Goal: Task Accomplishment & Management: Manage account settings

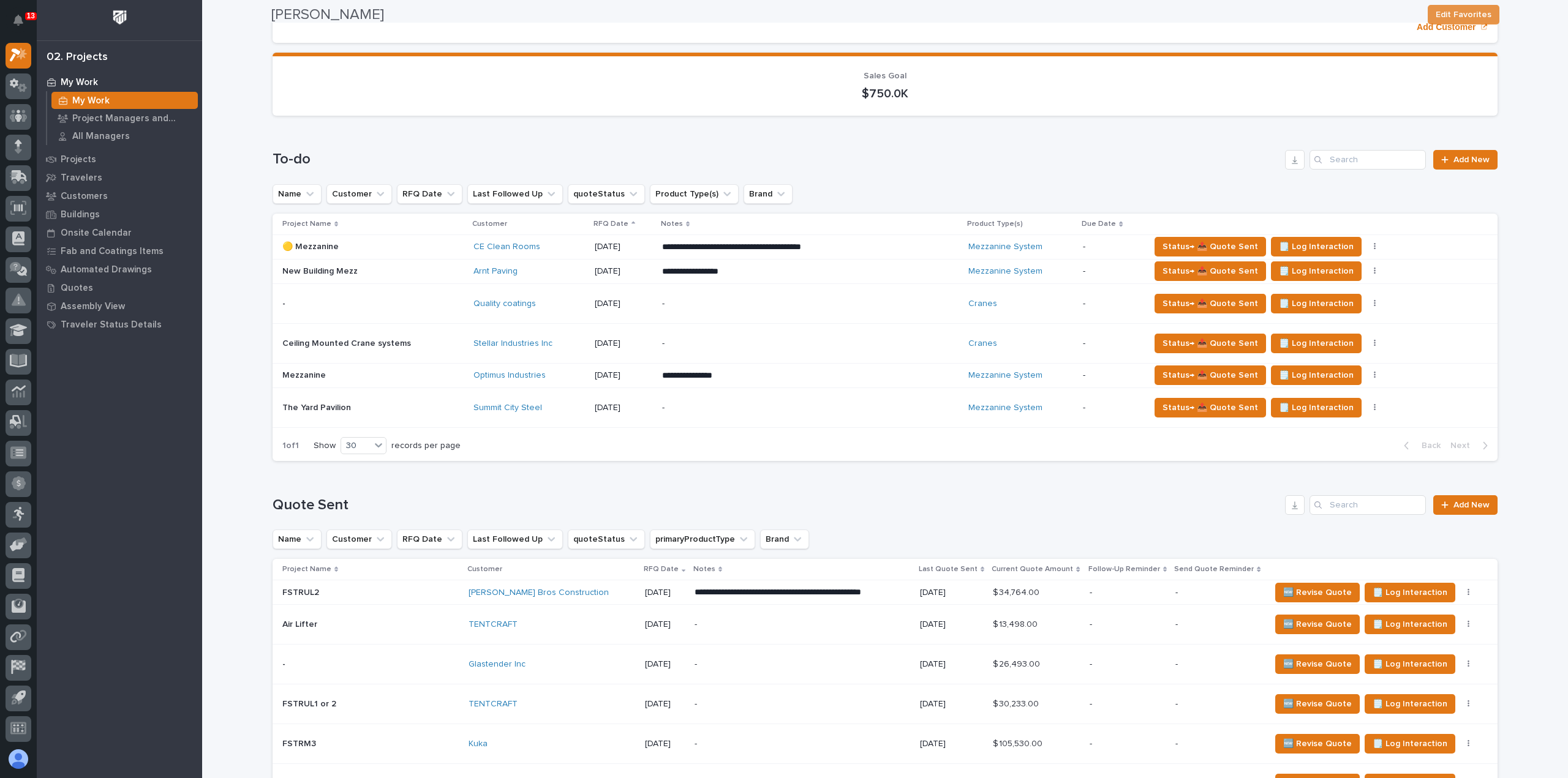
scroll to position [61, 0]
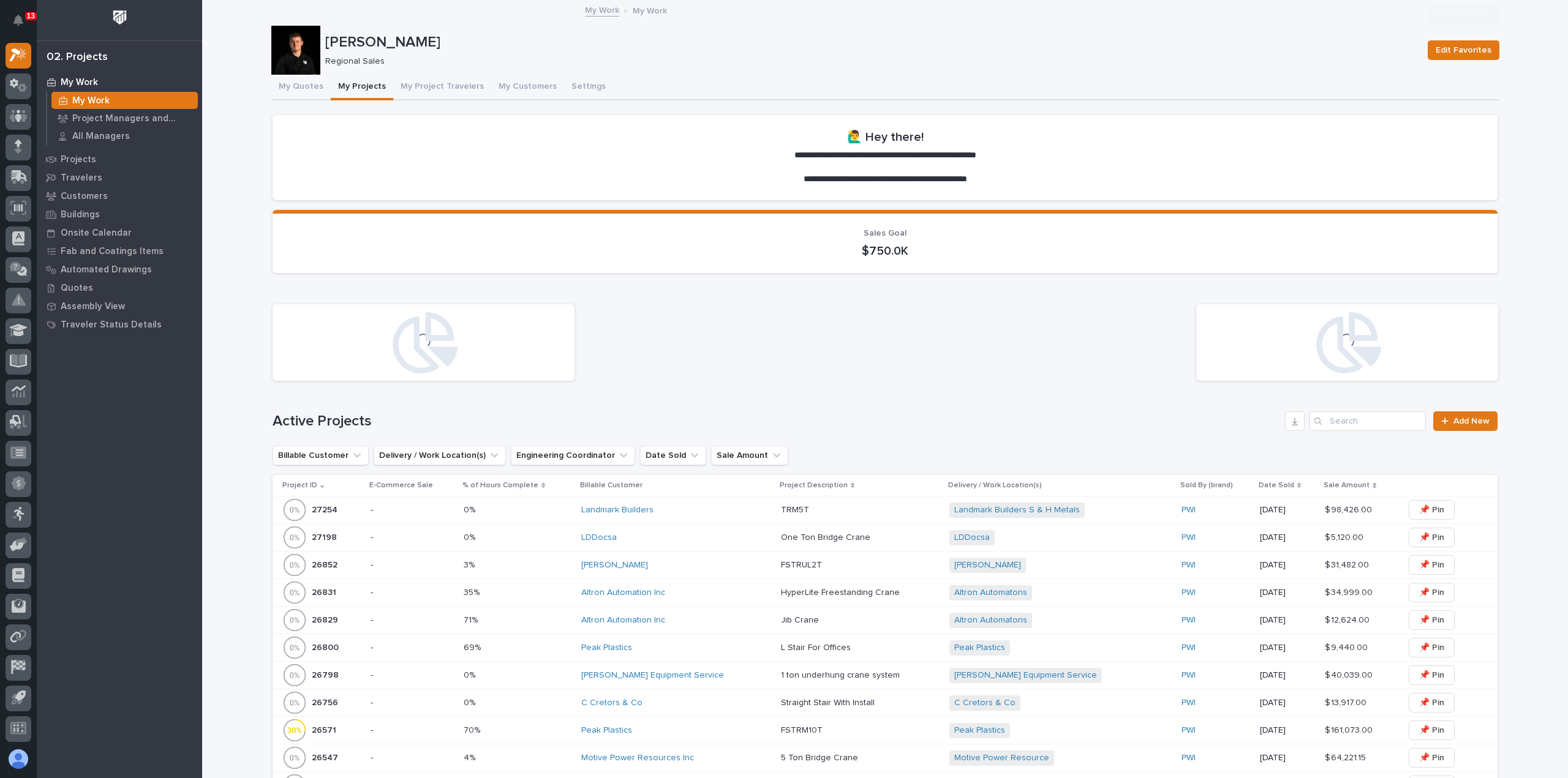
scroll to position [184, 0]
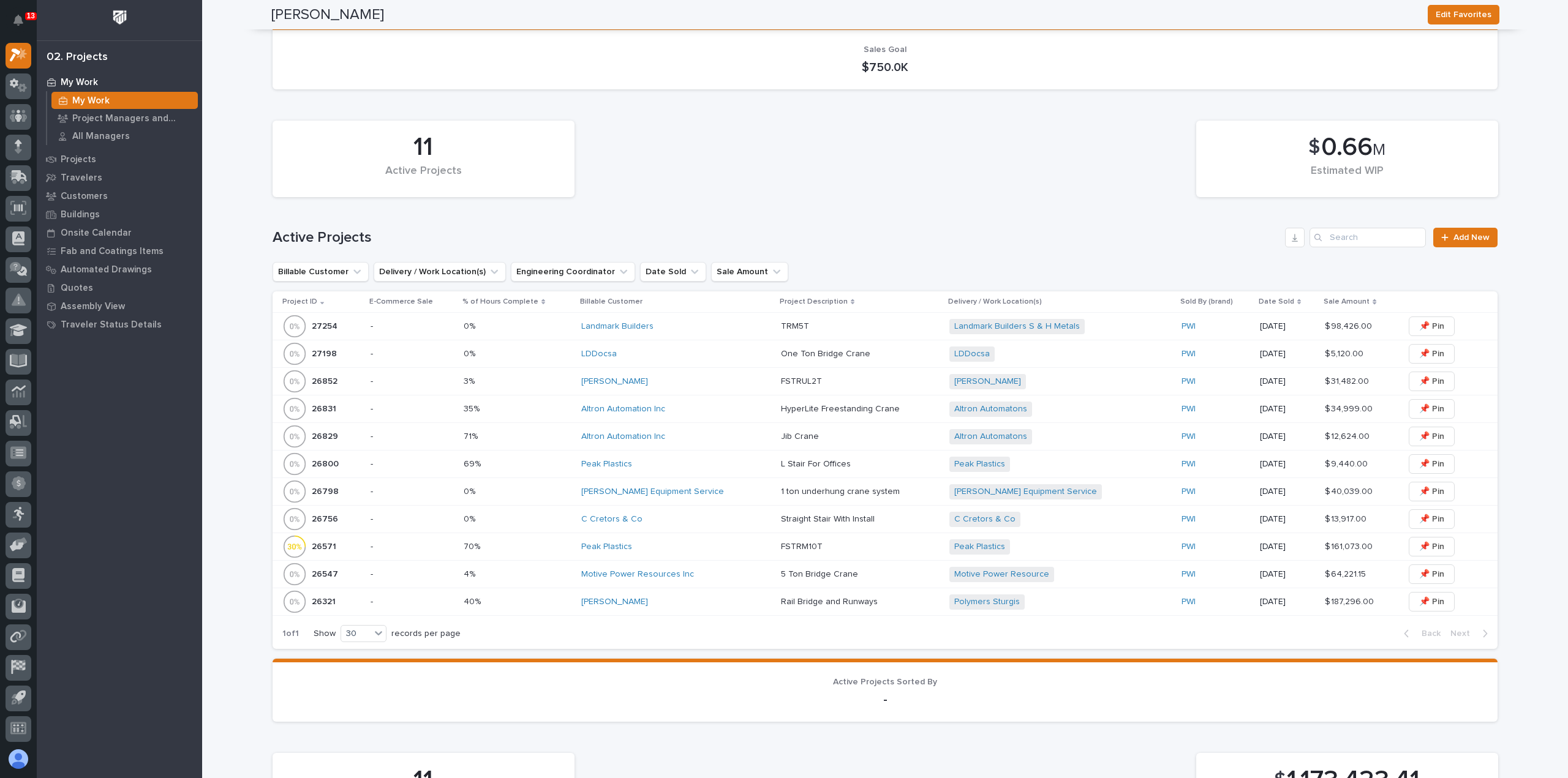
click at [691, 361] on div "LDDocsa" at bounding box center [676, 354] width 190 height 21
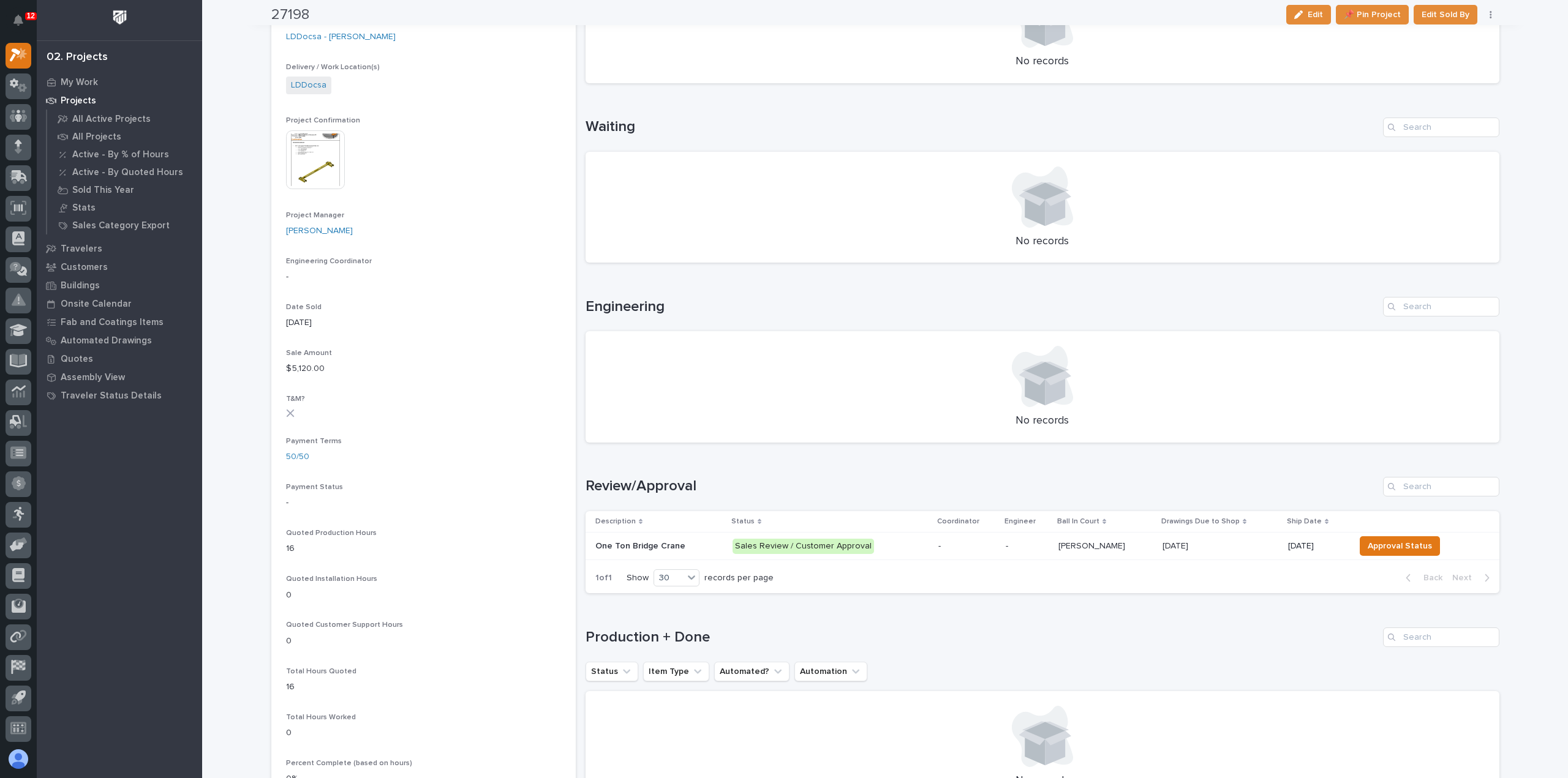
scroll to position [429, 0]
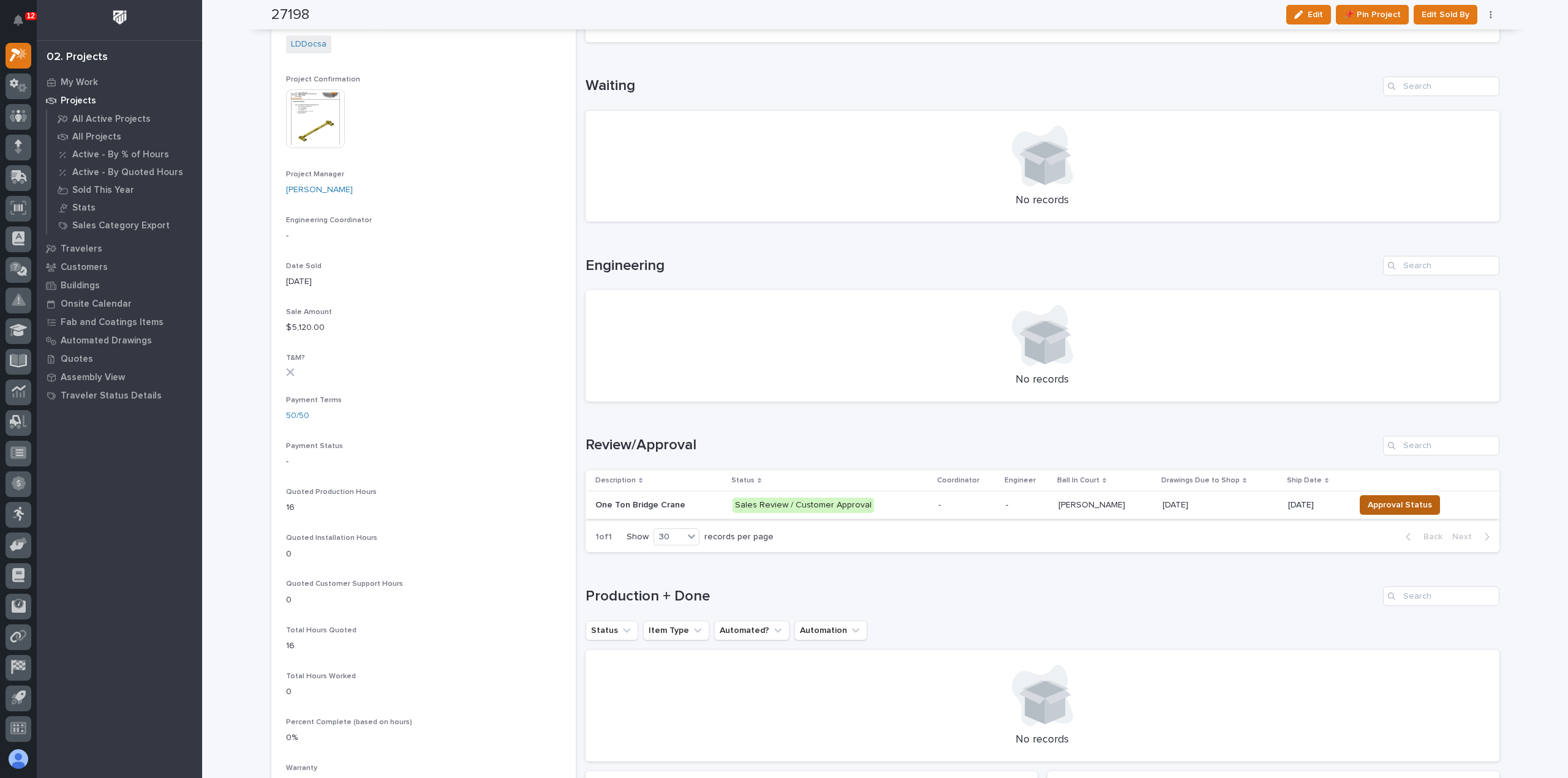
click at [1391, 506] on span "Approval Status" at bounding box center [1399, 504] width 65 height 15
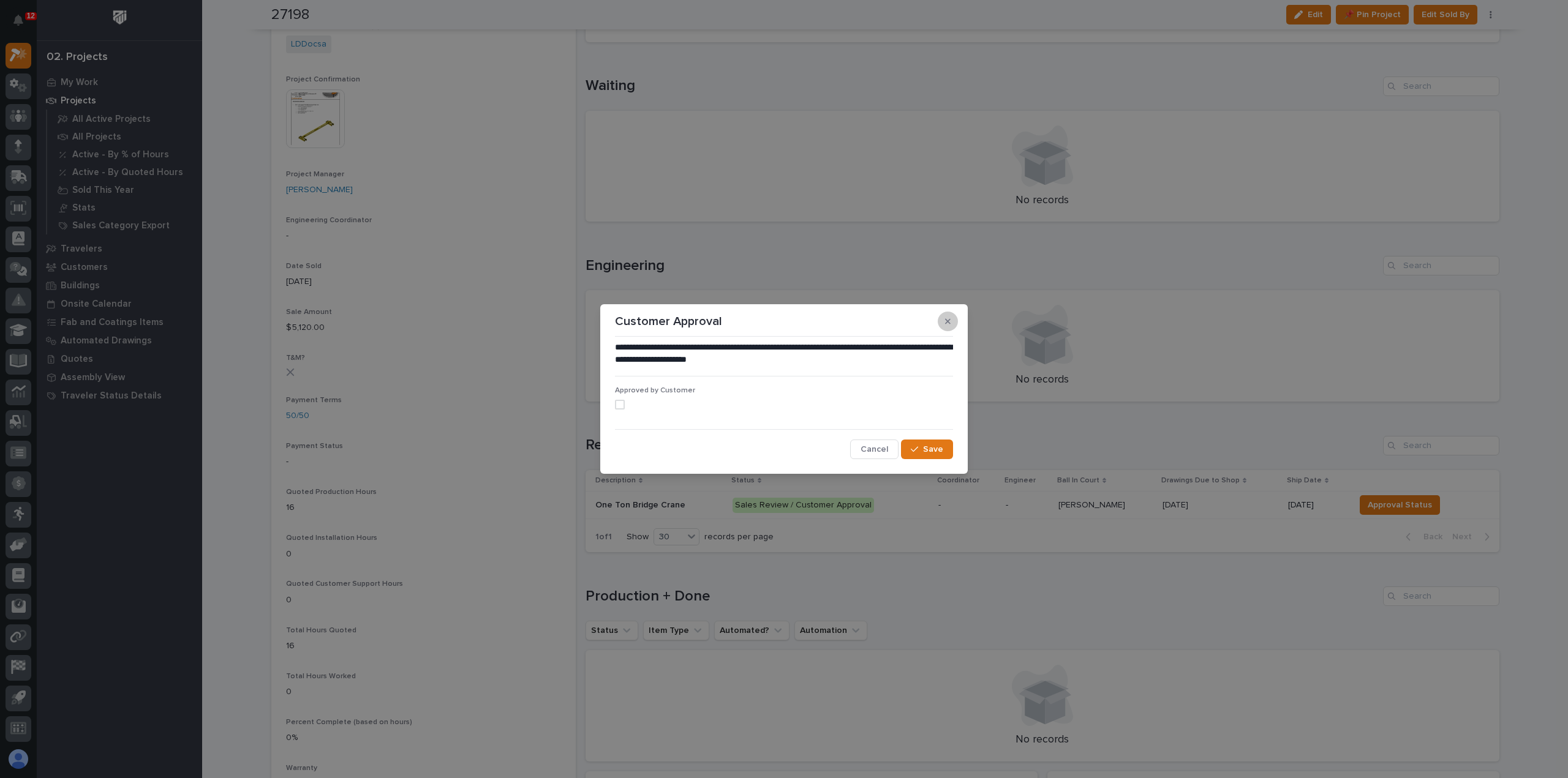
click at [948, 326] on button "button" at bounding box center [948, 322] width 21 height 20
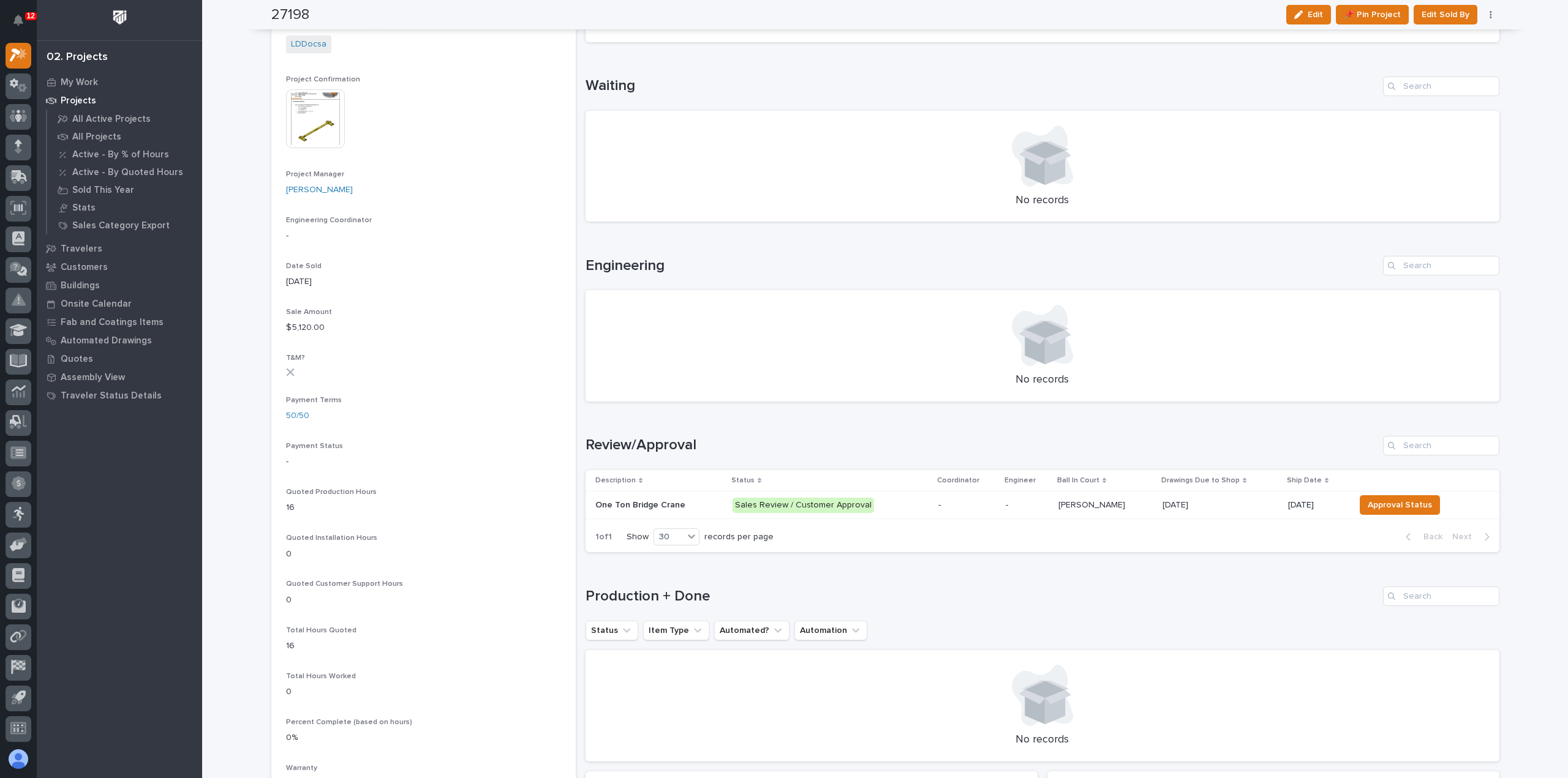
click at [1204, 502] on p at bounding box center [1221, 505] width 116 height 11
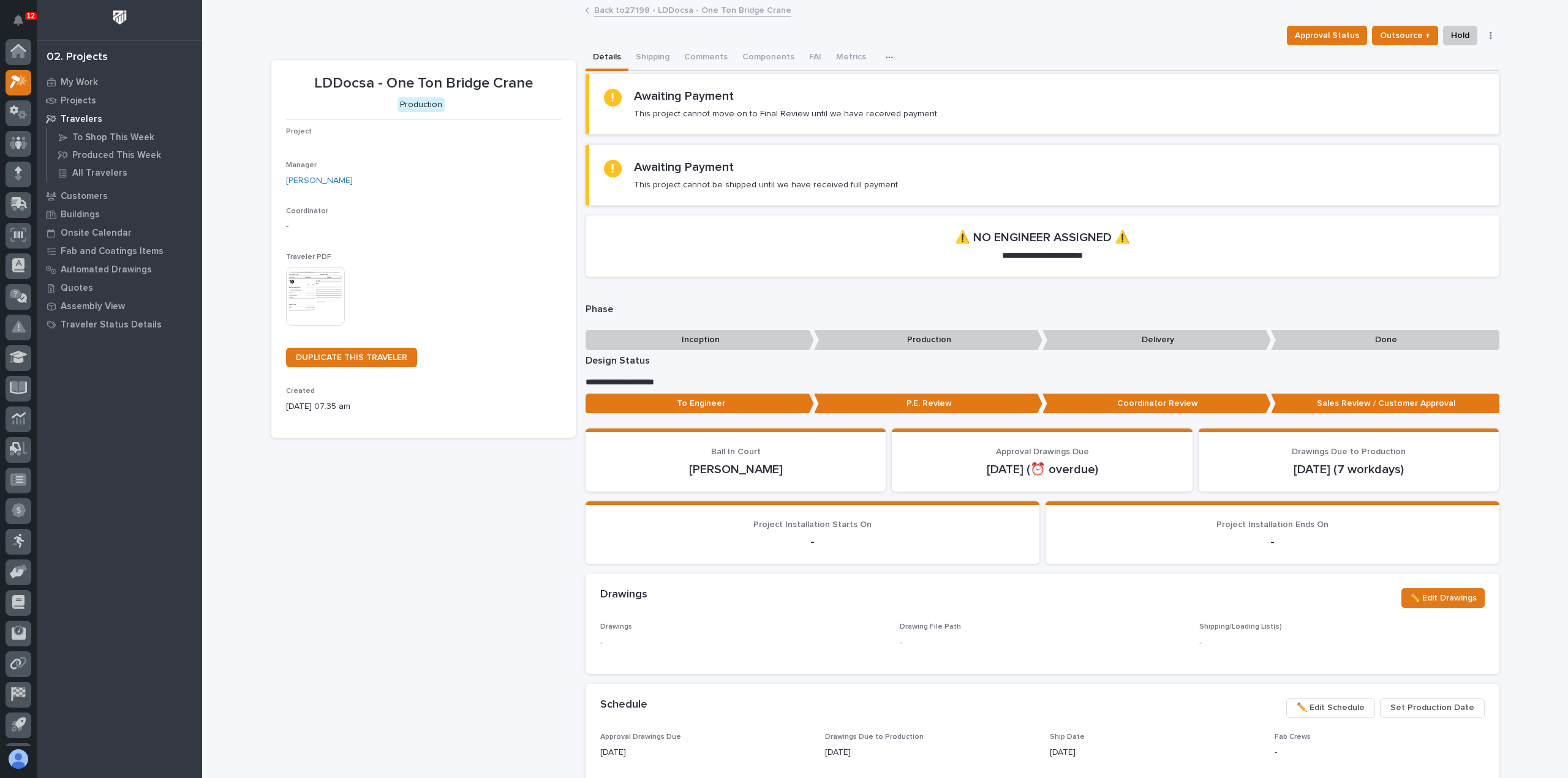
scroll to position [27, 0]
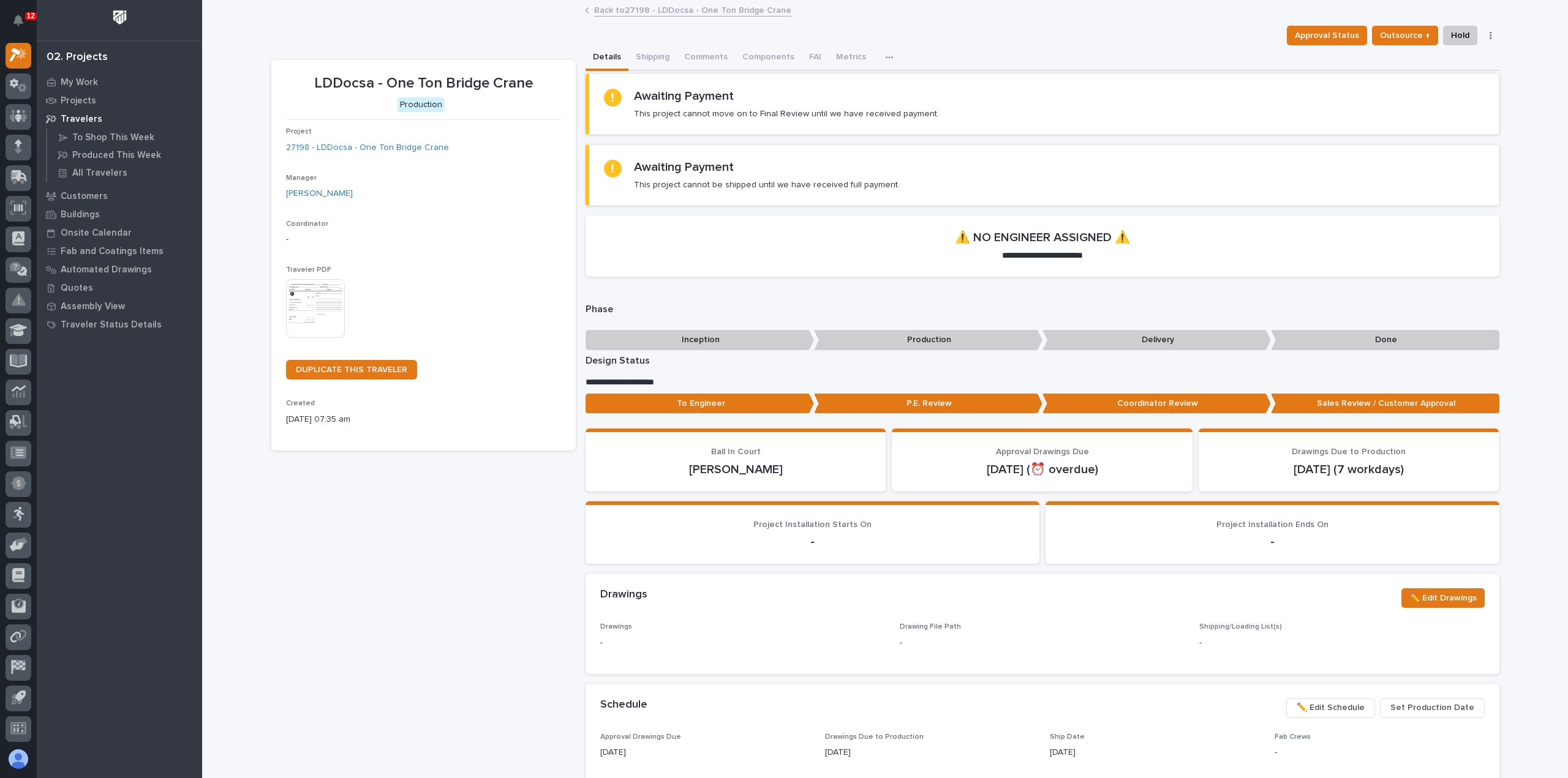
click at [637, 6] on link "Back to 27198 - LDDocsa - One Ton Bridge Crane" at bounding box center [693, 9] width 197 height 14
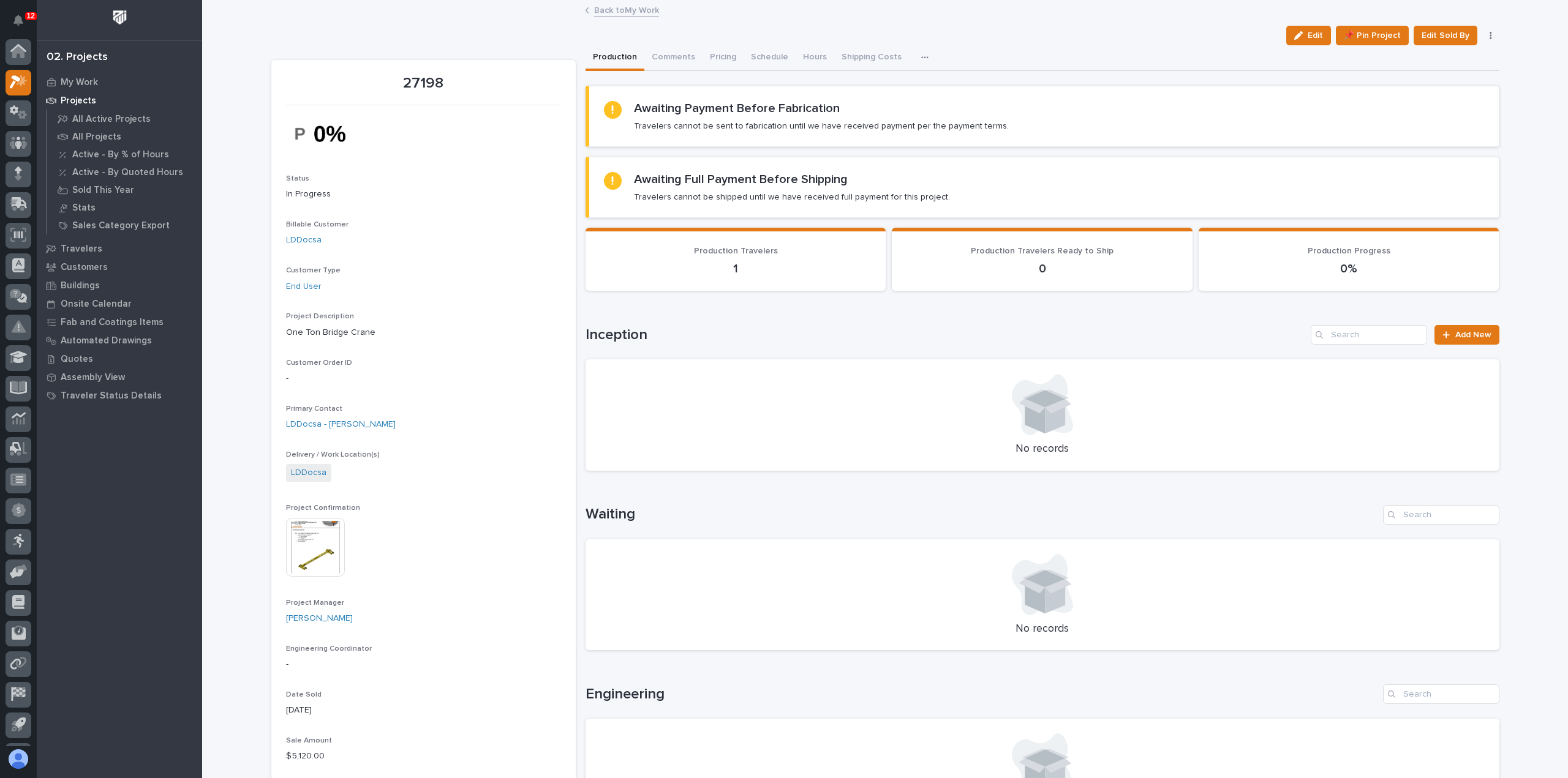
scroll to position [27, 0]
click at [630, 9] on link "Back to My Work" at bounding box center [627, 9] width 65 height 14
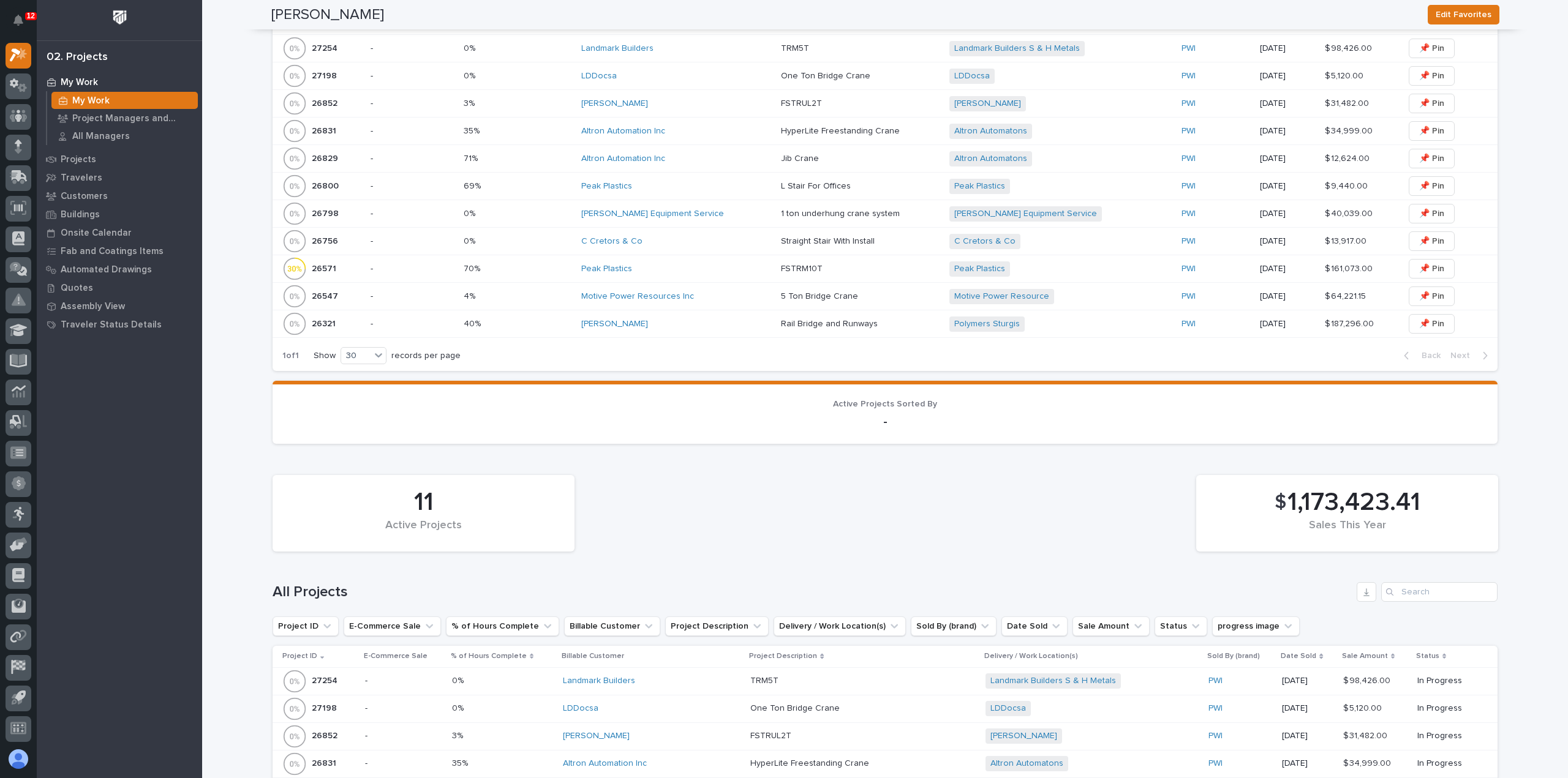
scroll to position [367, 0]
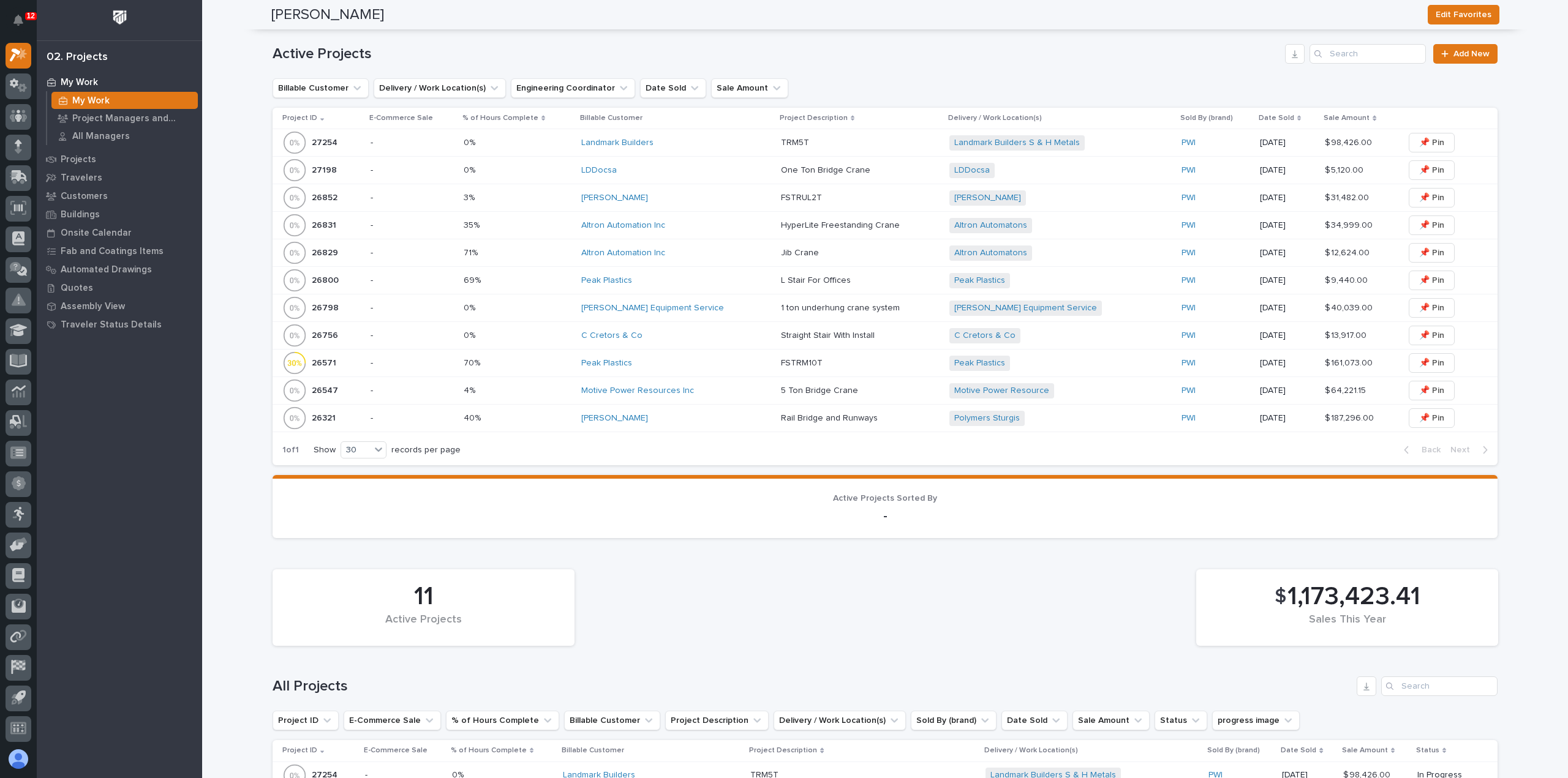
click at [732, 308] on div "[PERSON_NAME] Equipment Service" at bounding box center [676, 308] width 190 height 11
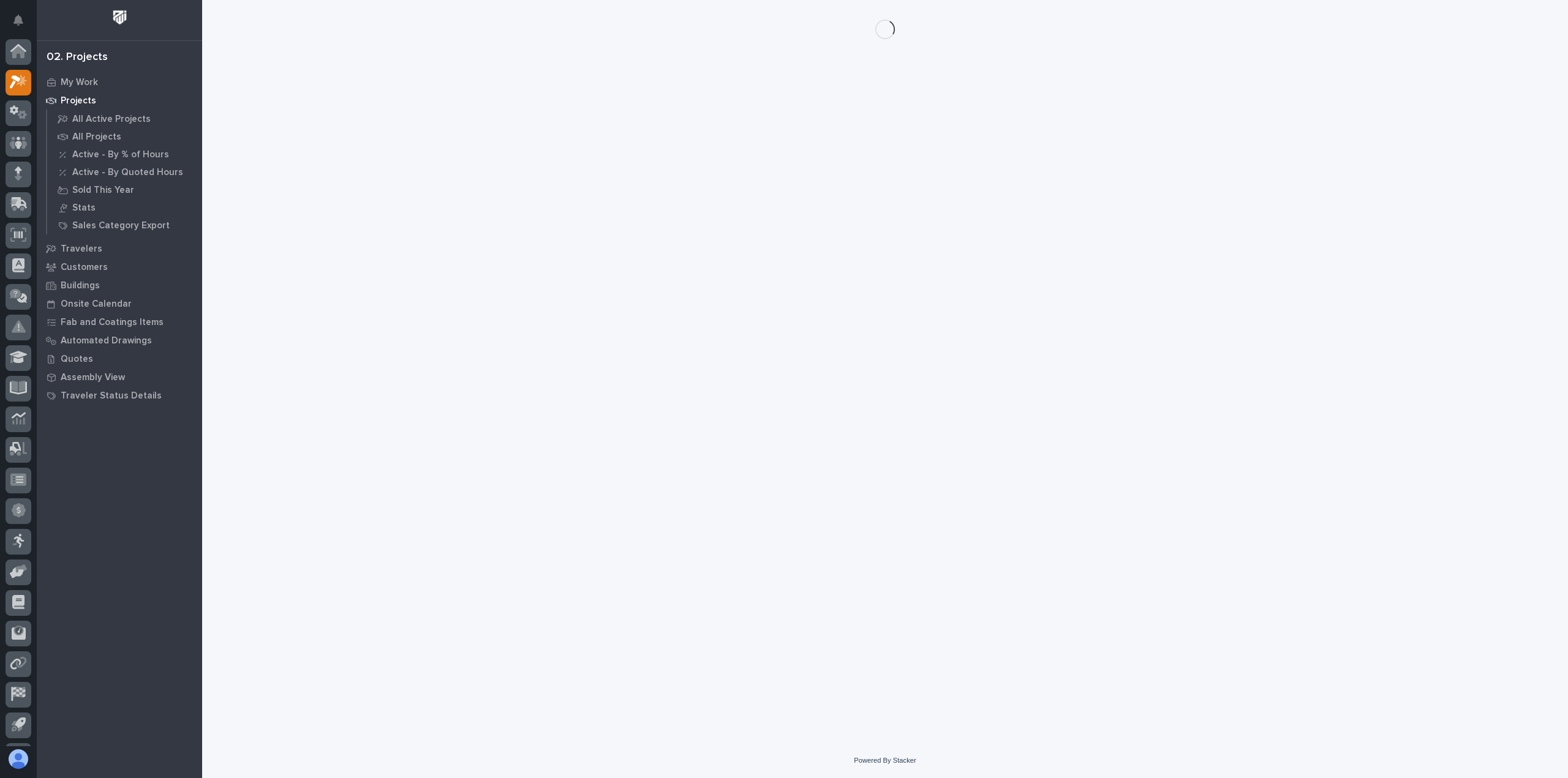
scroll to position [27, 0]
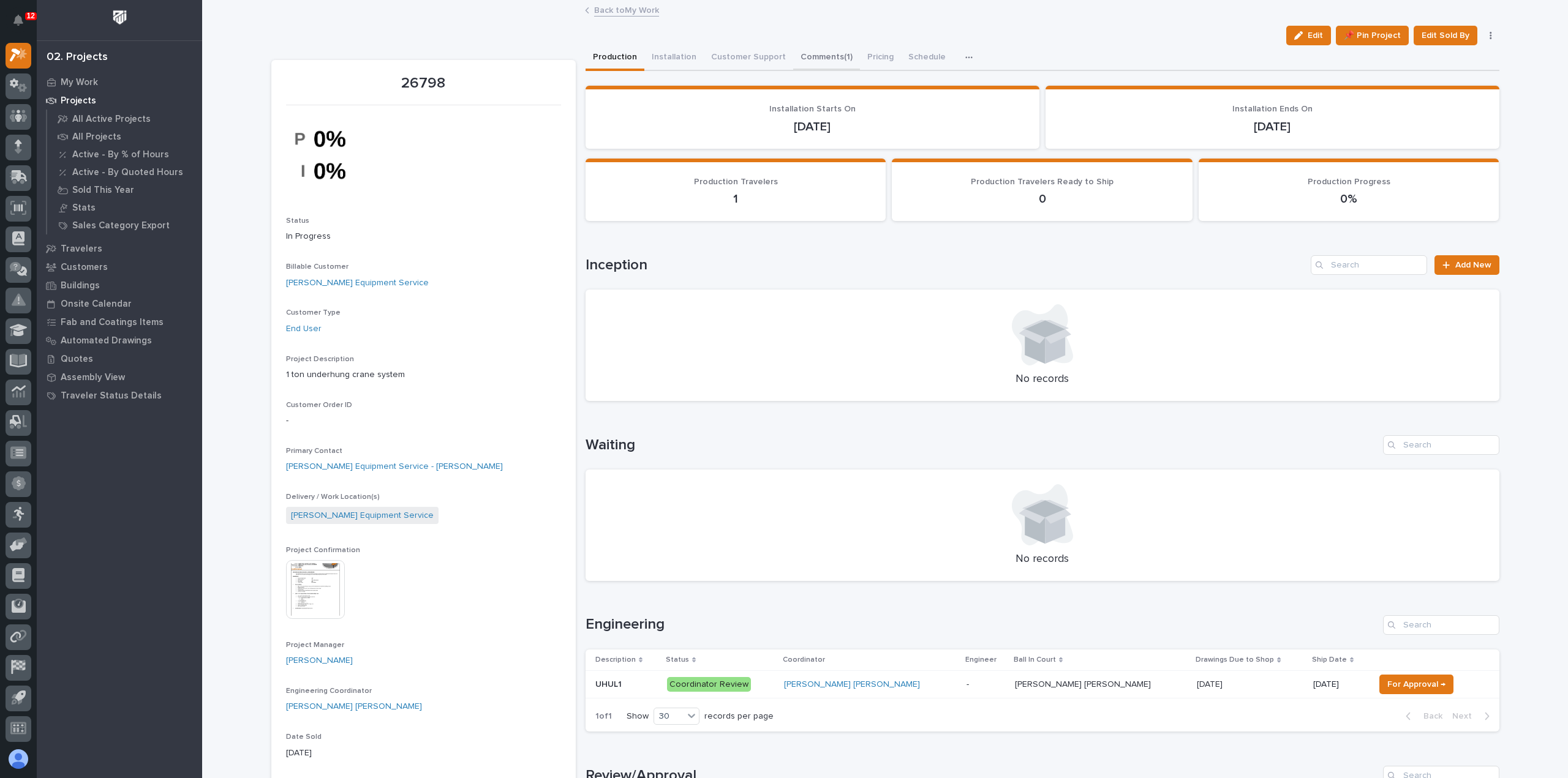
click at [794, 60] on button "Comments (1)" at bounding box center [827, 58] width 67 height 26
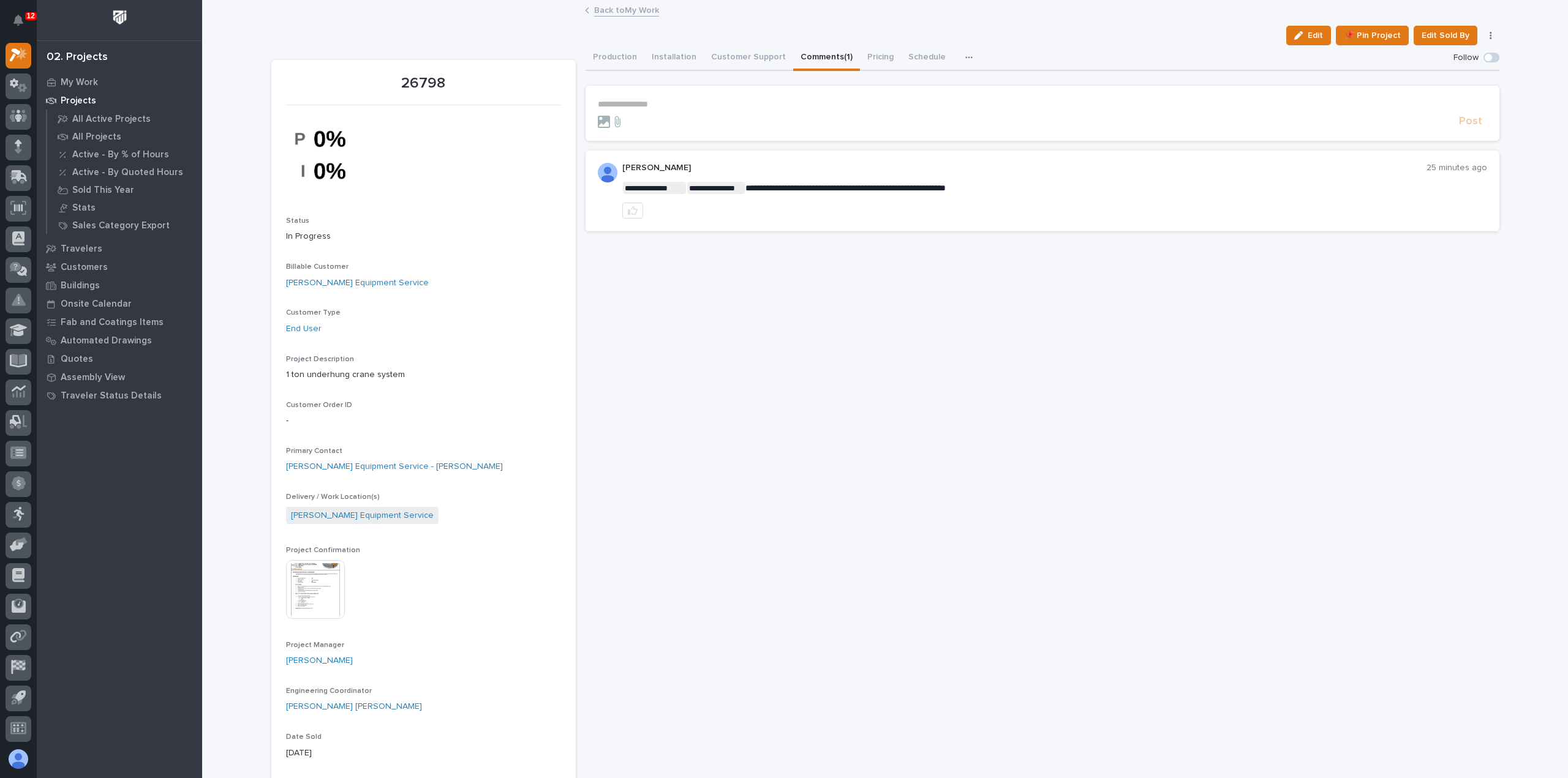
click at [633, 11] on link "Back to My Work" at bounding box center [627, 9] width 65 height 14
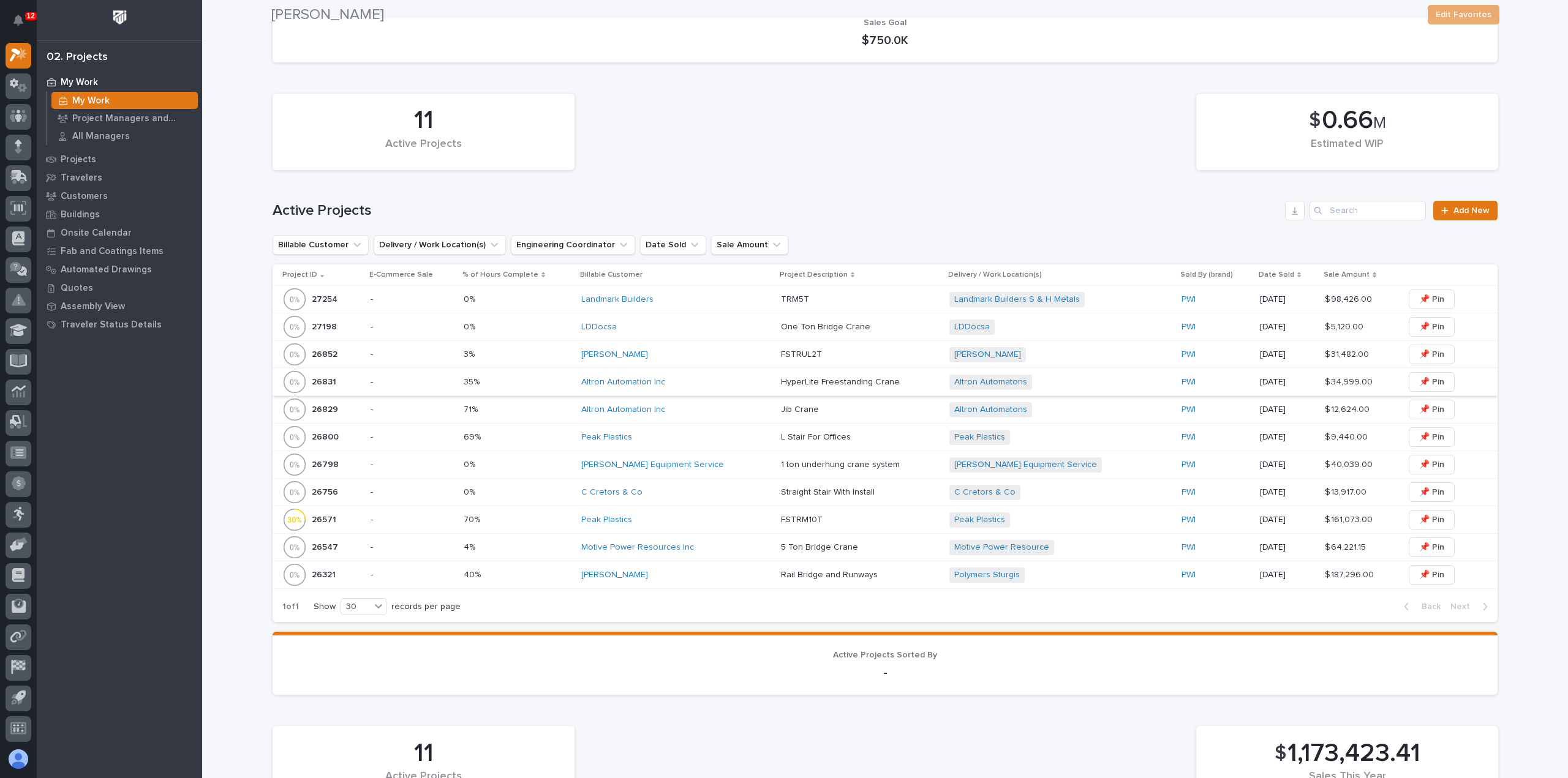
scroll to position [245, 0]
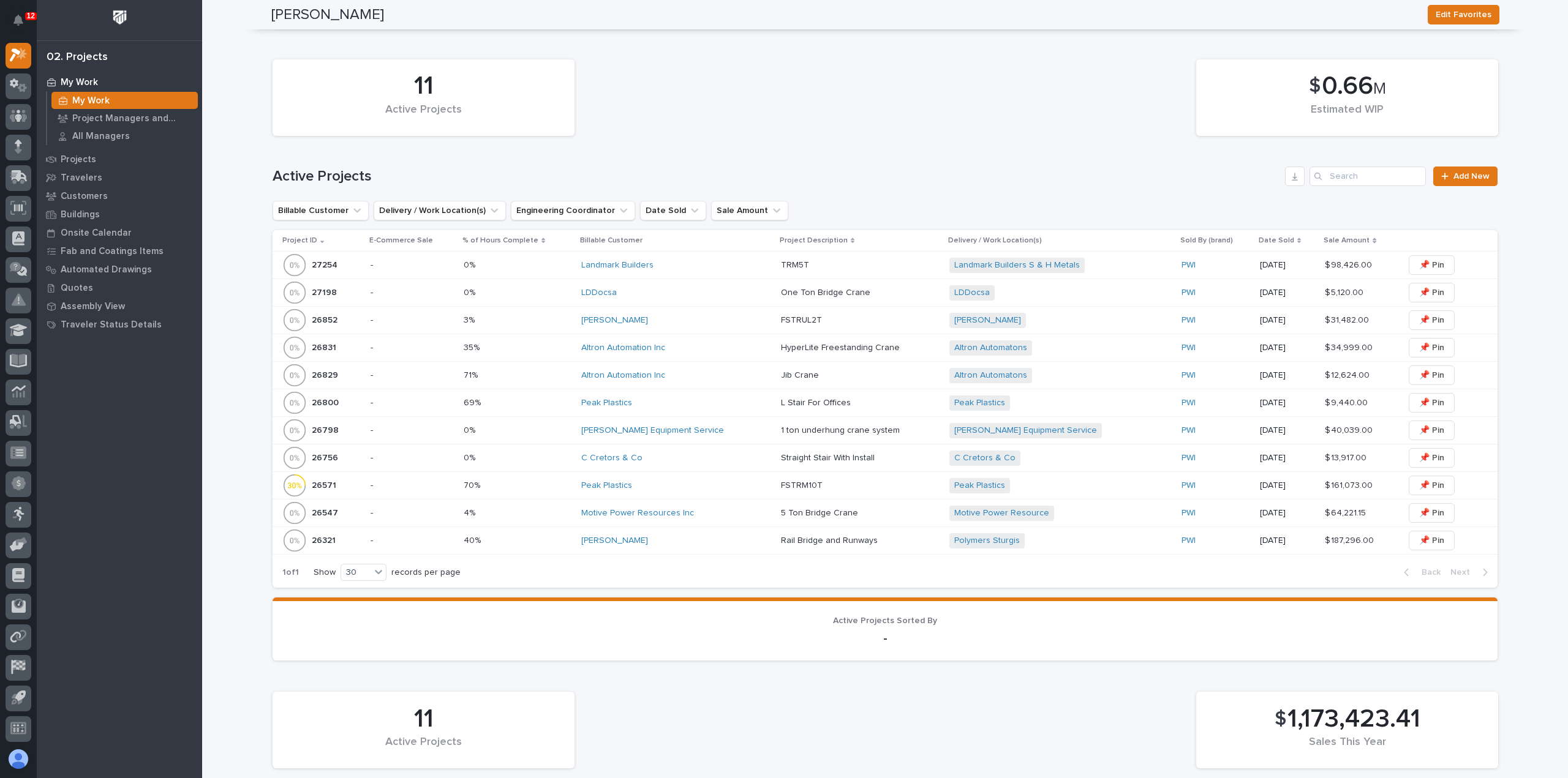
click at [711, 432] on div "[PERSON_NAME] Equipment Service" at bounding box center [676, 430] width 190 height 11
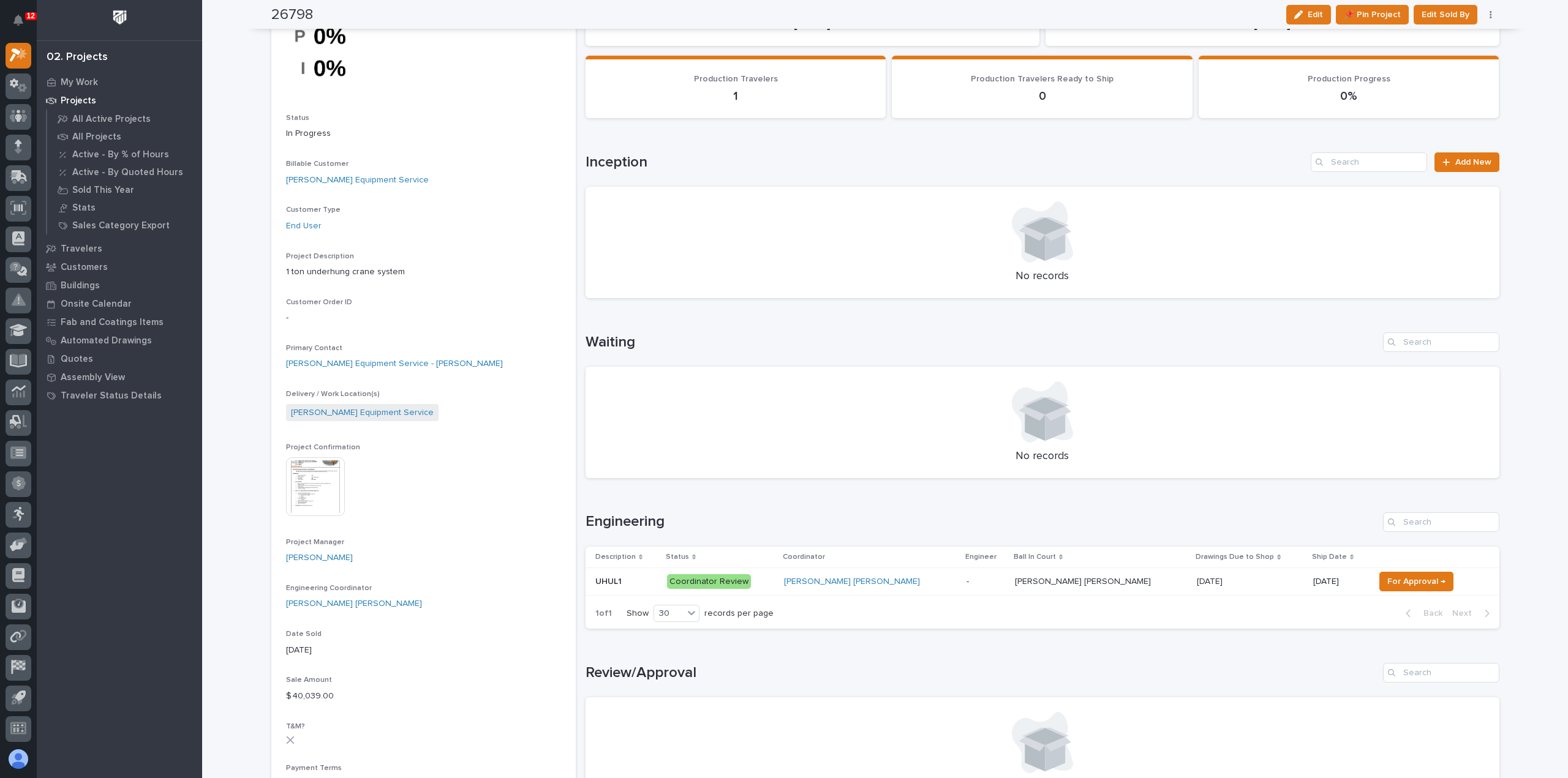
scroll to position [123, 0]
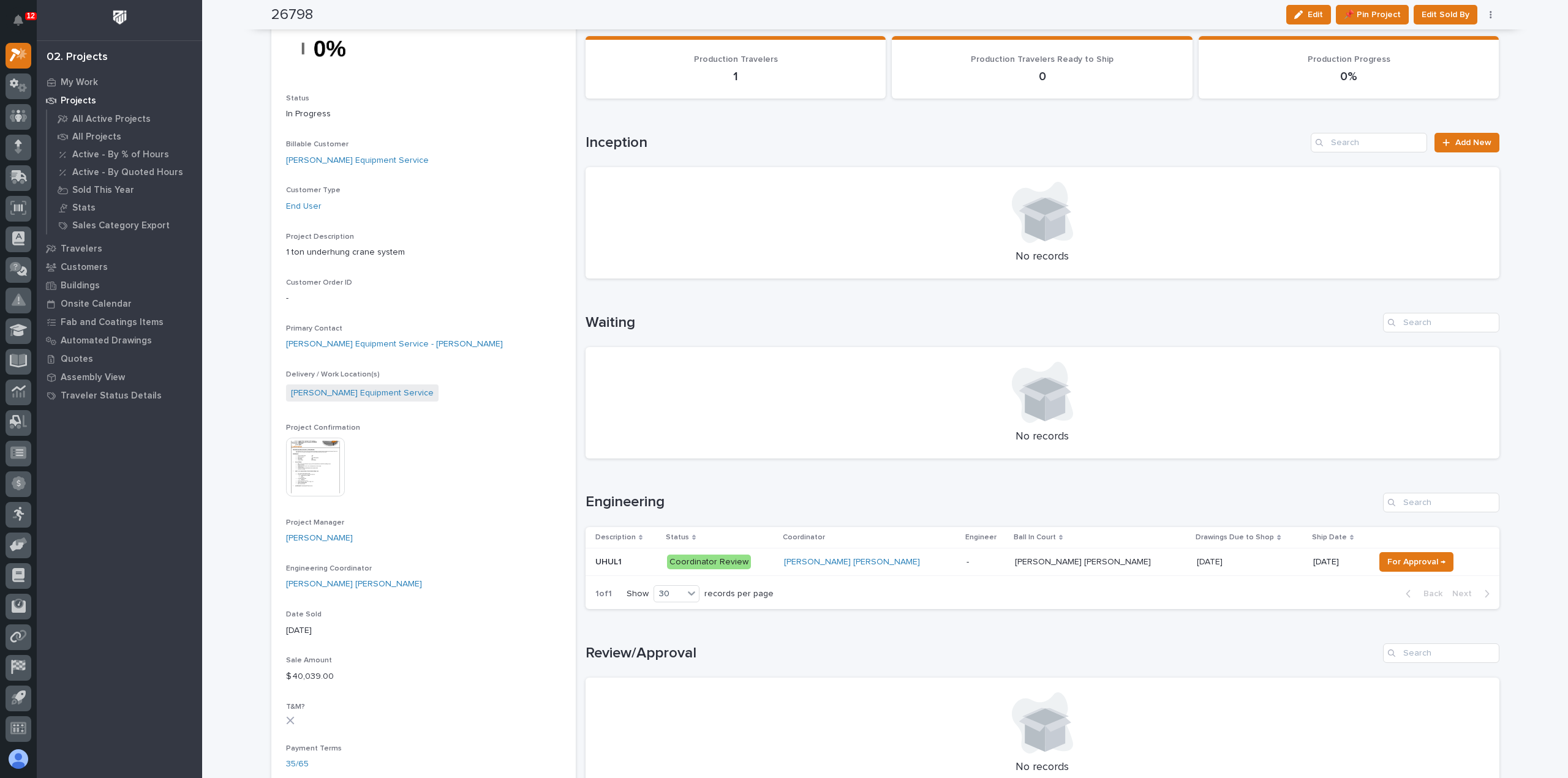
click at [1060, 563] on p at bounding box center [1102, 562] width 173 height 11
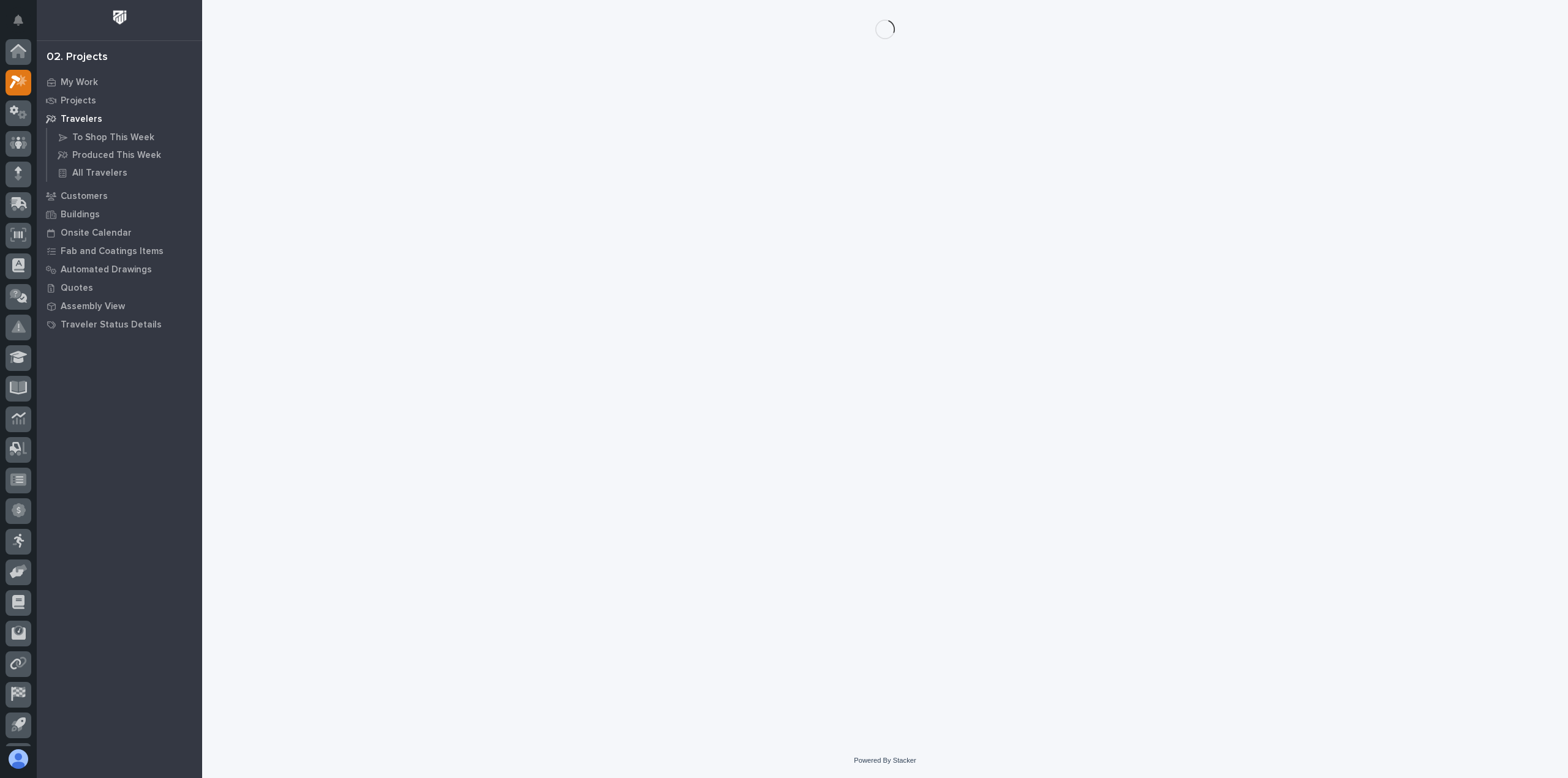
scroll to position [27, 0]
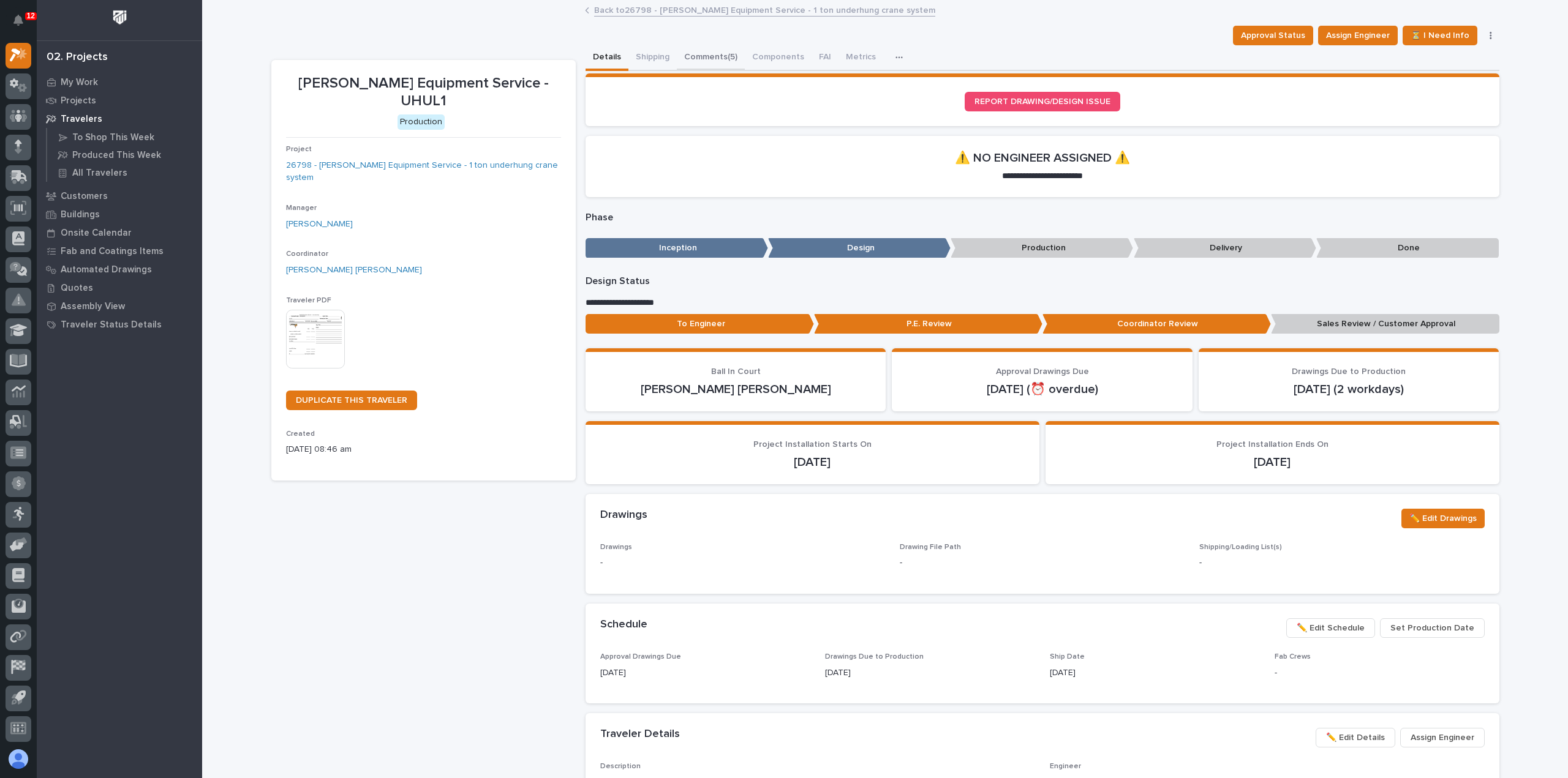
click at [691, 55] on button "Comments (5)" at bounding box center [711, 58] width 68 height 26
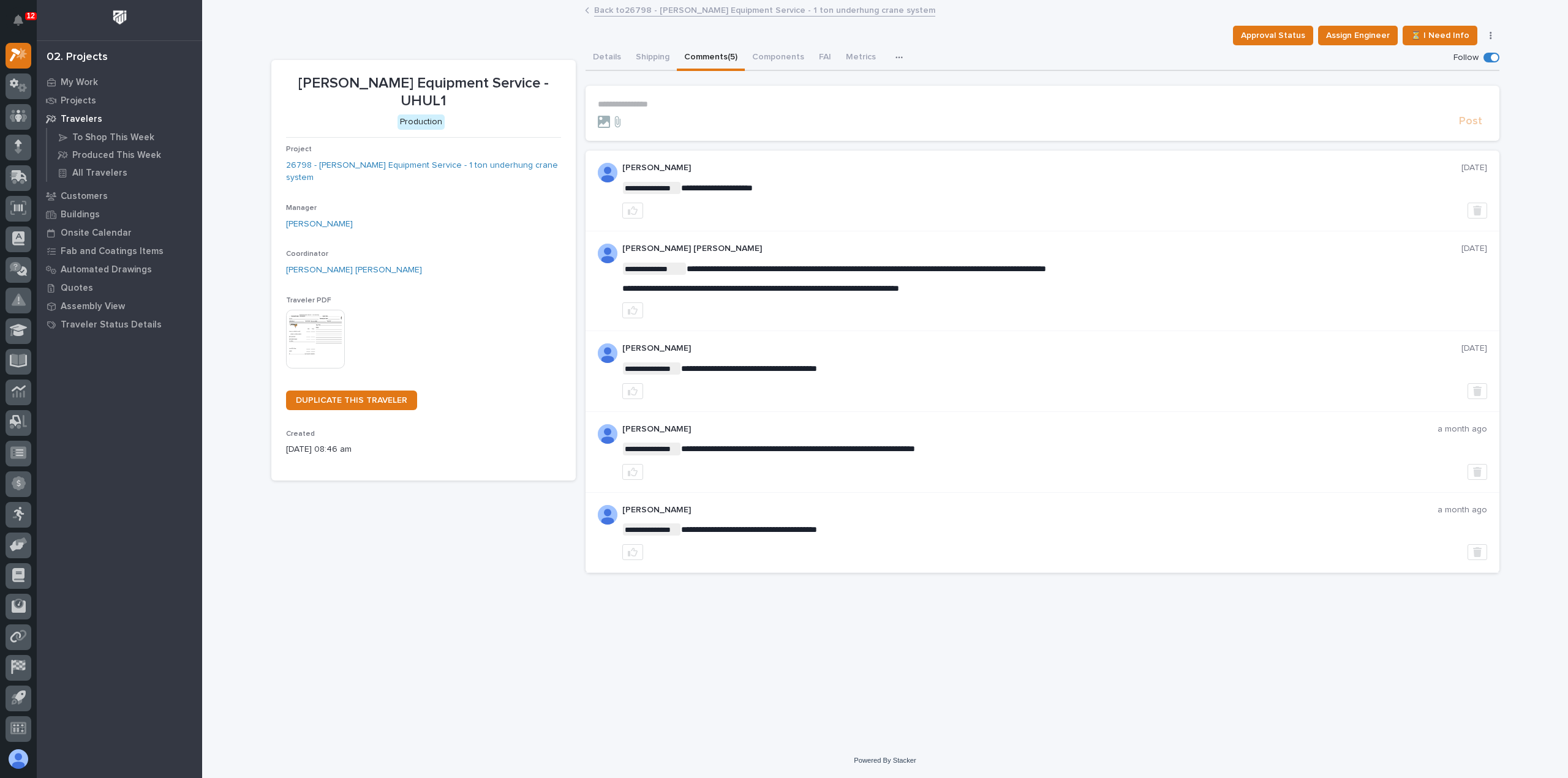
click at [652, 106] on p "**********" at bounding box center [1042, 104] width 889 height 11
click at [629, 13] on link "Back to 26798 - [PERSON_NAME] Equipment Service - 1 ton underhung crane system" at bounding box center [764, 9] width 341 height 14
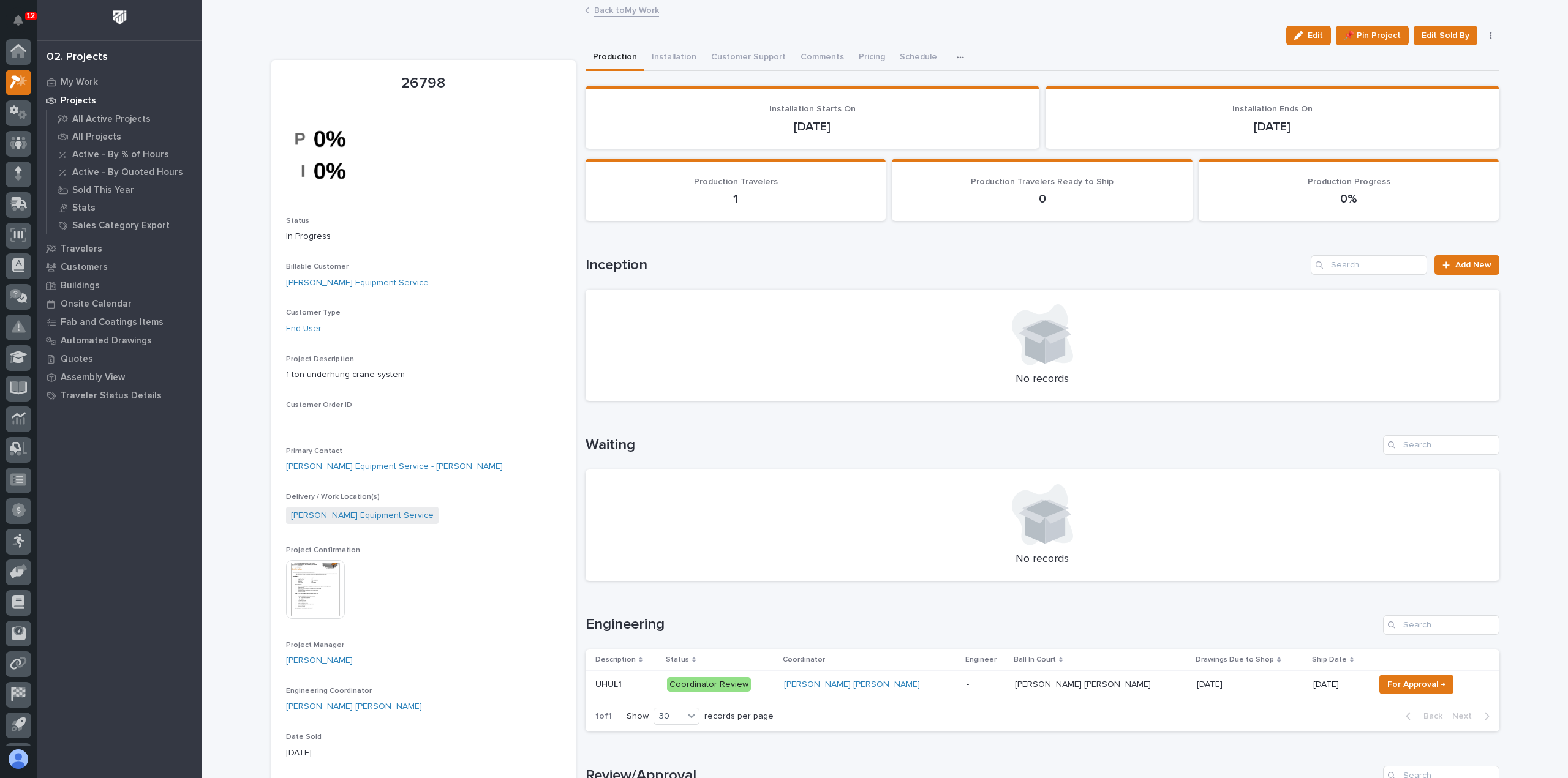
scroll to position [27, 0]
click at [629, 13] on link "Back to My Work" at bounding box center [627, 9] width 65 height 14
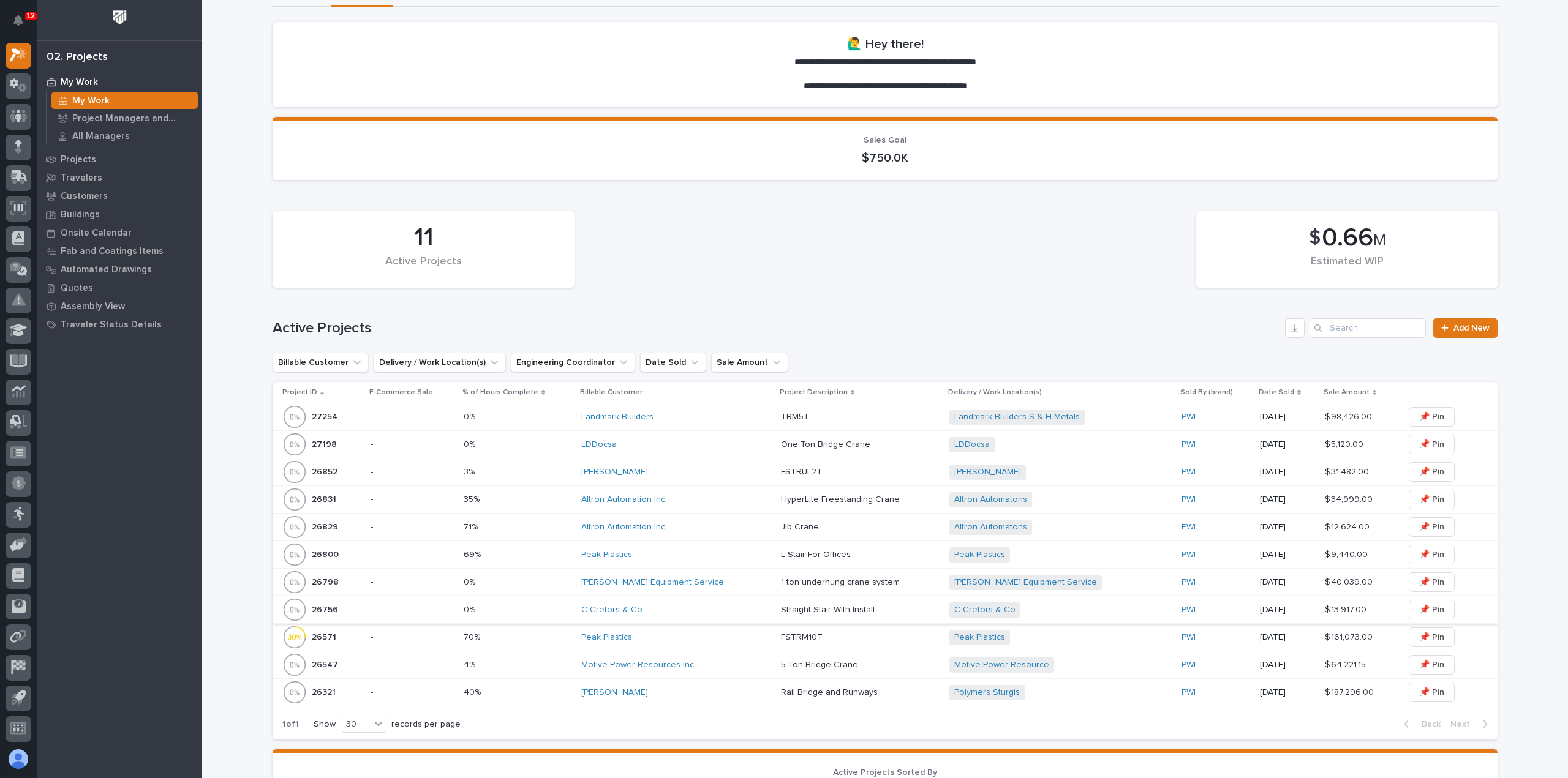
scroll to position [245, 0]
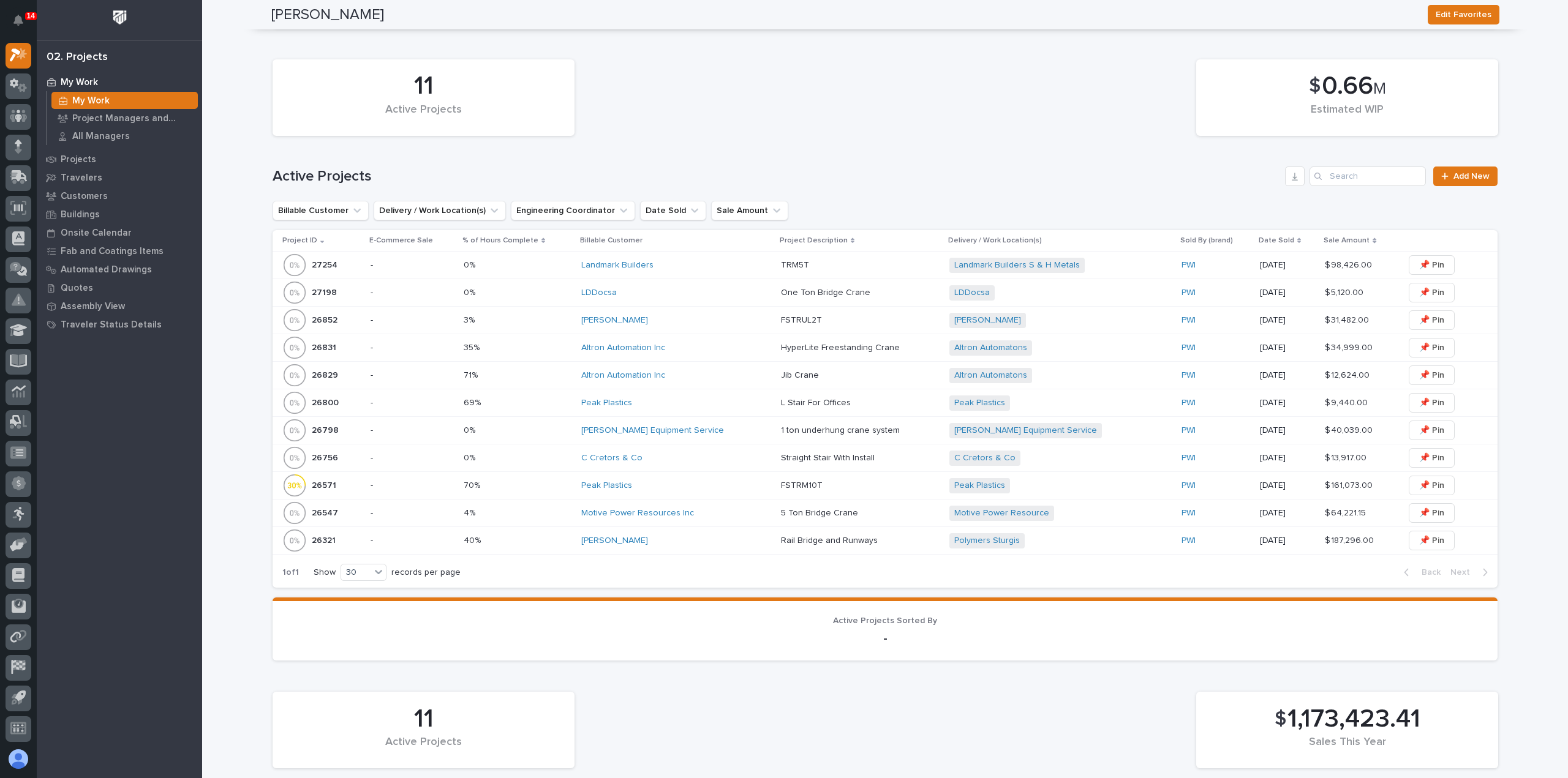
click at [709, 434] on div "[PERSON_NAME] Equipment Service" at bounding box center [676, 430] width 190 height 11
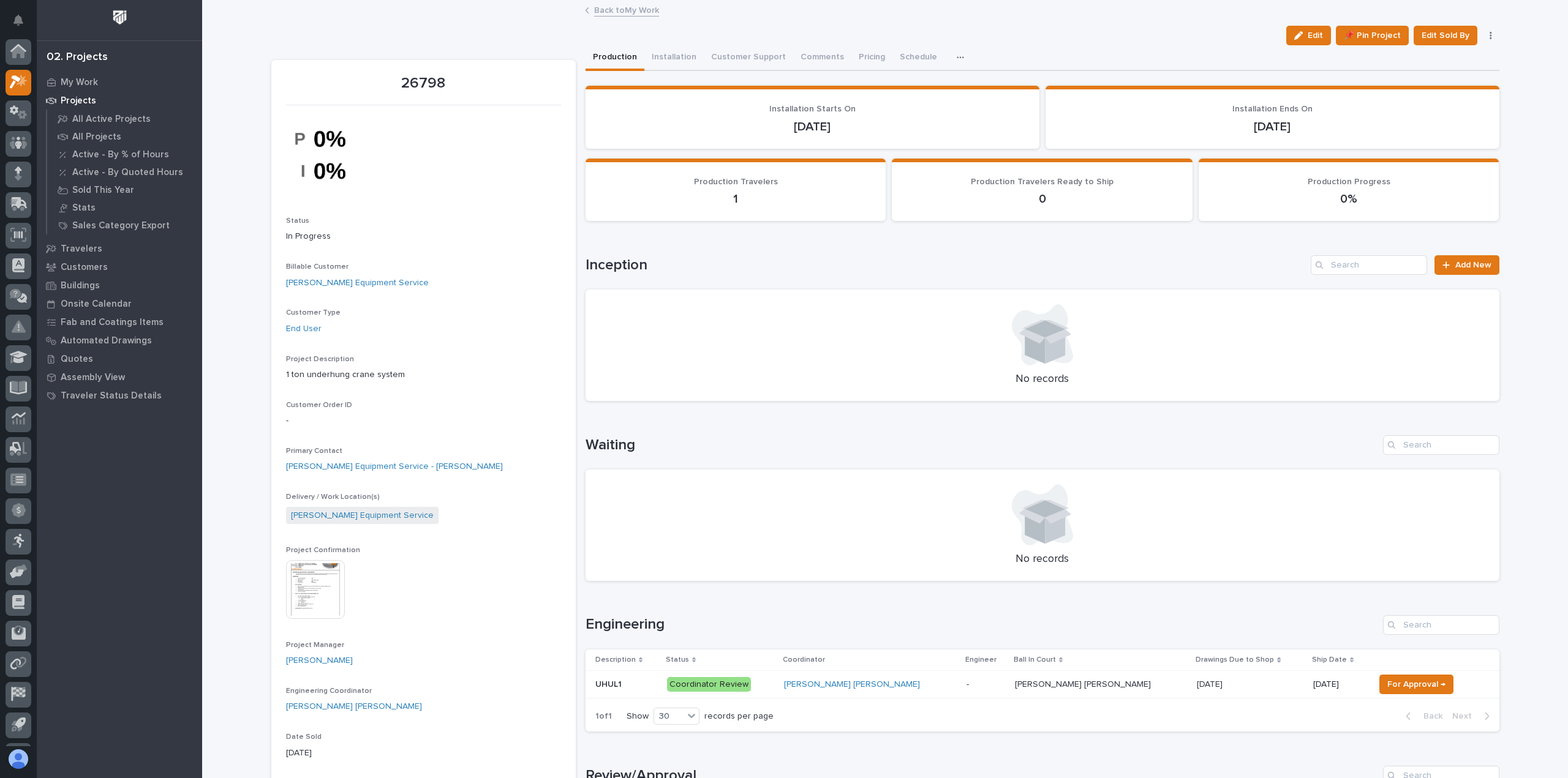
scroll to position [27, 0]
click at [810, 56] on button "Comments (1)" at bounding box center [827, 58] width 67 height 26
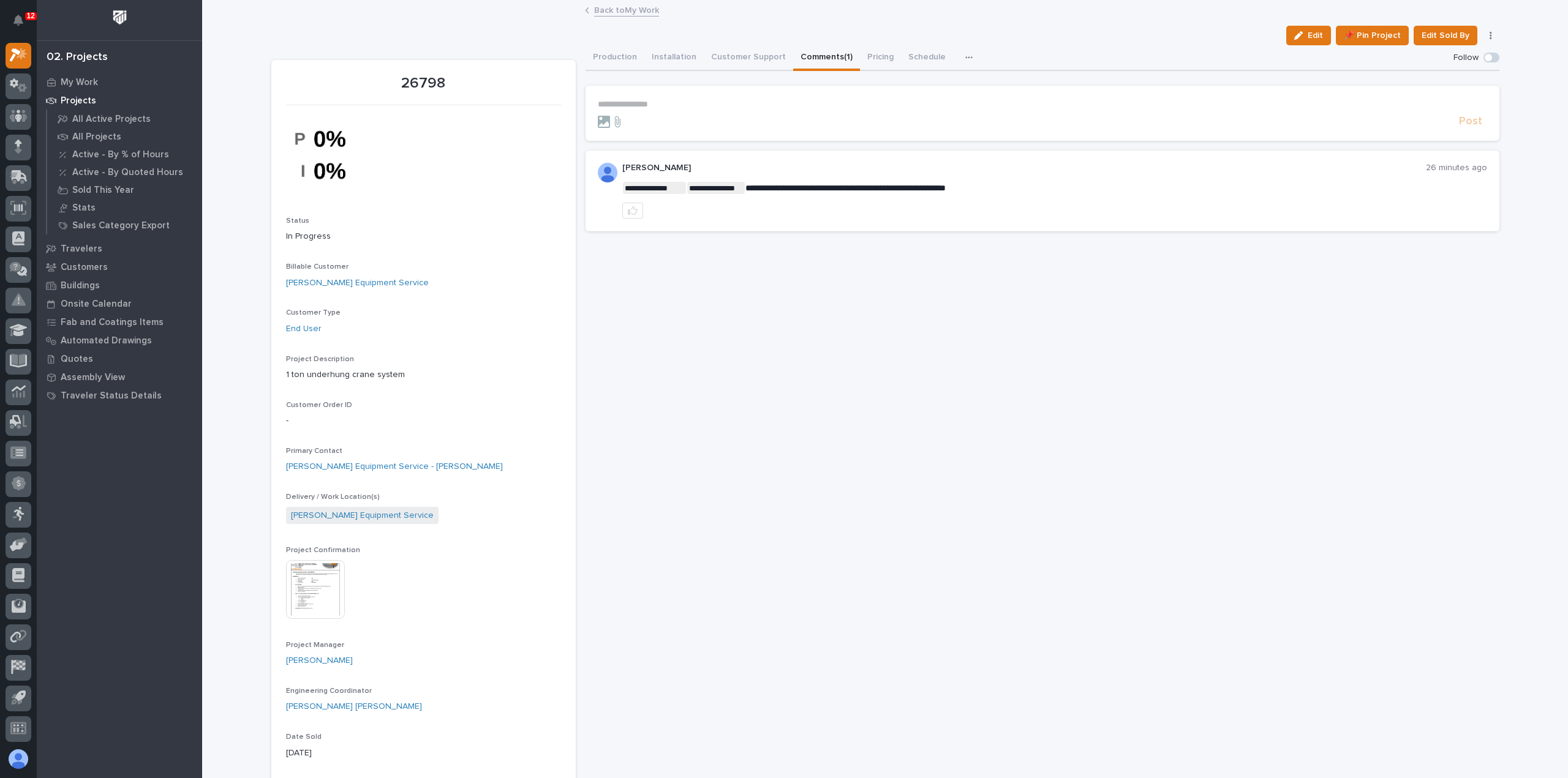
click at [666, 103] on p "**********" at bounding box center [1042, 104] width 889 height 11
click at [639, 124] on span "[PERSON_NAME] [PERSON_NAME]" at bounding box center [666, 123] width 140 height 9
click at [670, 104] on p "**********" at bounding box center [1042, 105] width 889 height 12
click at [1464, 127] on span "Post" at bounding box center [1470, 127] width 23 height 14
click at [614, 10] on link "Back to My Work" at bounding box center [627, 9] width 65 height 14
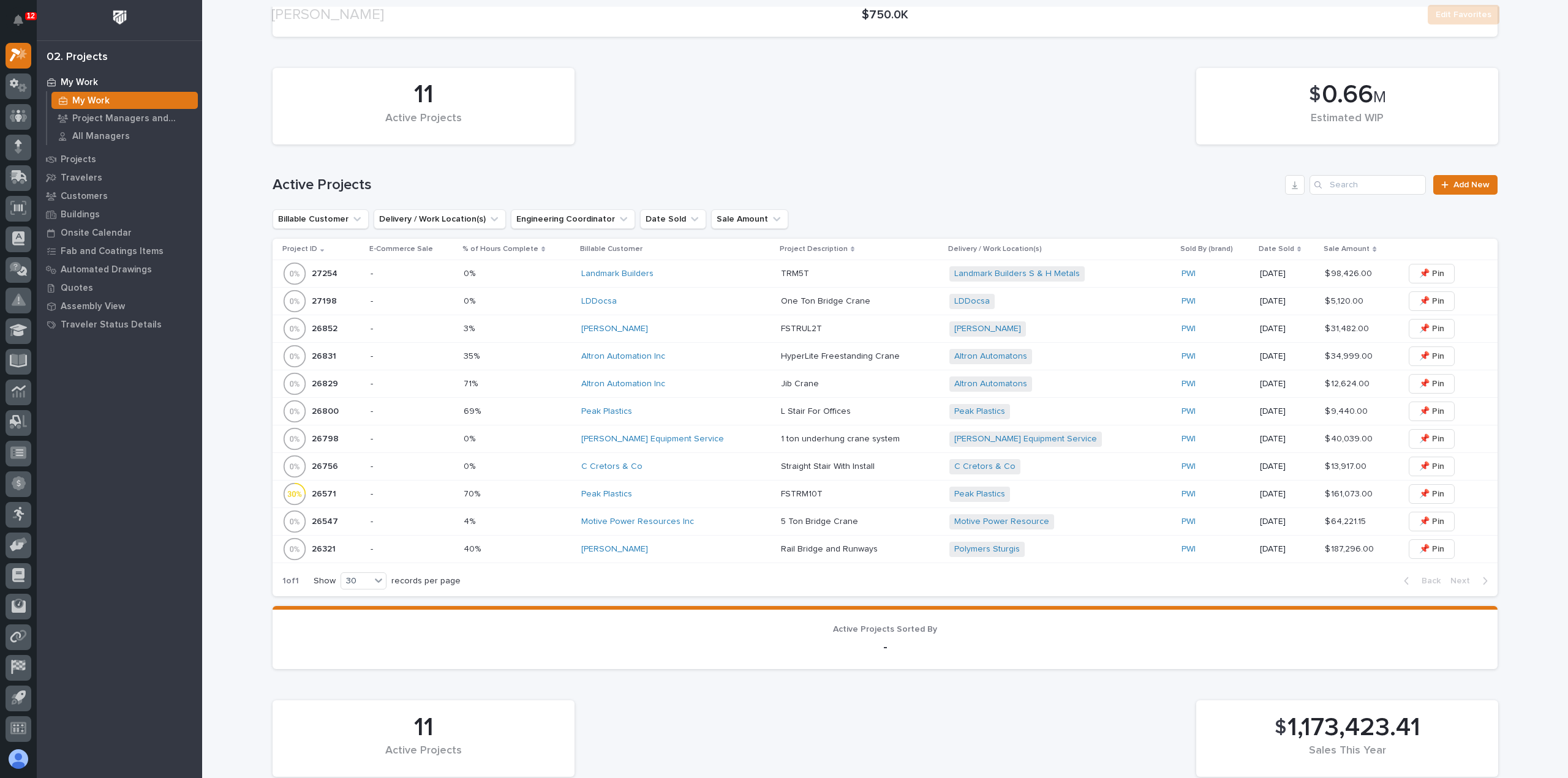
scroll to position [245, 0]
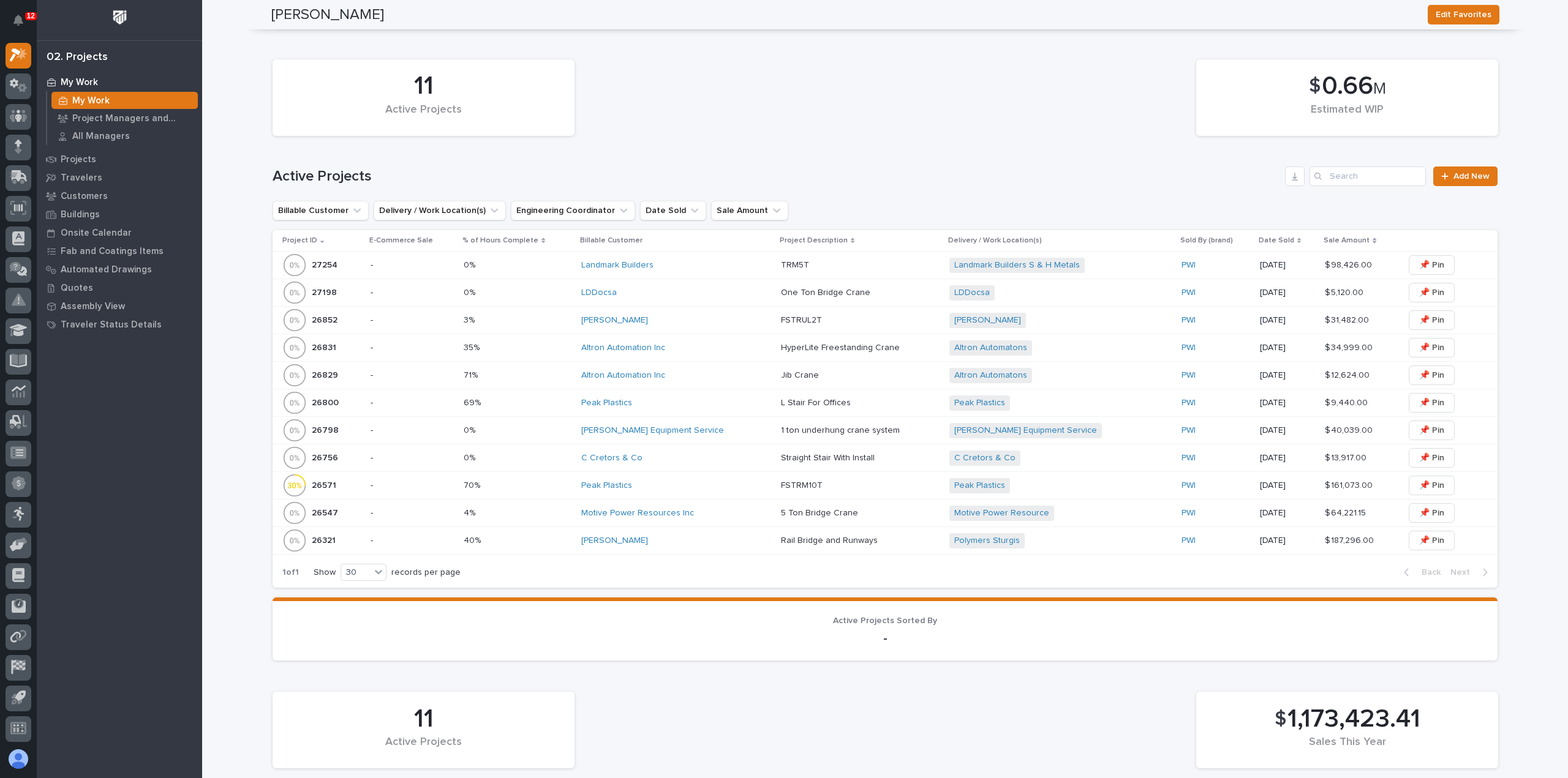
click at [702, 326] on div "[PERSON_NAME]" at bounding box center [676, 320] width 190 height 21
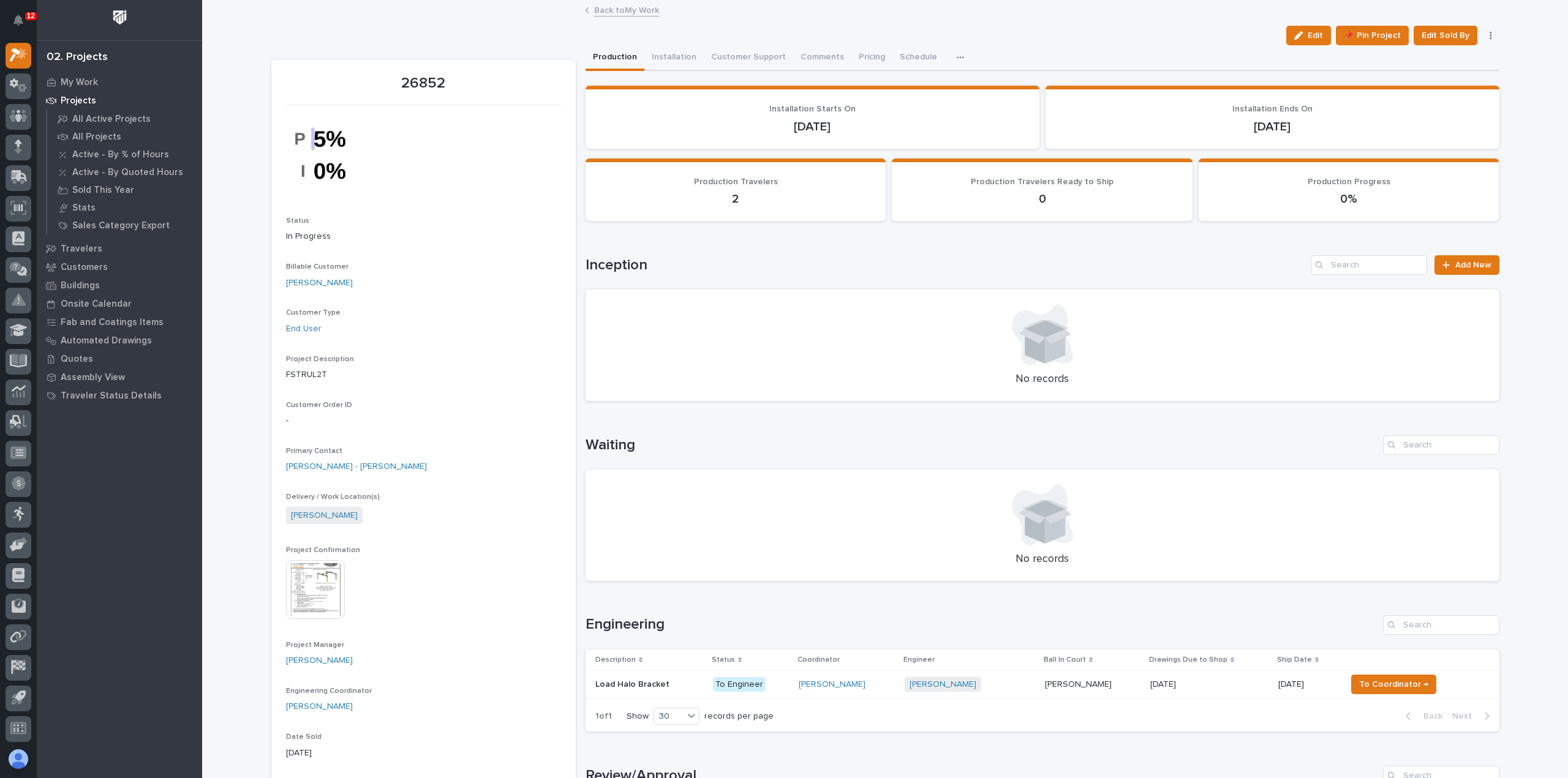
click at [607, 13] on link "Back to My Work" at bounding box center [627, 9] width 65 height 14
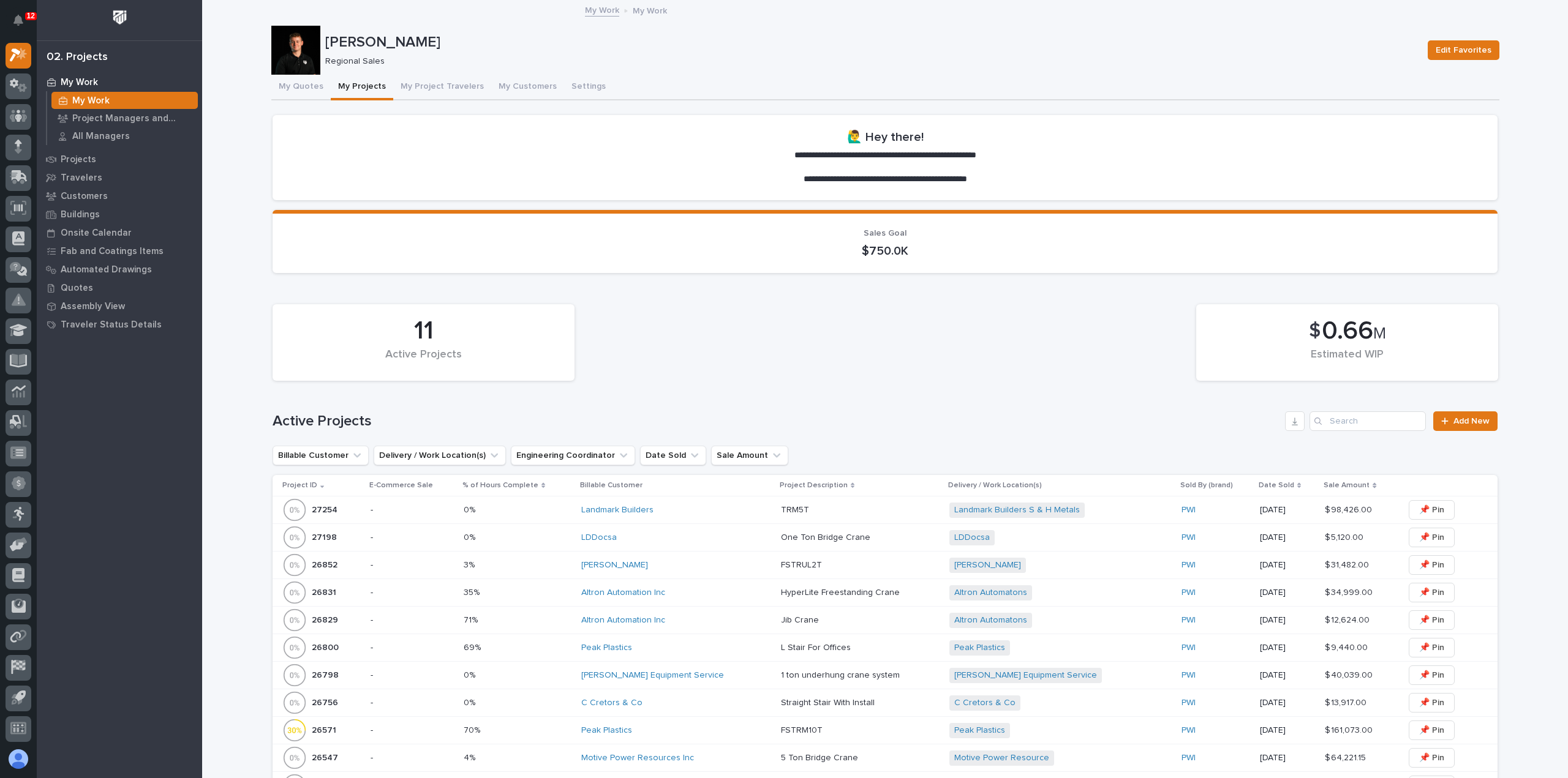
scroll to position [306, 0]
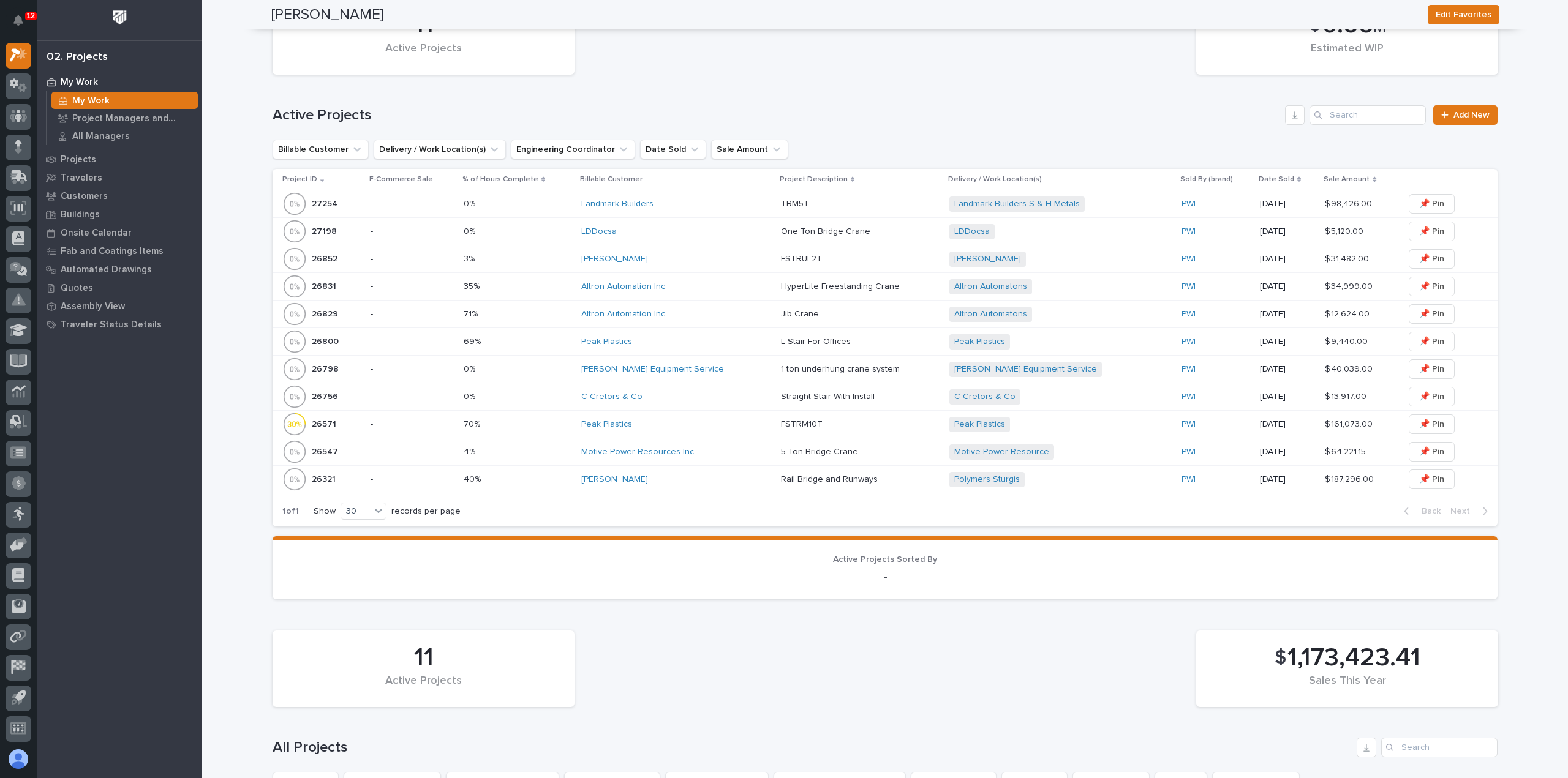
click at [706, 450] on div "Motive Power Resources Inc" at bounding box center [676, 452] width 190 height 11
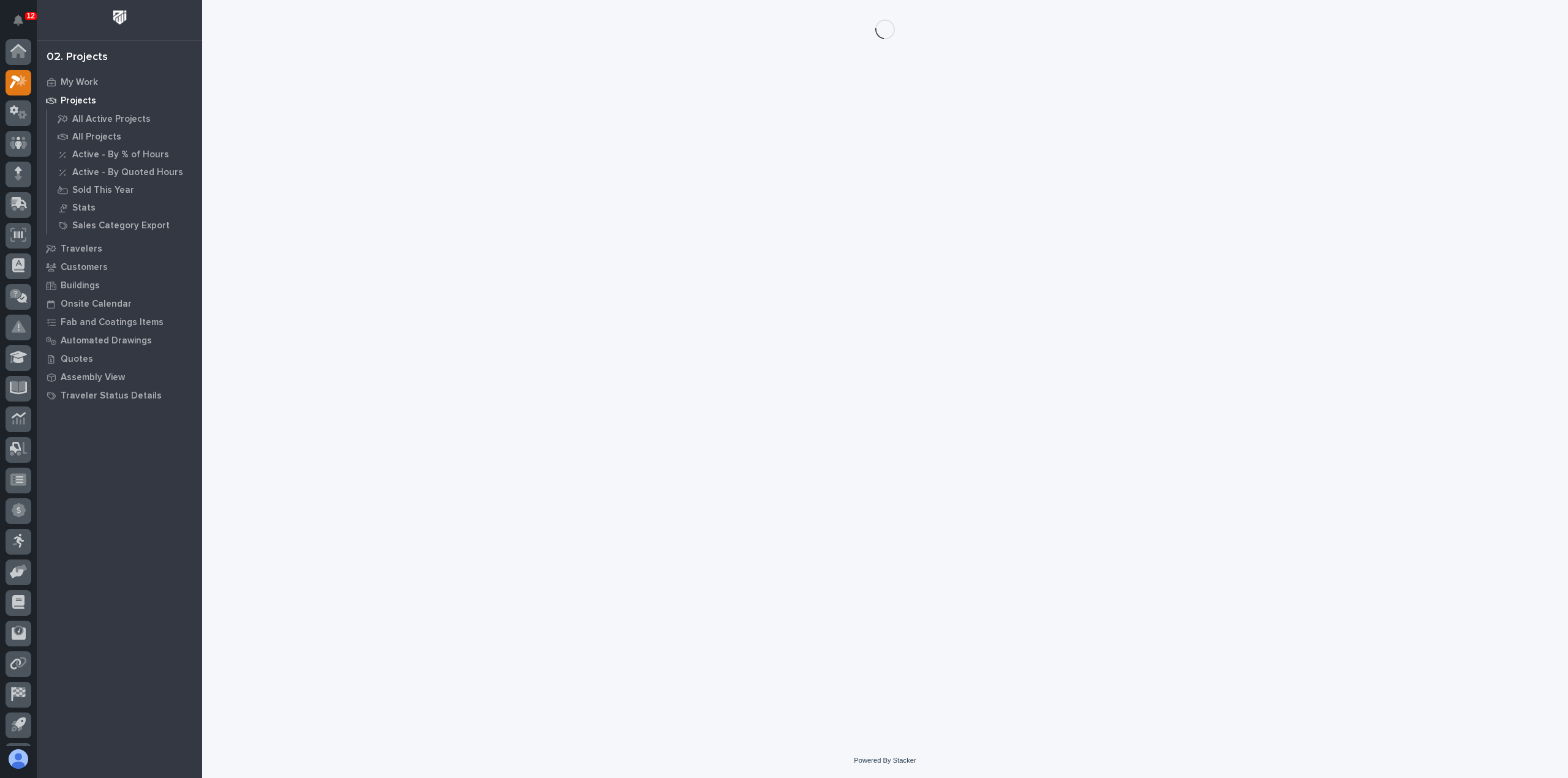
scroll to position [27, 0]
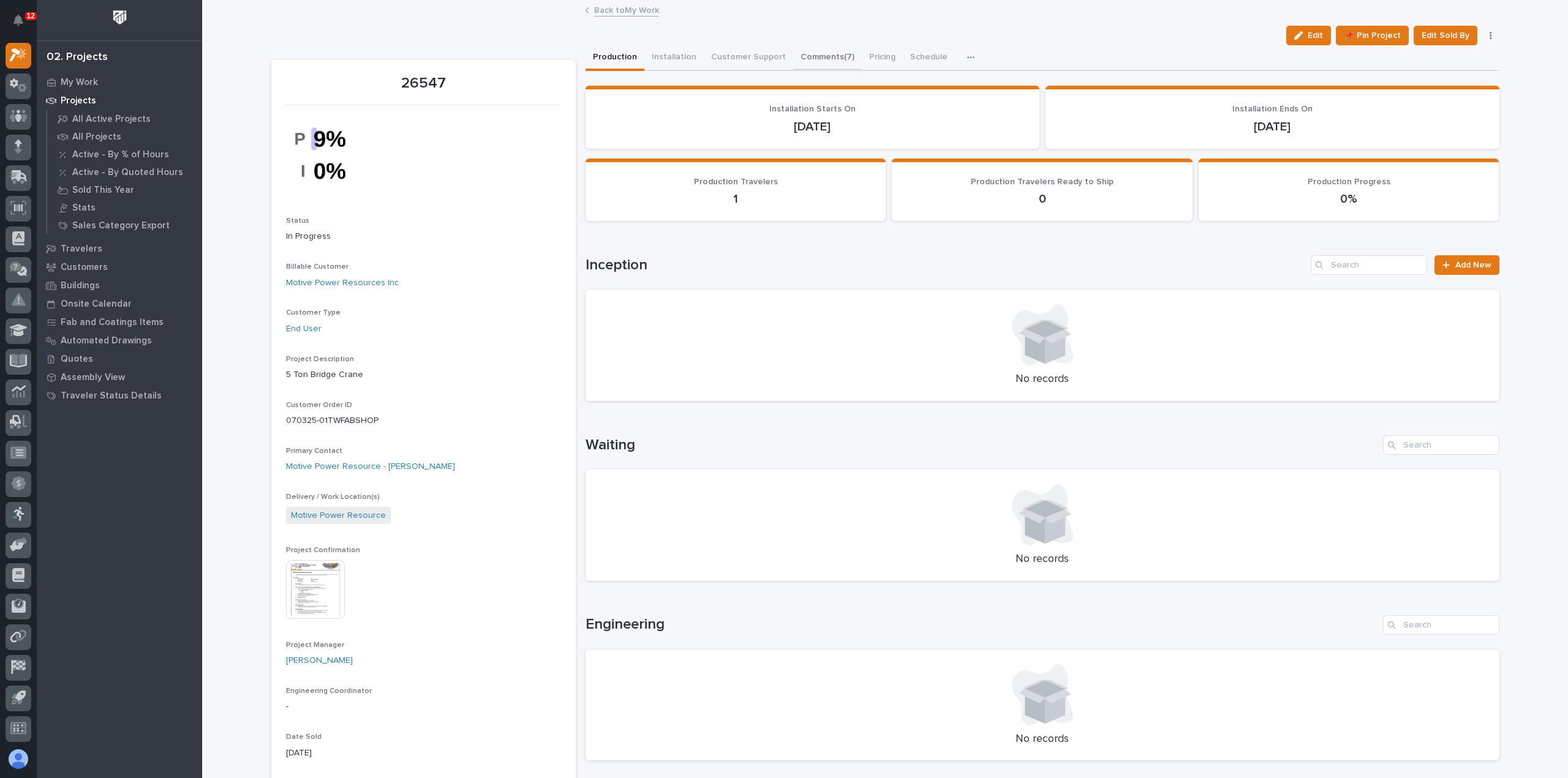
click at [808, 52] on button "Comments (7)" at bounding box center [827, 58] width 69 height 26
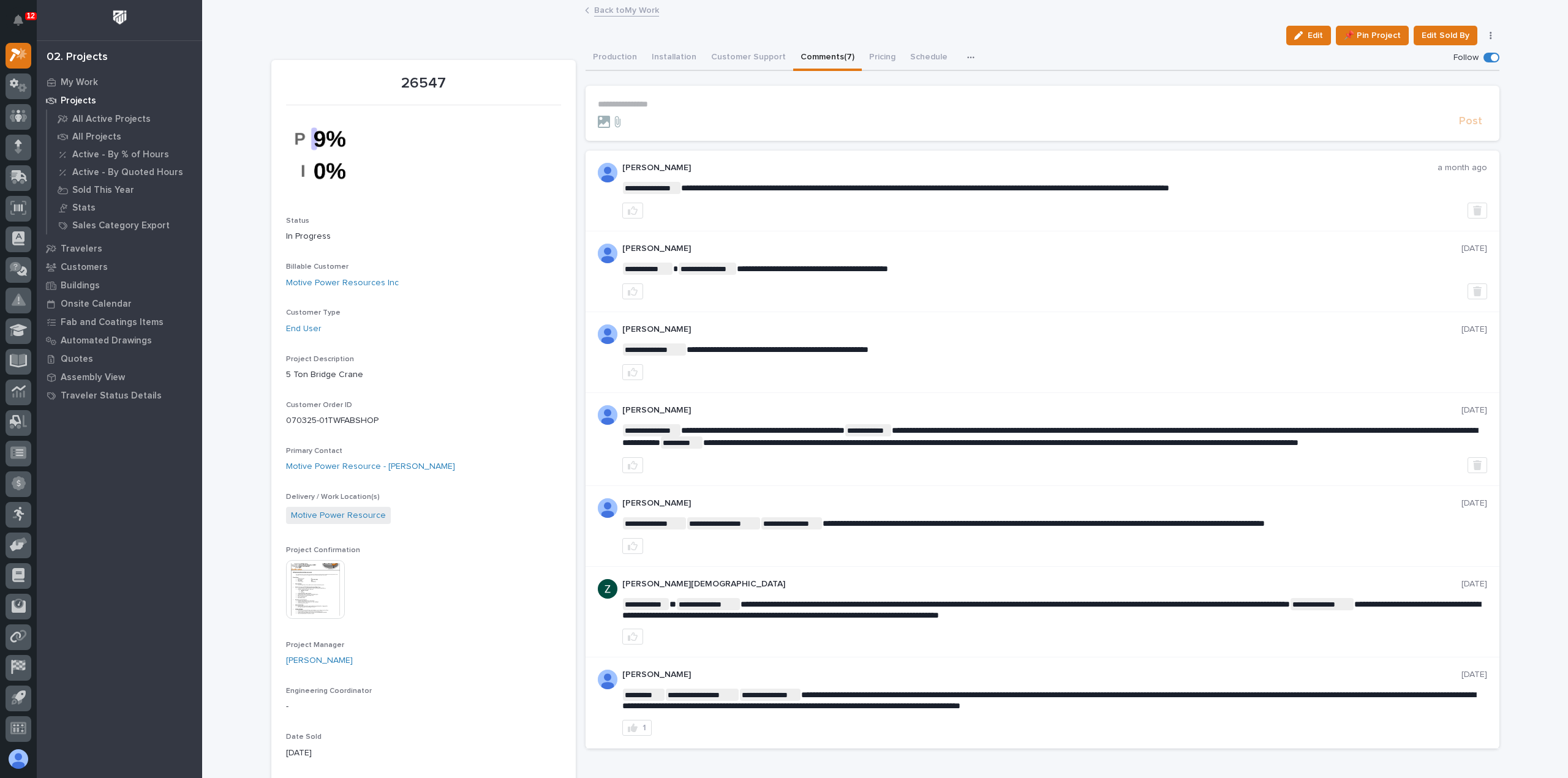
click at [626, 11] on link "Back to My Work" at bounding box center [627, 9] width 65 height 14
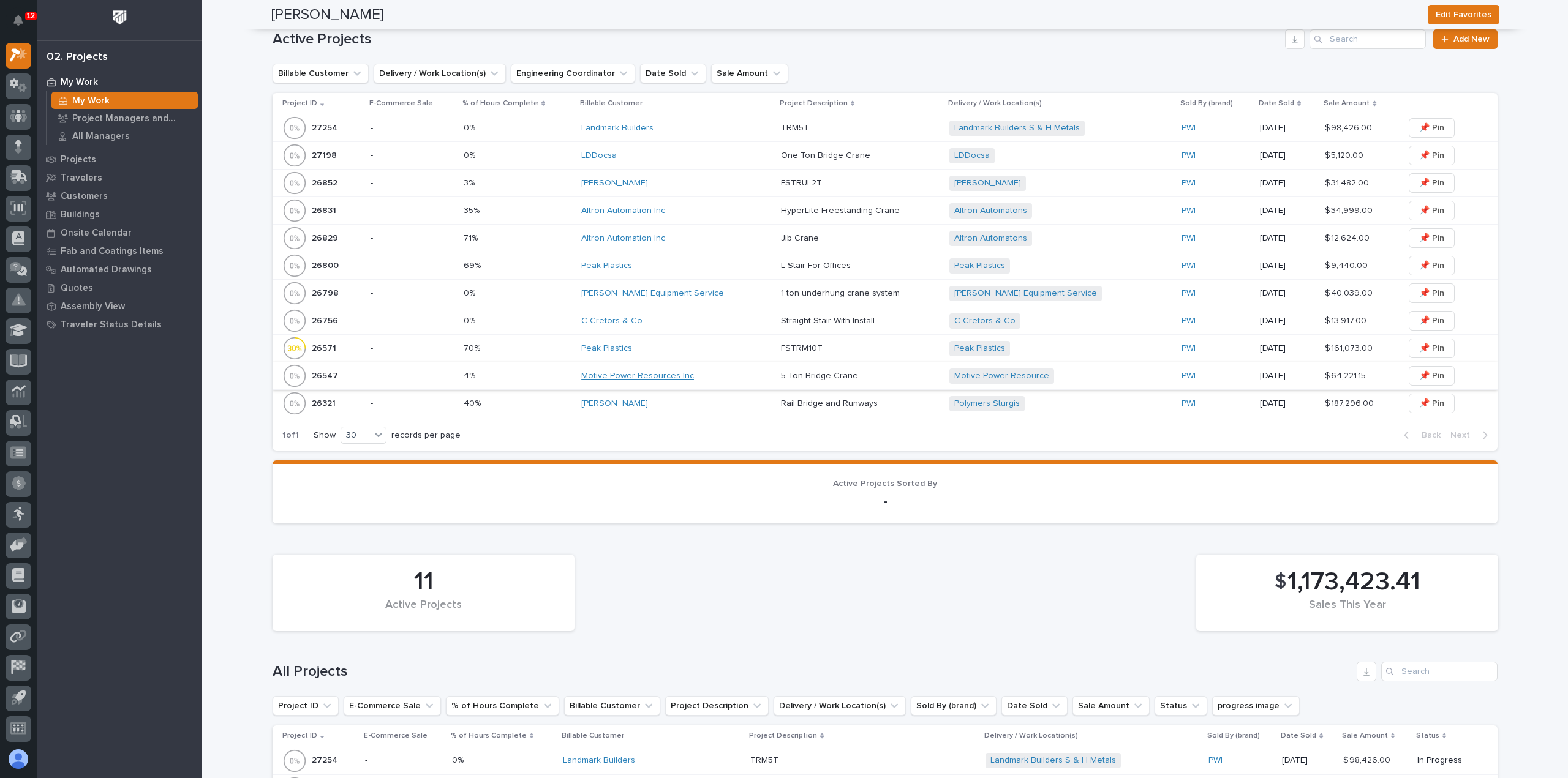
scroll to position [245, 0]
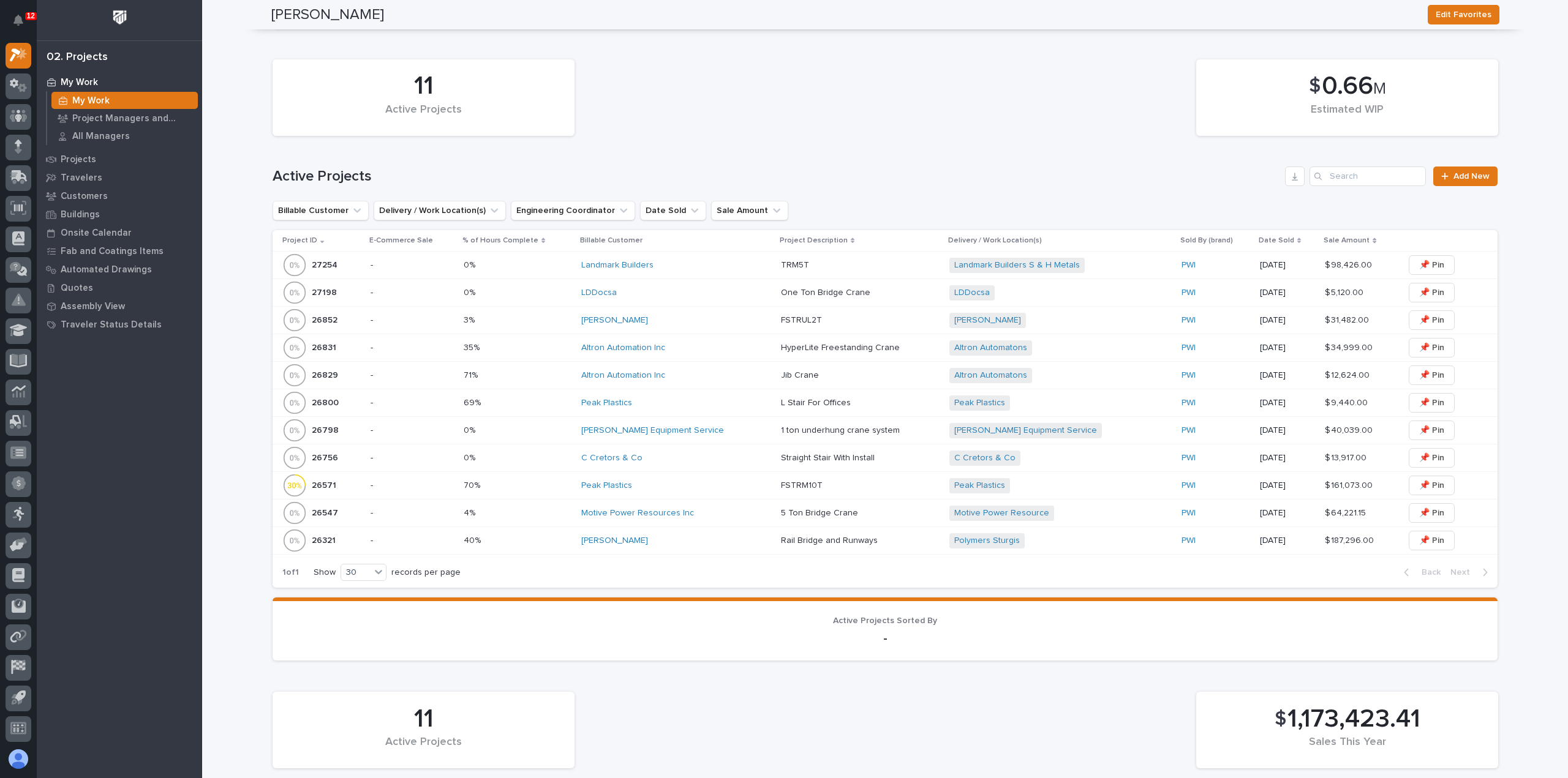
click at [662, 299] on div "LDDocsa" at bounding box center [676, 293] width 190 height 21
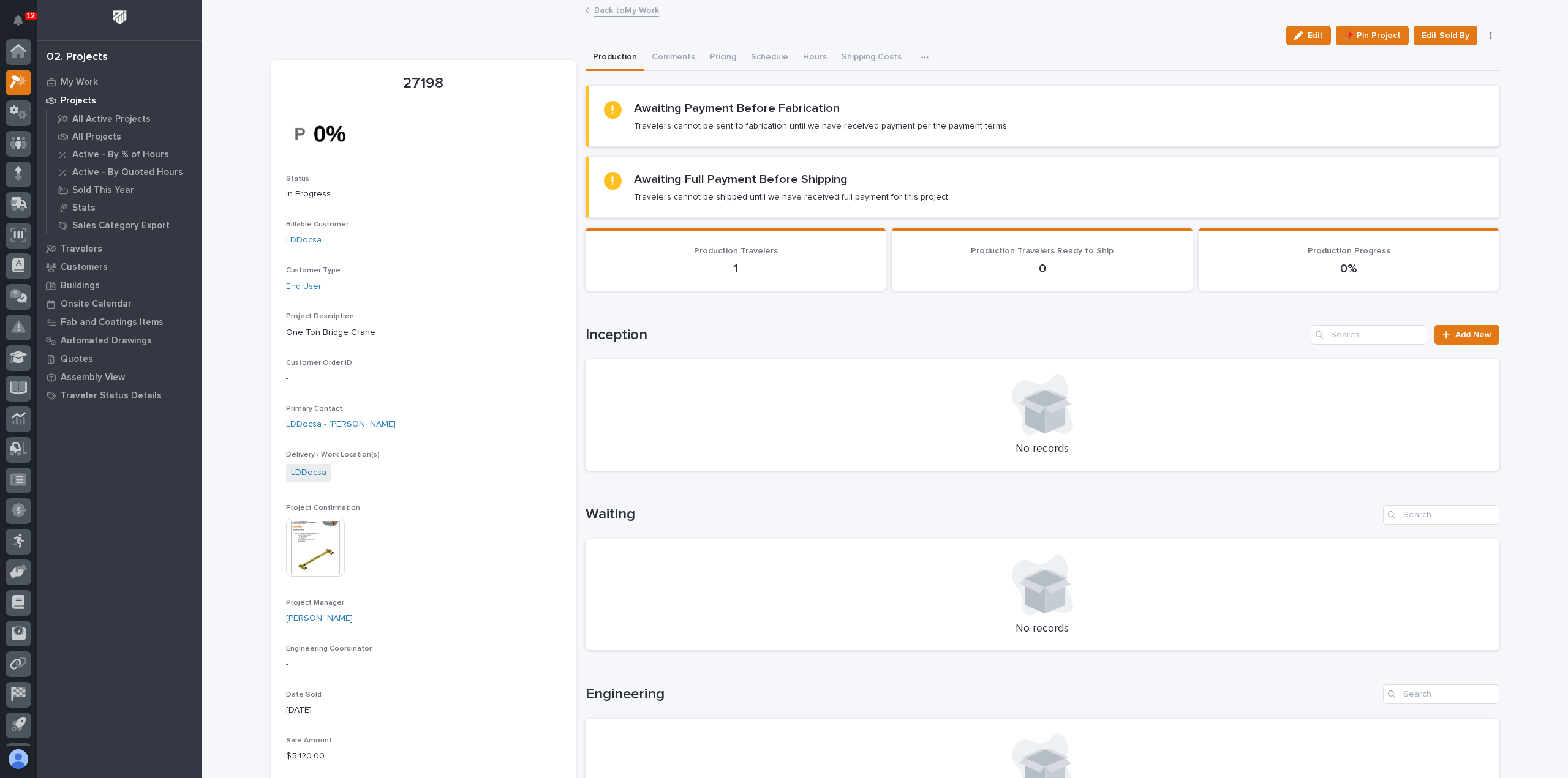
scroll to position [27, 0]
click at [681, 56] on button "Comments (1)" at bounding box center [678, 58] width 67 height 26
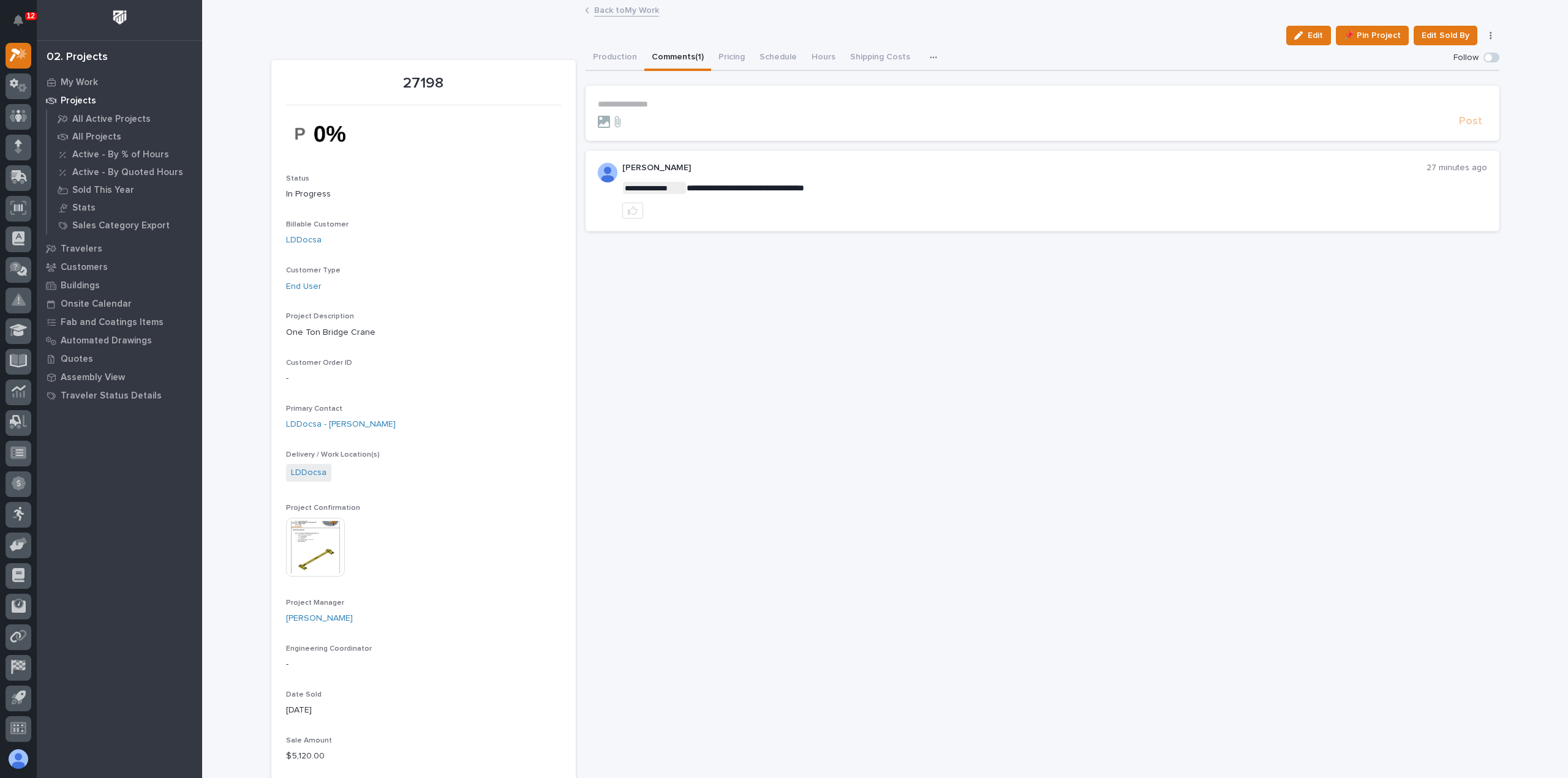
click at [655, 106] on p "**********" at bounding box center [1042, 104] width 889 height 11
click at [632, 122] on span "[PERSON_NAME]" at bounding box center [630, 123] width 69 height 9
click at [665, 105] on p "**********" at bounding box center [1042, 105] width 889 height 12
click at [1459, 127] on span "Post" at bounding box center [1470, 127] width 23 height 14
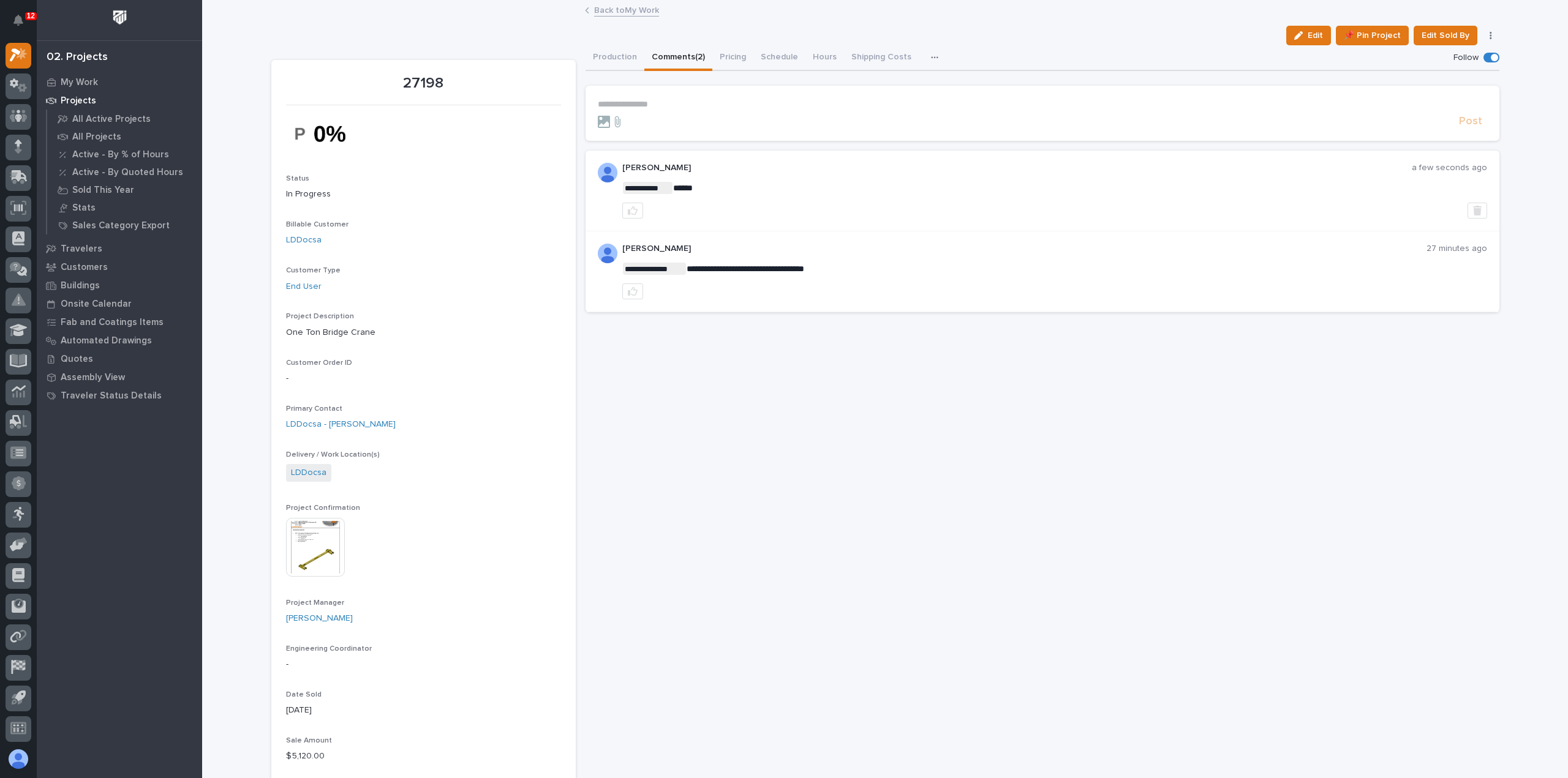
click at [639, 9] on link "Back to My Work" at bounding box center [627, 9] width 65 height 14
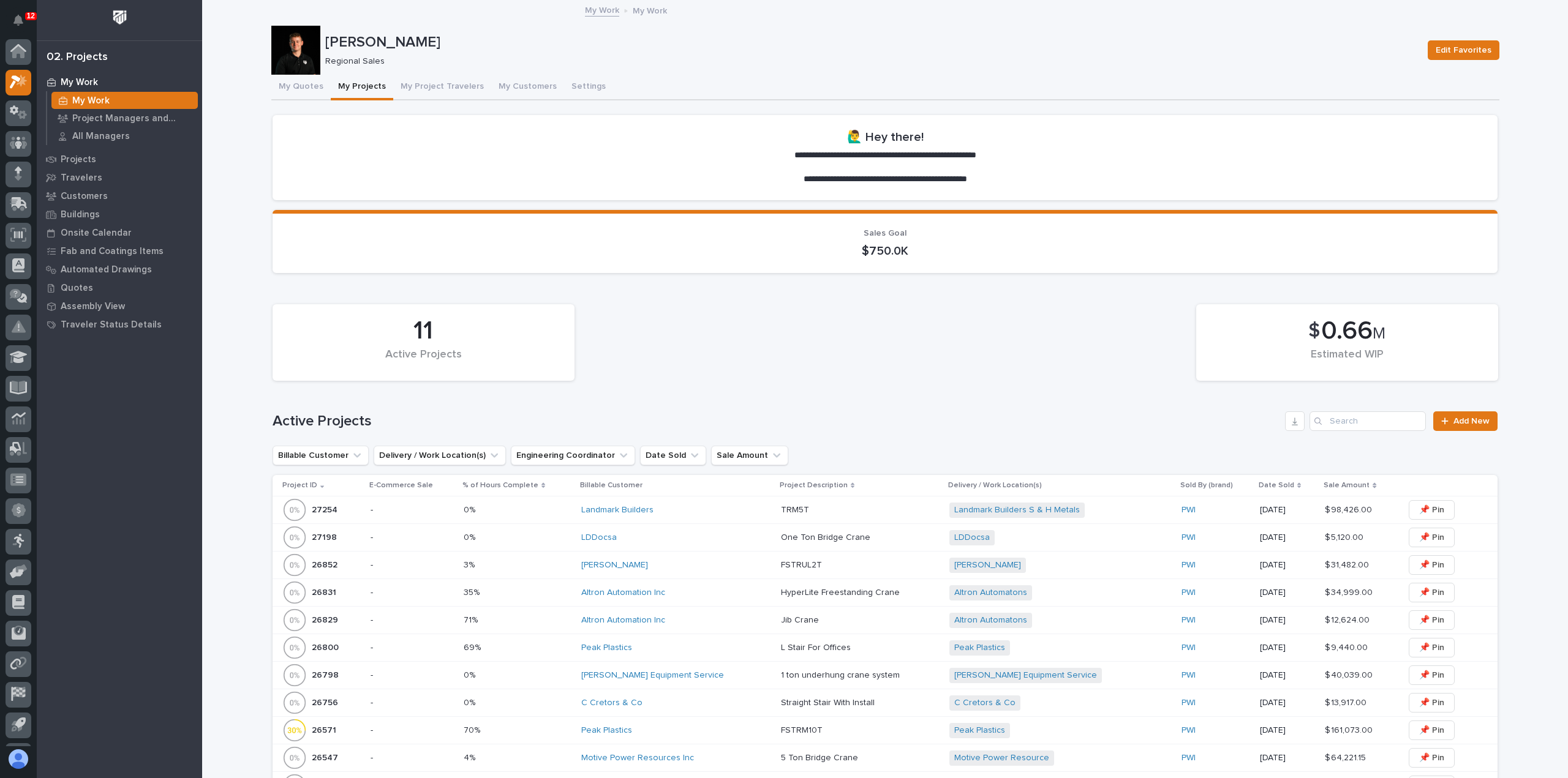
scroll to position [27, 0]
click at [291, 88] on button "My Quotes" at bounding box center [301, 87] width 60 height 26
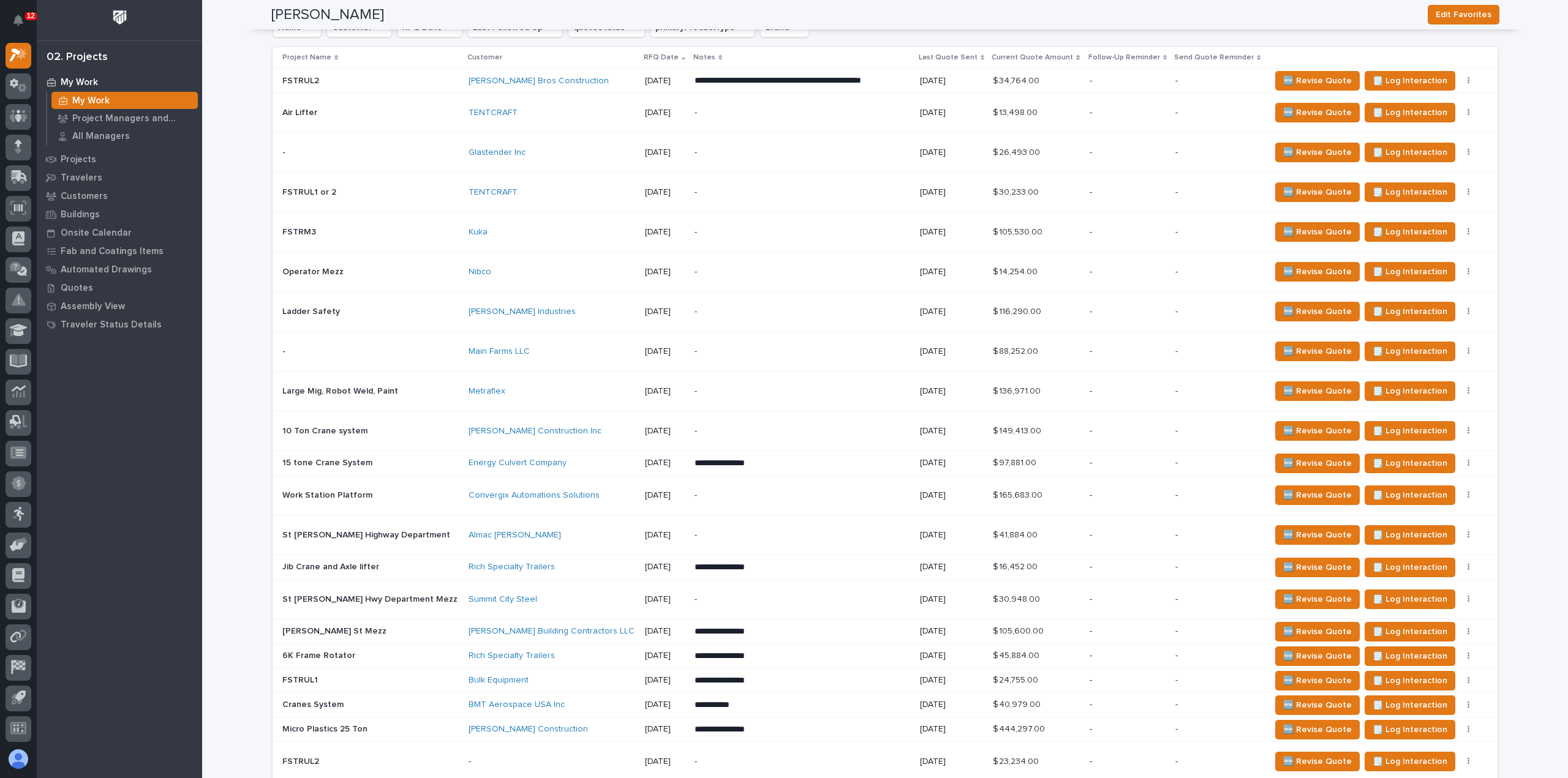
scroll to position [429, 0]
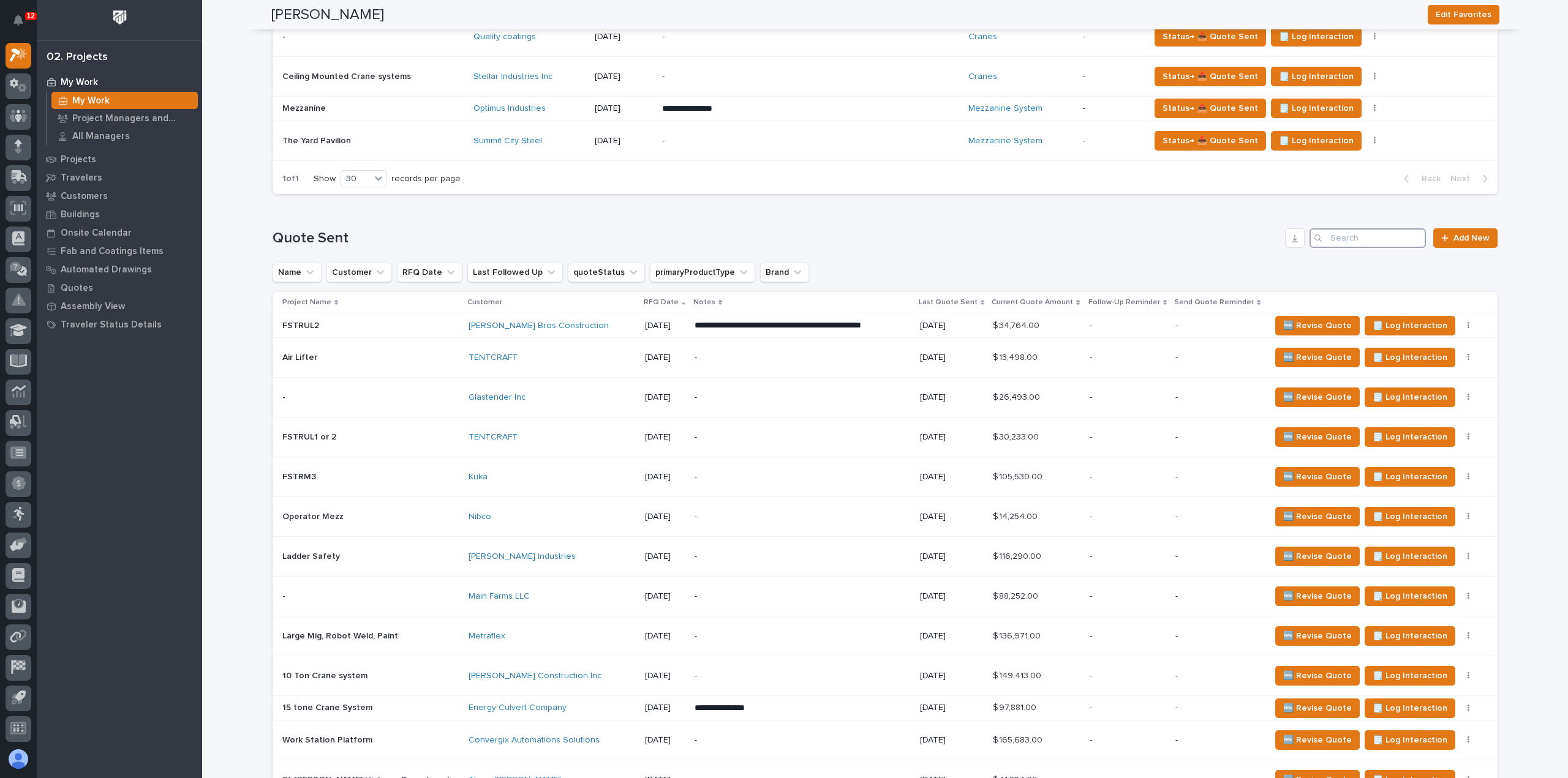
click at [1373, 238] on input "Search" at bounding box center [1367, 238] width 116 height 20
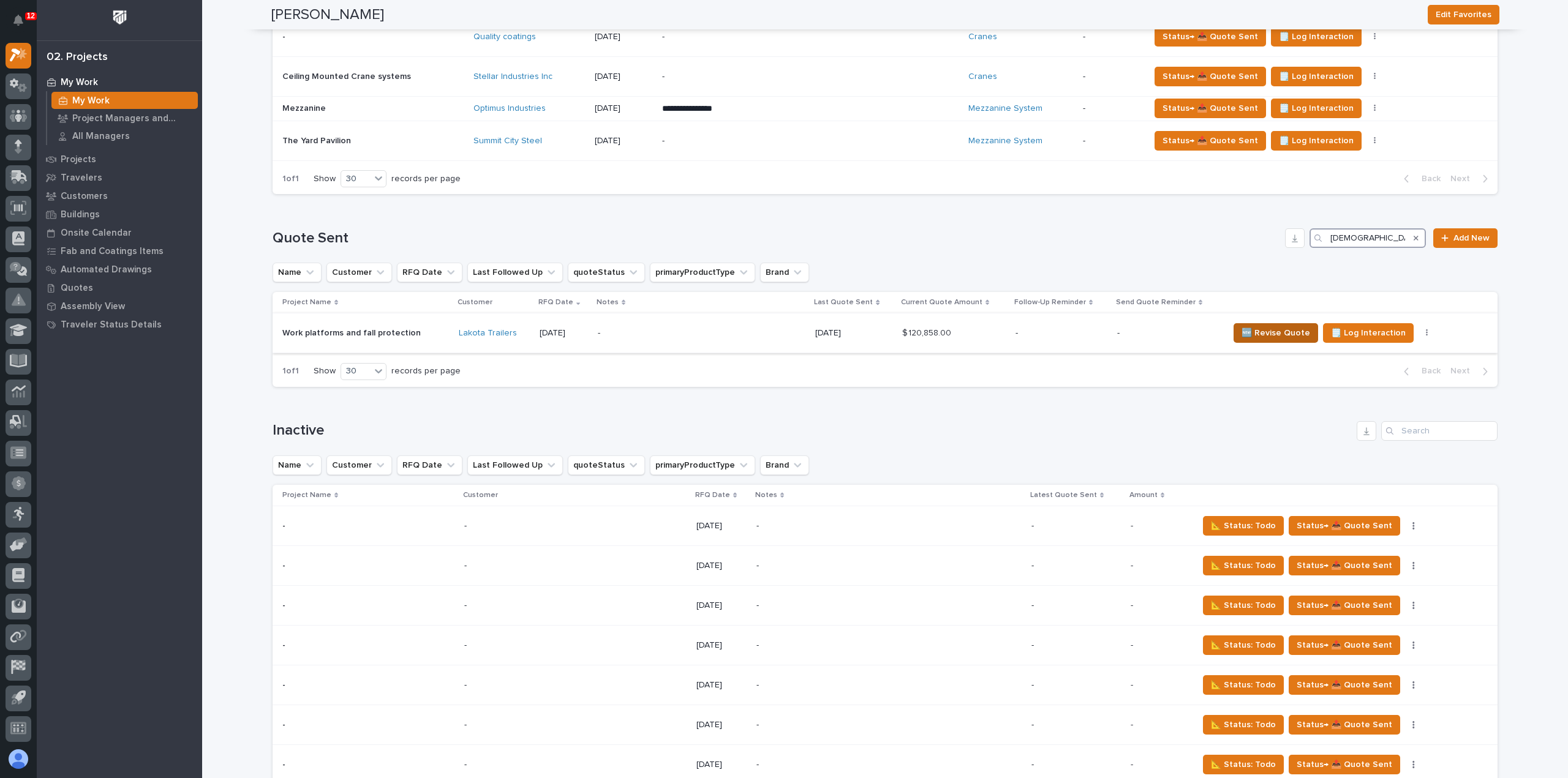
type input "[DEMOGRAPHIC_DATA]"
click at [1255, 329] on span "🆕 Revise Quote" at bounding box center [1275, 333] width 69 height 15
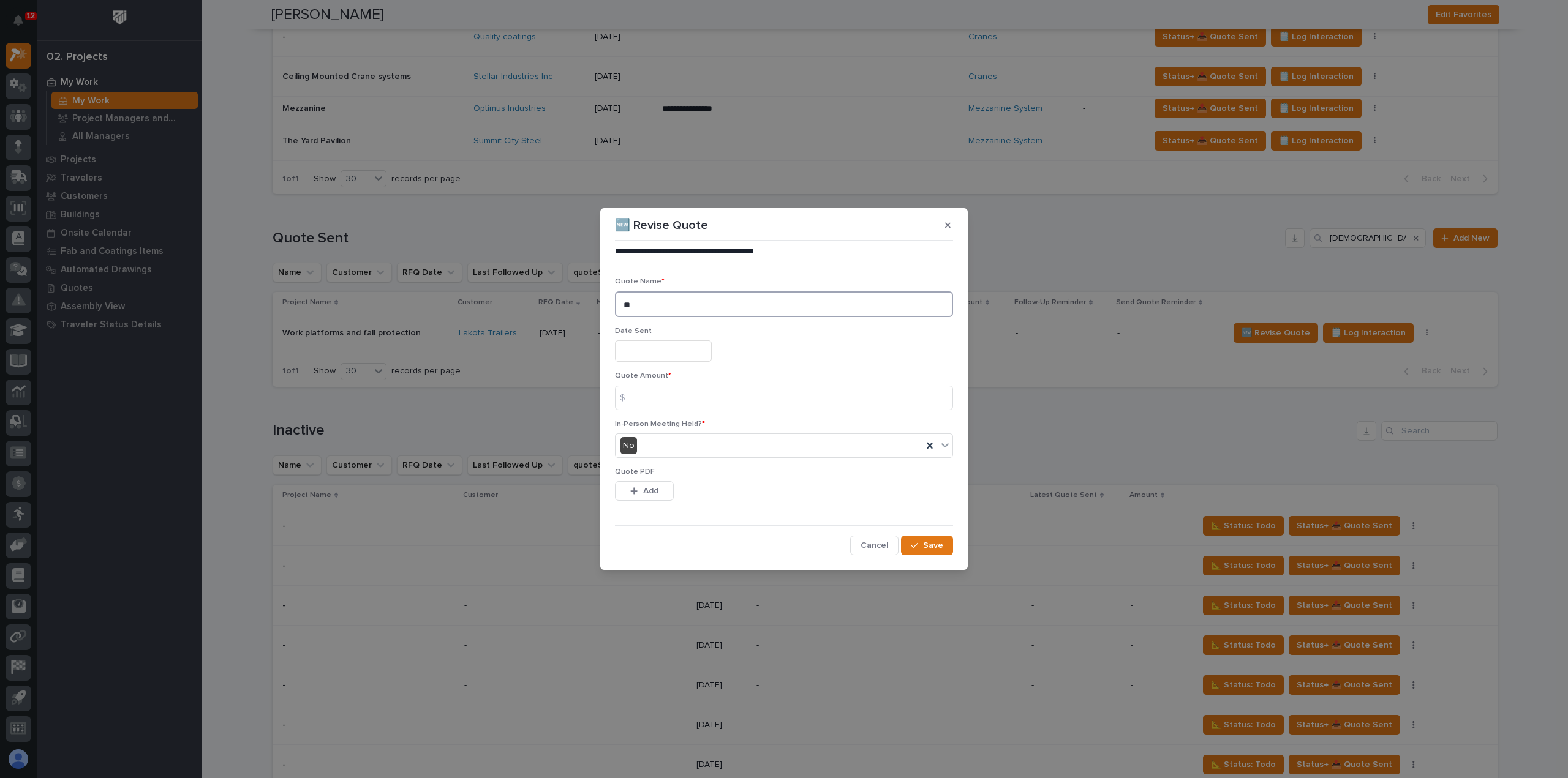
click at [687, 310] on textarea "**" at bounding box center [783, 304] width 338 height 26
type textarea "**"
click at [685, 354] on input "text" at bounding box center [663, 351] width 97 height 21
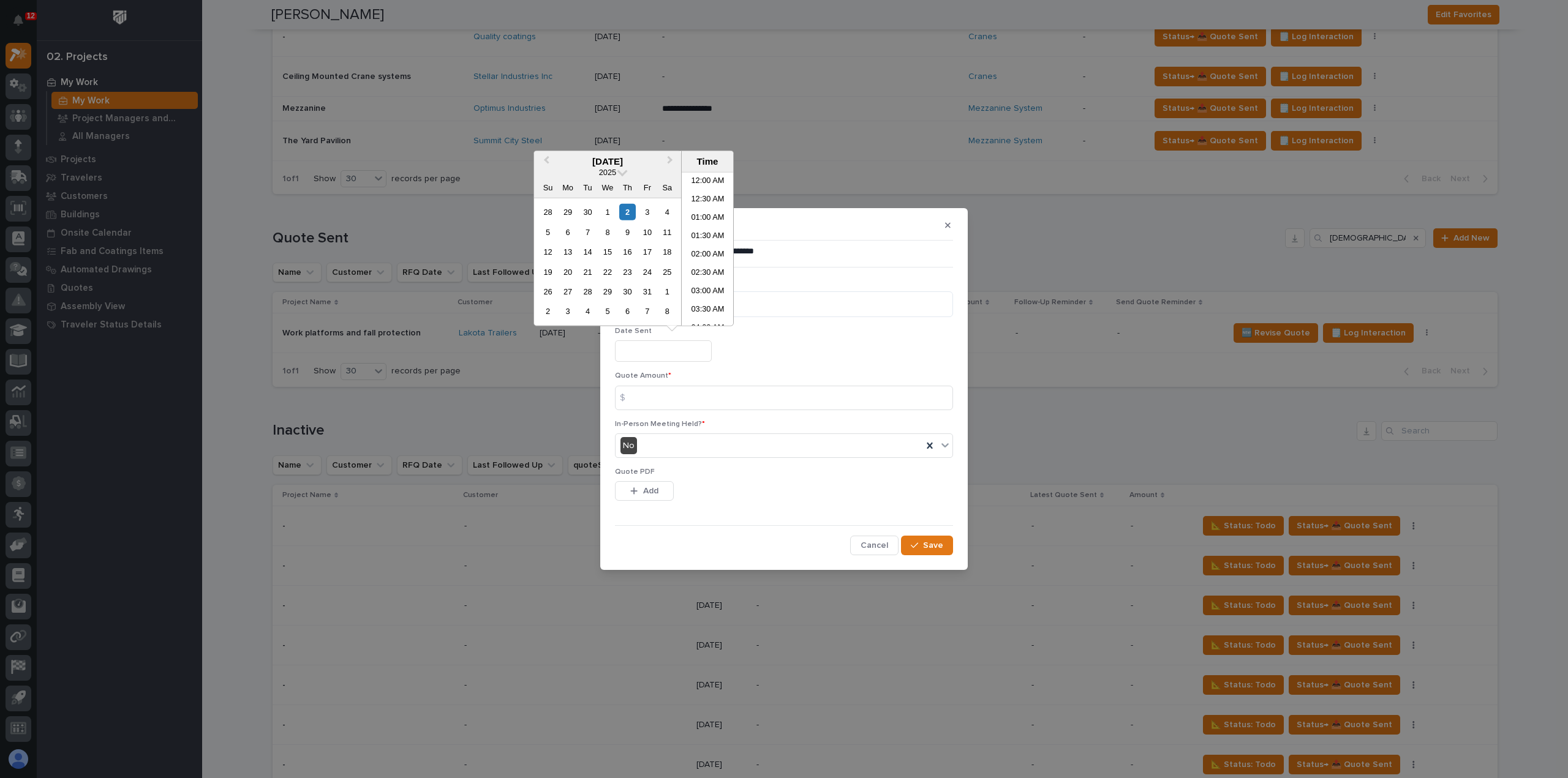
scroll to position [447, 0]
click at [627, 208] on div "2" at bounding box center [627, 212] width 16 height 16
type input "**********"
click at [655, 398] on input at bounding box center [783, 398] width 338 height 25
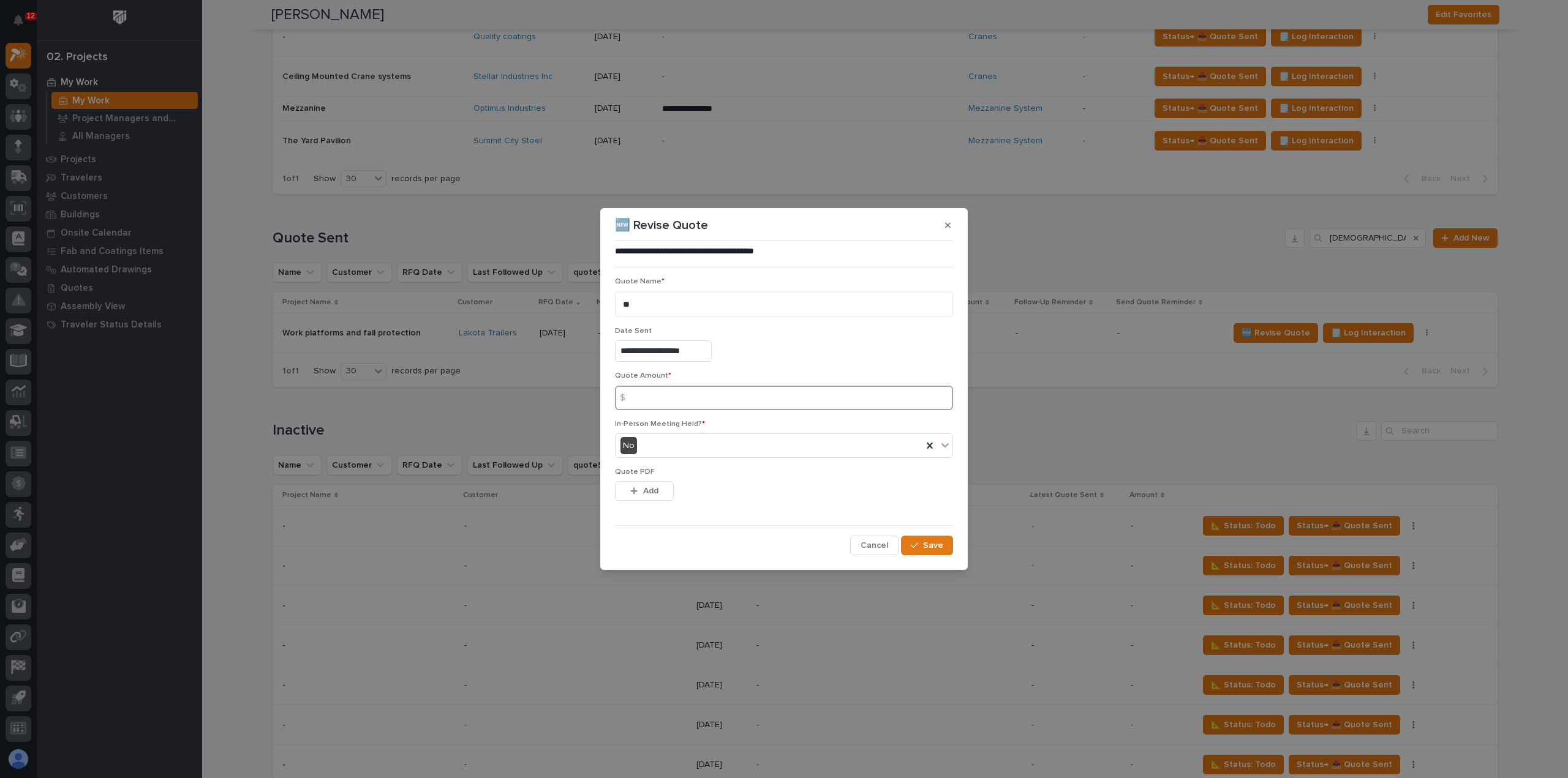
click at [676, 395] on input at bounding box center [783, 398] width 338 height 25
type input "135762"
click at [678, 441] on div "No" at bounding box center [768, 446] width 307 height 21
click at [682, 470] on div "Yes" at bounding box center [783, 469] width 337 height 21
click at [654, 492] on span "Add" at bounding box center [651, 491] width 16 height 11
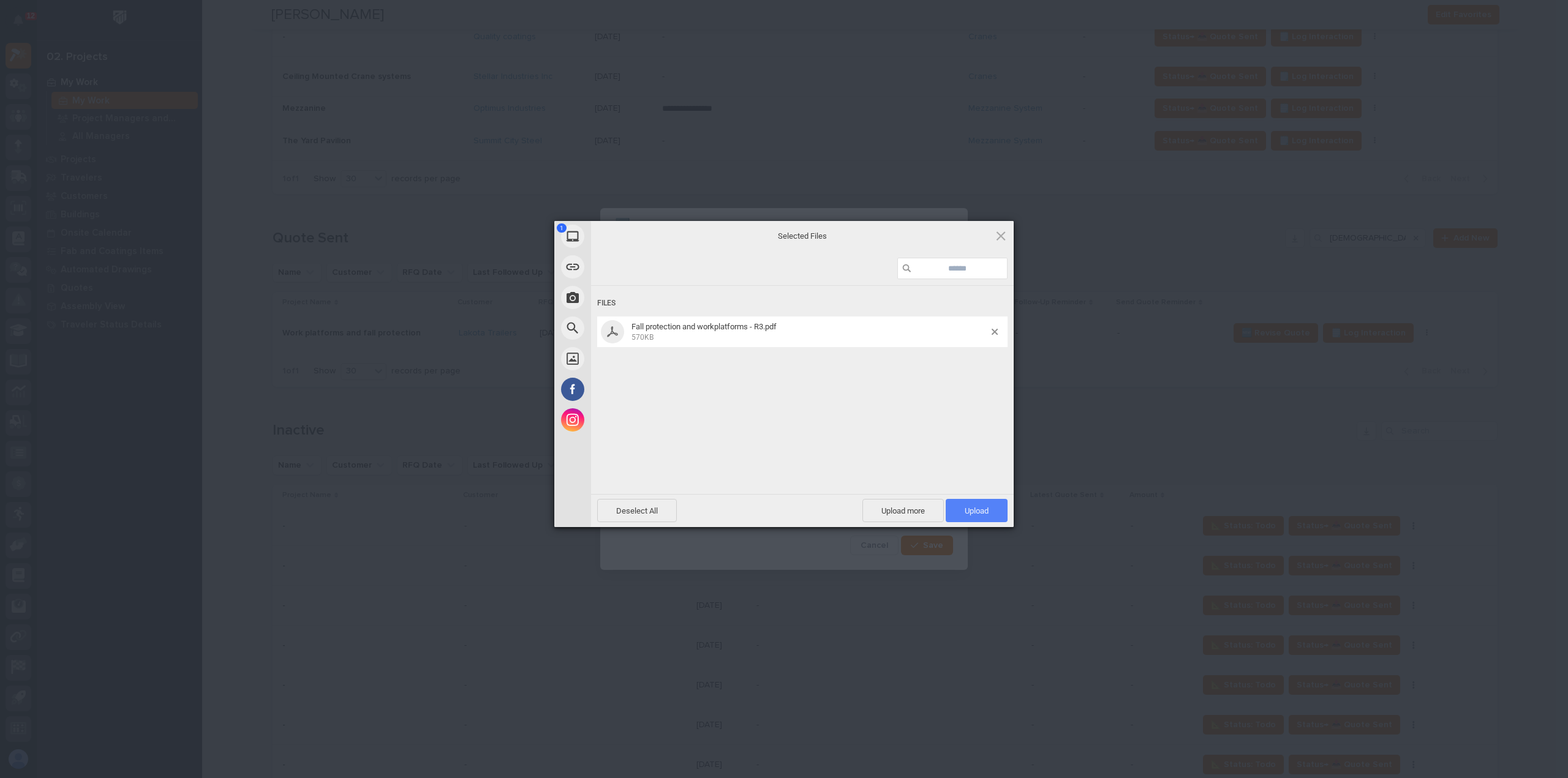
click at [973, 513] on span "Upload 1" at bounding box center [977, 510] width 24 height 9
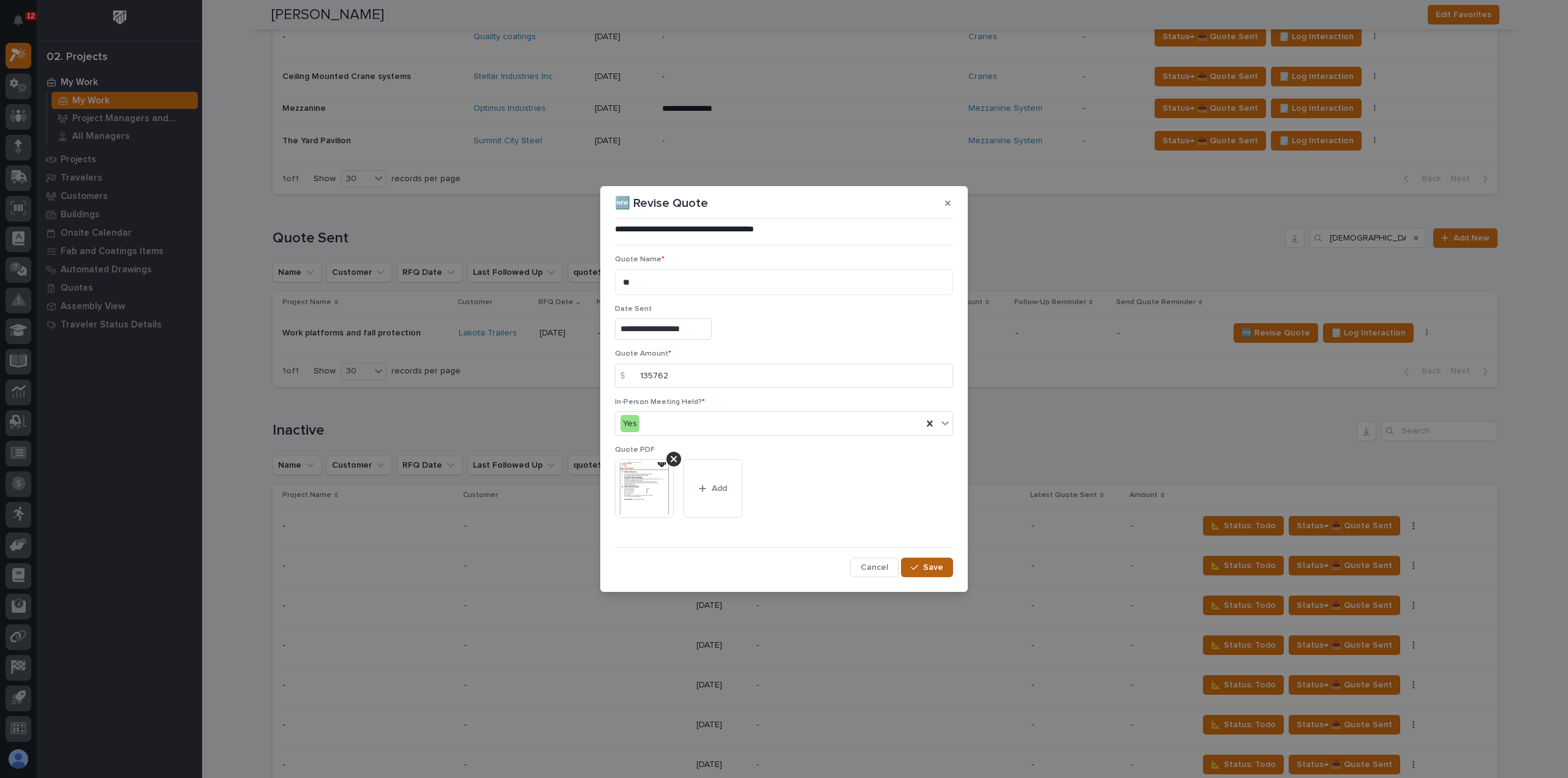
click at [929, 573] on span "Save" at bounding box center [933, 568] width 21 height 11
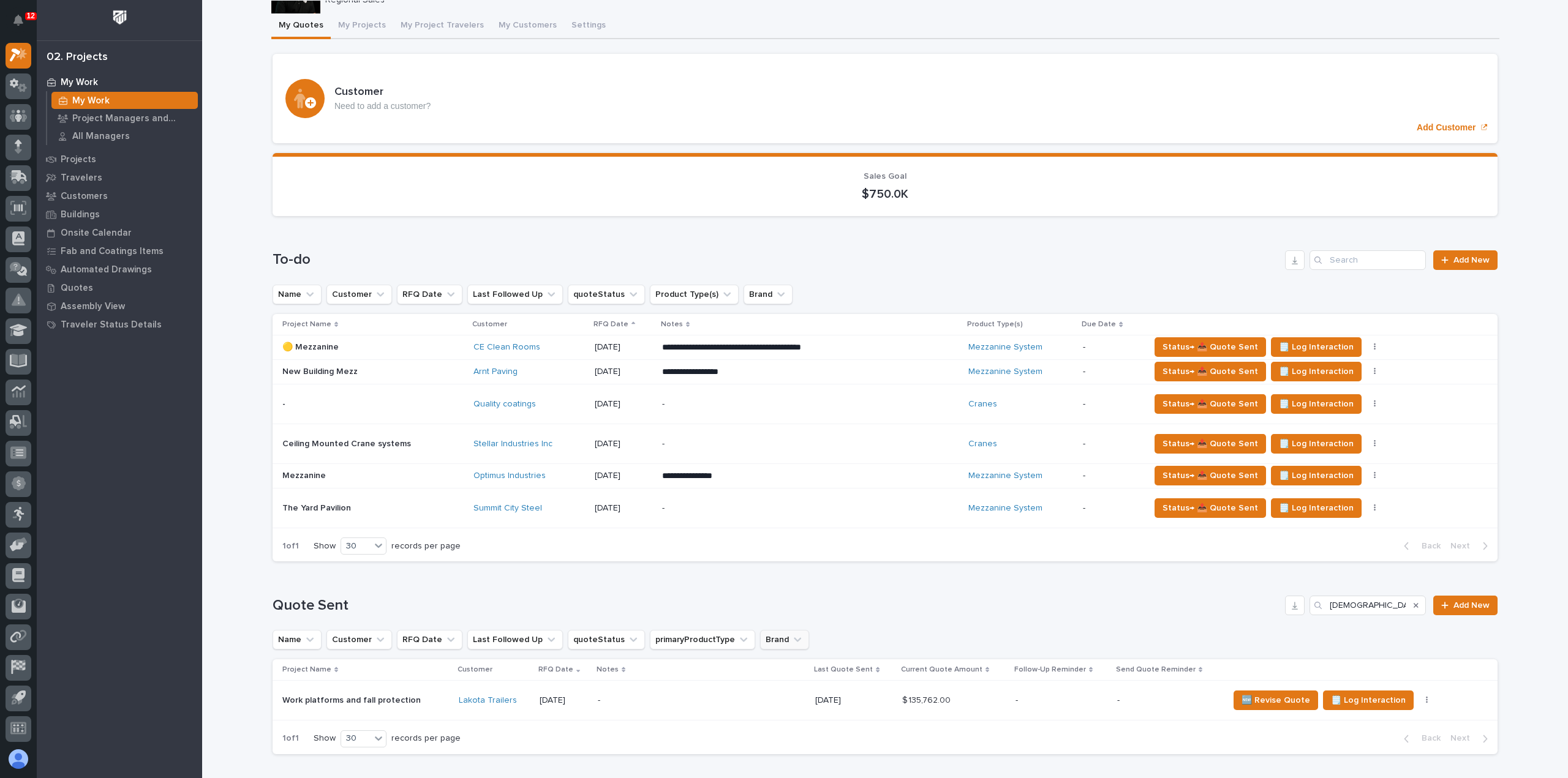
scroll to position [0, 0]
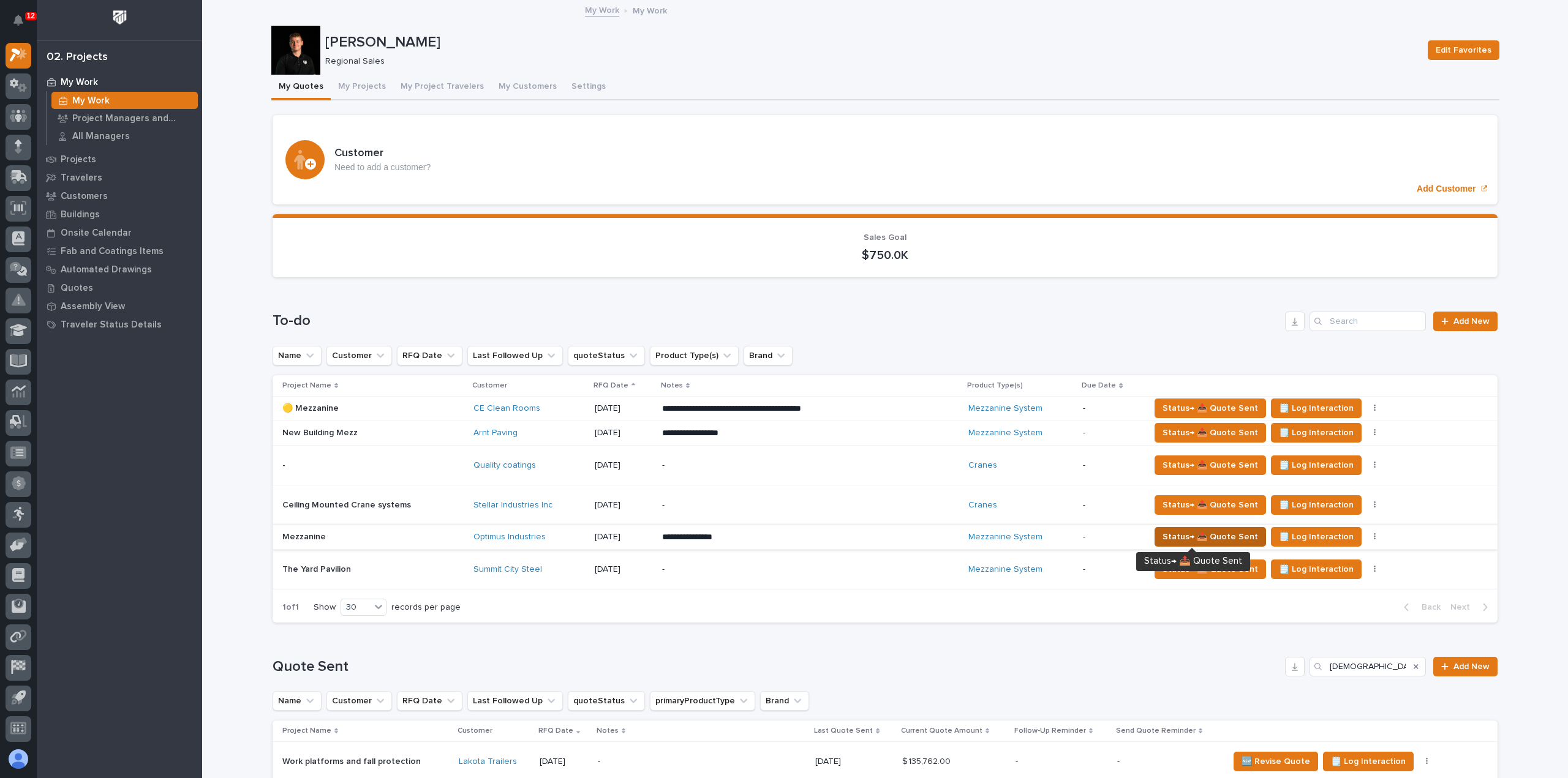
click at [1166, 534] on span "Status→ 📤 Quote Sent" at bounding box center [1210, 536] width 96 height 15
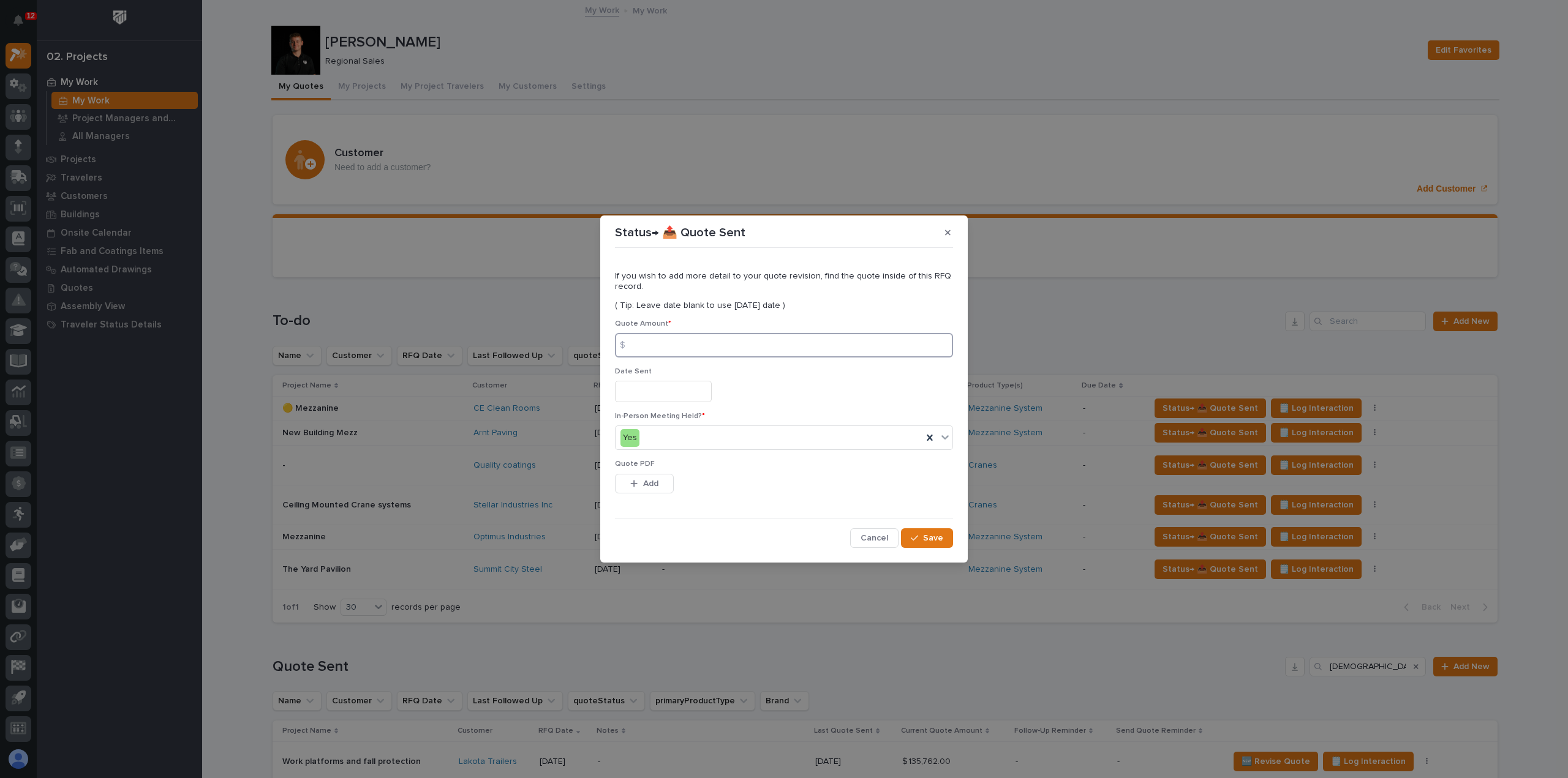
click at [760, 352] on input at bounding box center [783, 345] width 338 height 25
click at [670, 351] on input at bounding box center [783, 345] width 338 height 25
type input "77474"
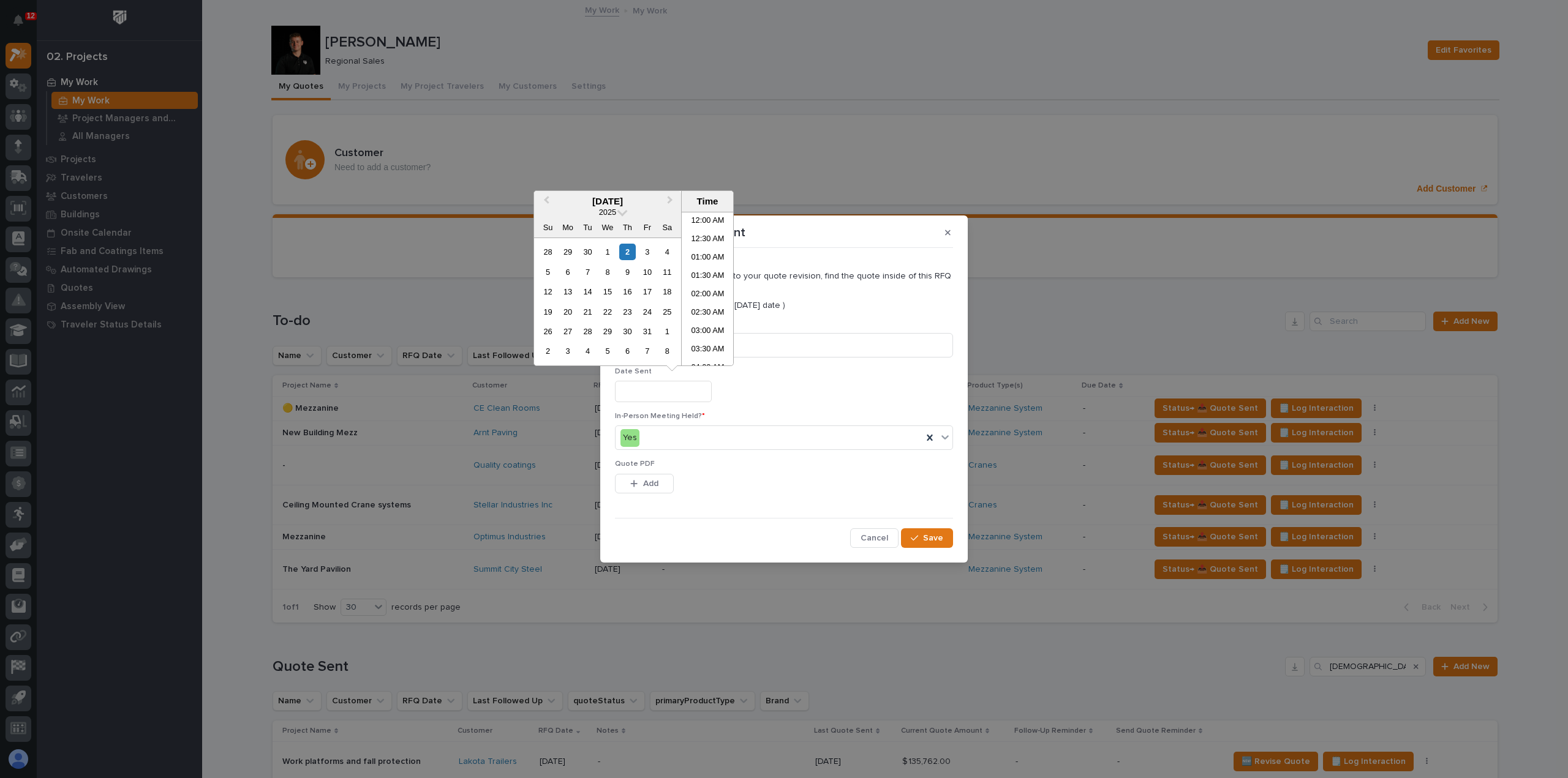
click at [664, 391] on input "text" at bounding box center [663, 391] width 97 height 21
click at [632, 253] on div "2" at bounding box center [627, 252] width 16 height 16
type input "**********"
click at [646, 482] on span "Add" at bounding box center [651, 484] width 16 height 11
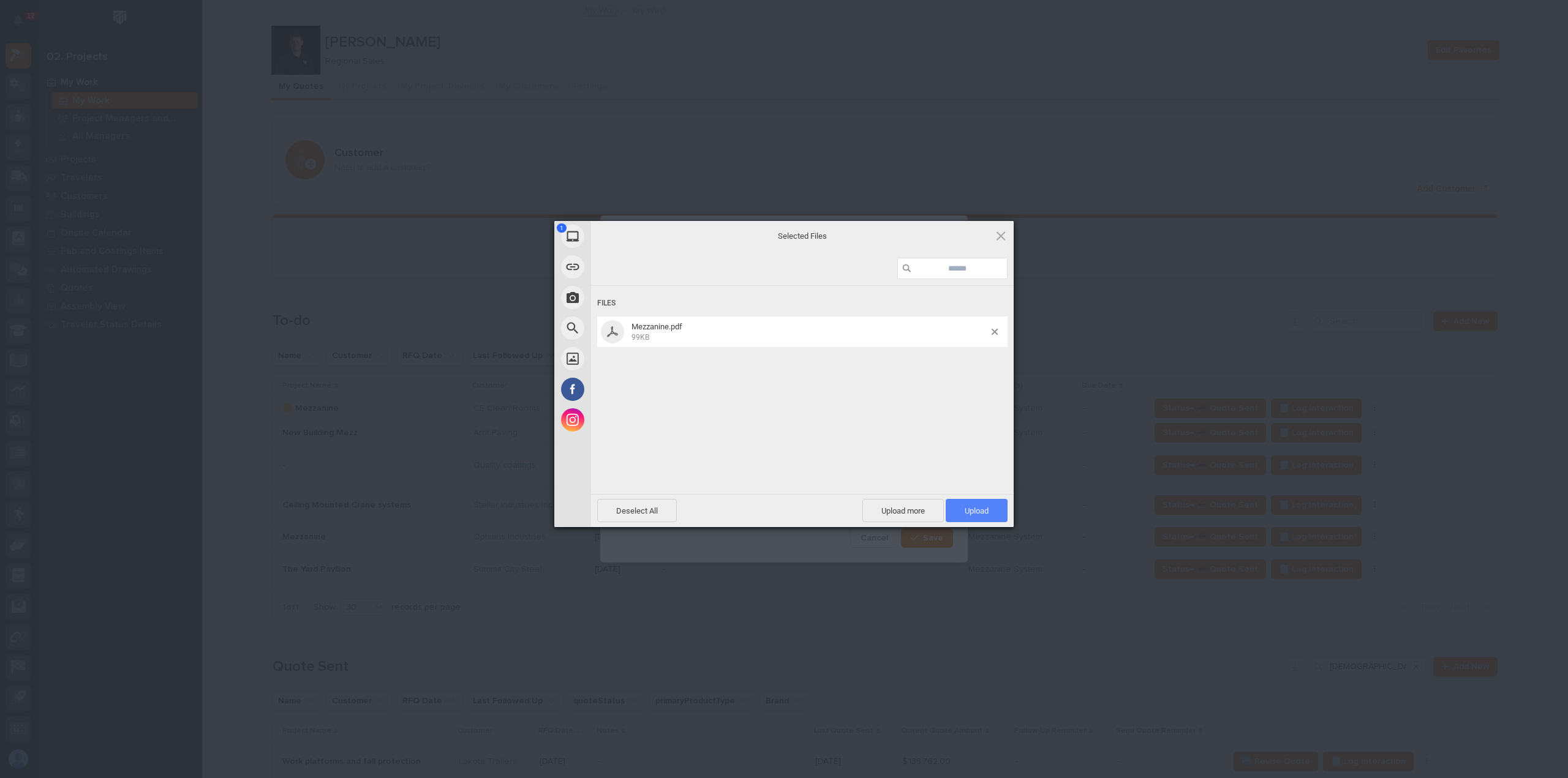
click at [960, 517] on span "Upload 1" at bounding box center [976, 510] width 62 height 23
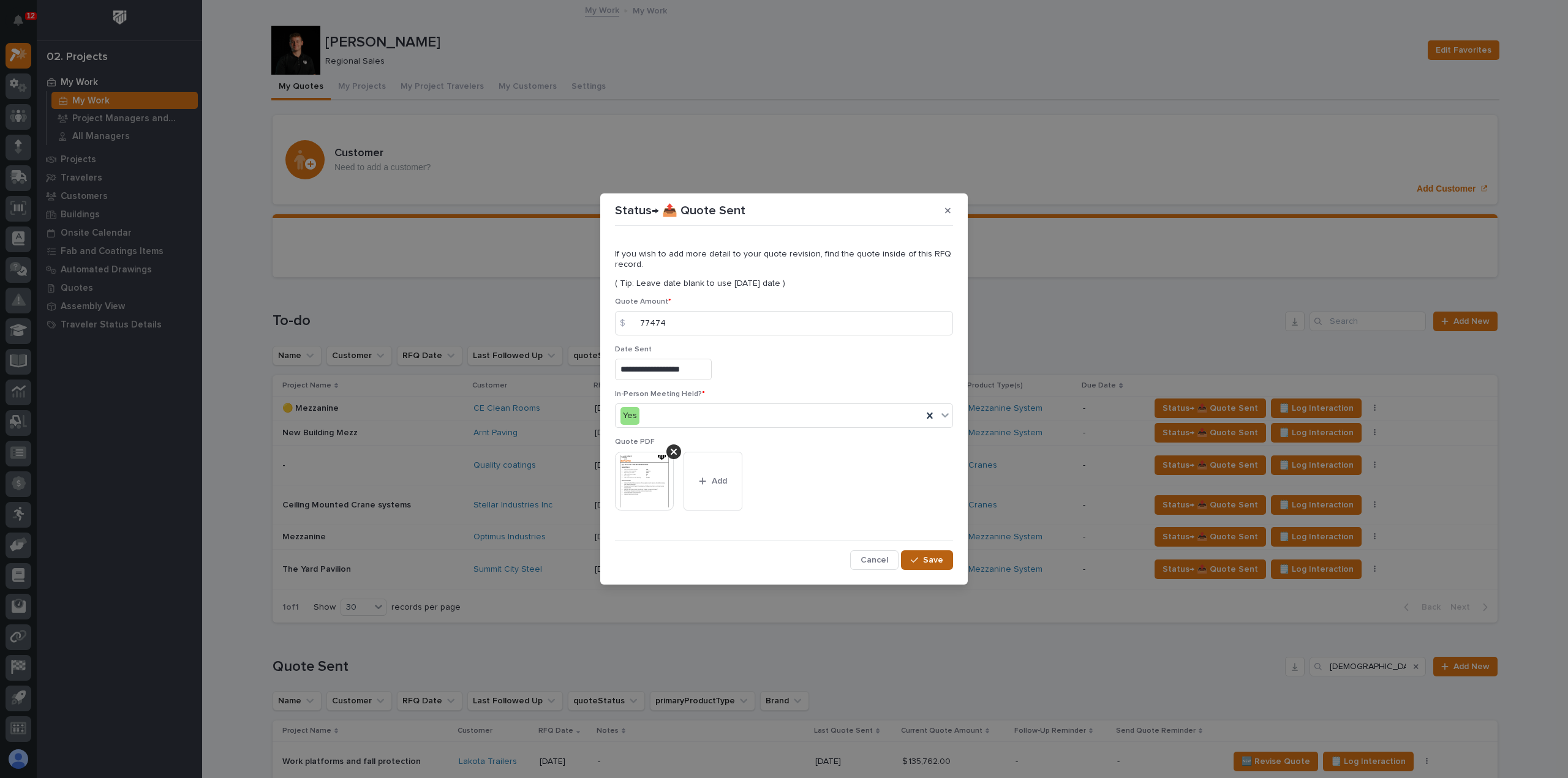
click at [937, 563] on span "Save" at bounding box center [933, 560] width 21 height 11
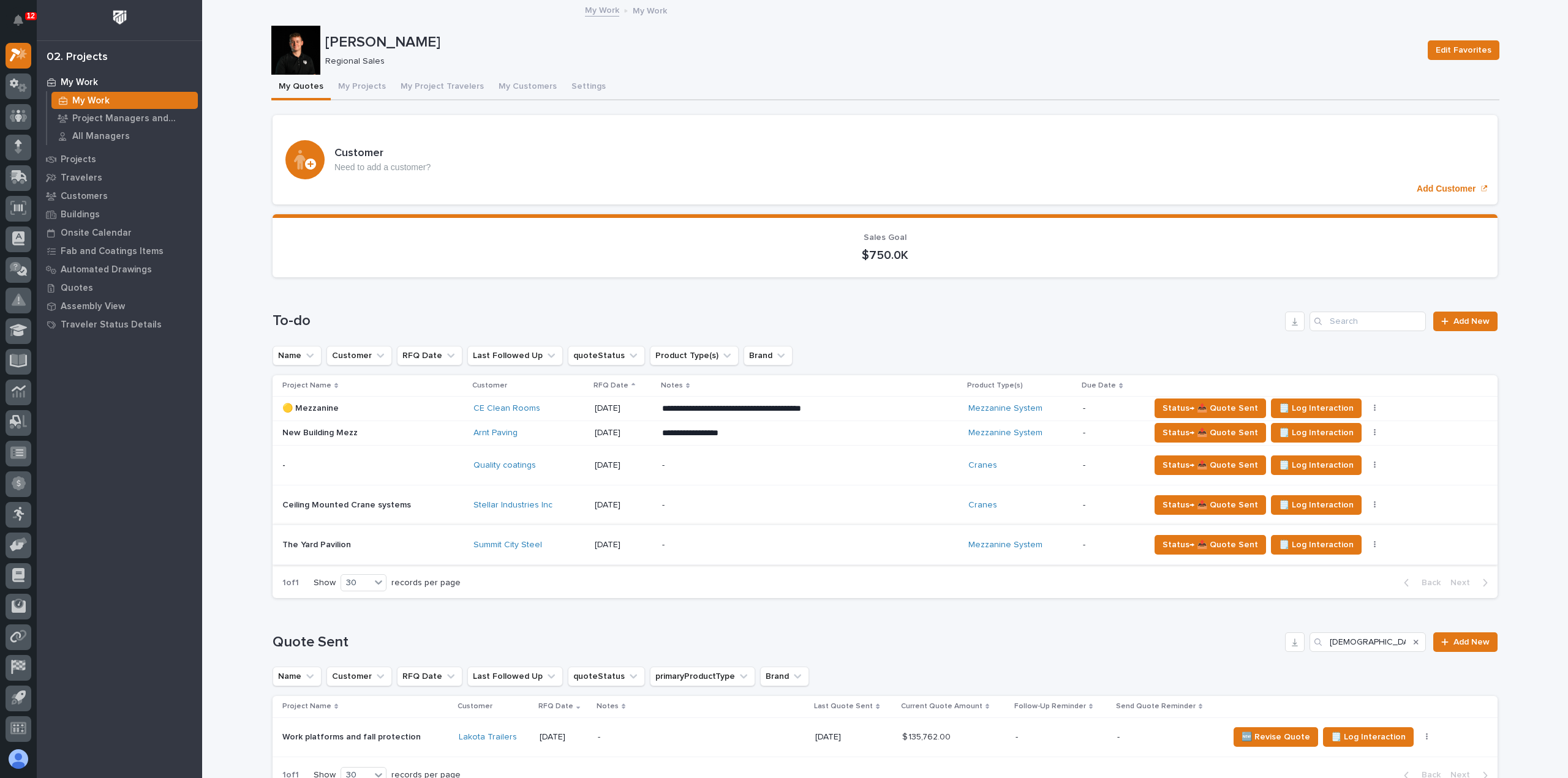
scroll to position [123, 0]
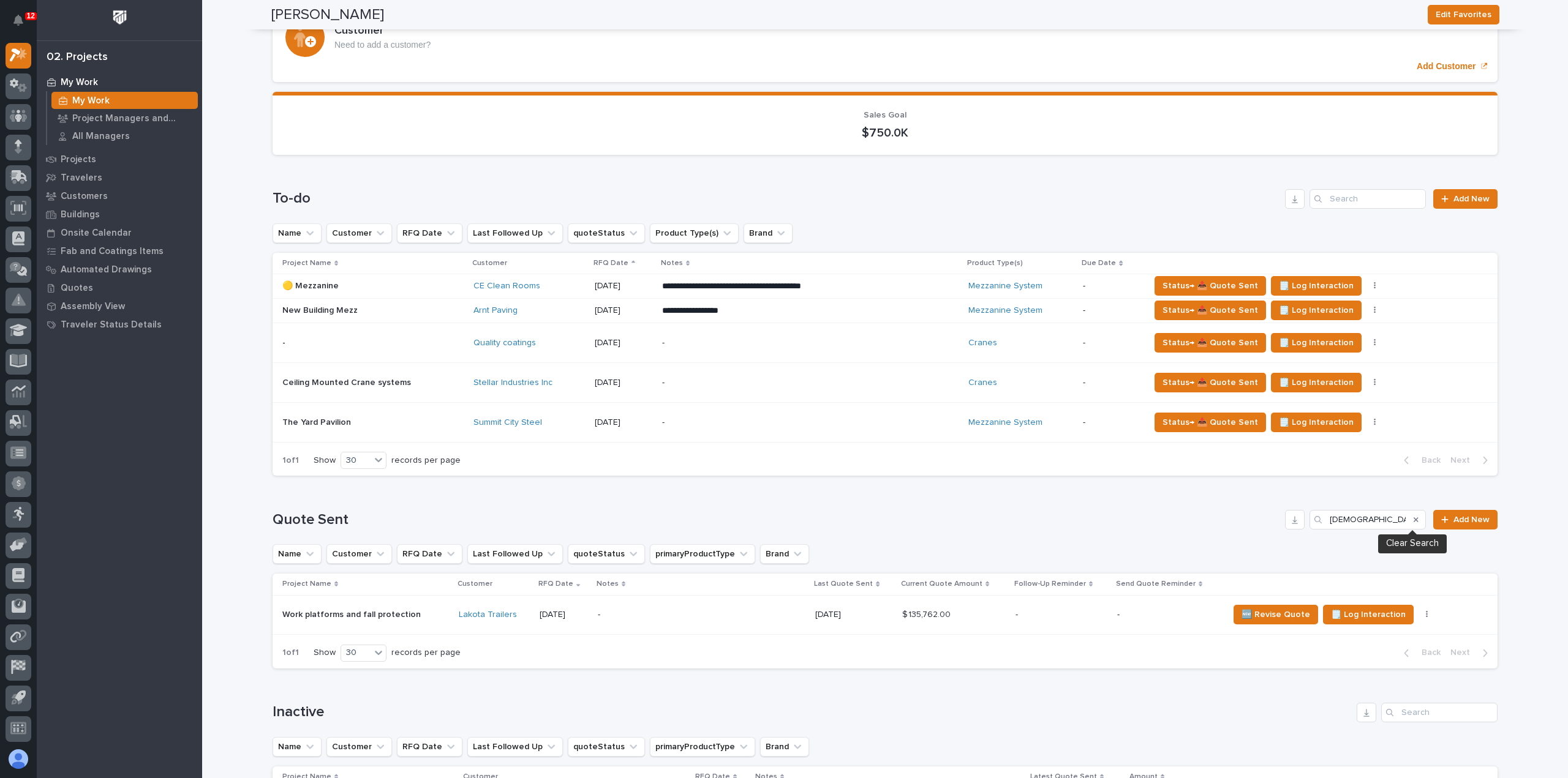
click at [1413, 521] on icon "Search" at bounding box center [1416, 519] width 5 height 7
click at [1404, 519] on input "Search" at bounding box center [1367, 520] width 116 height 20
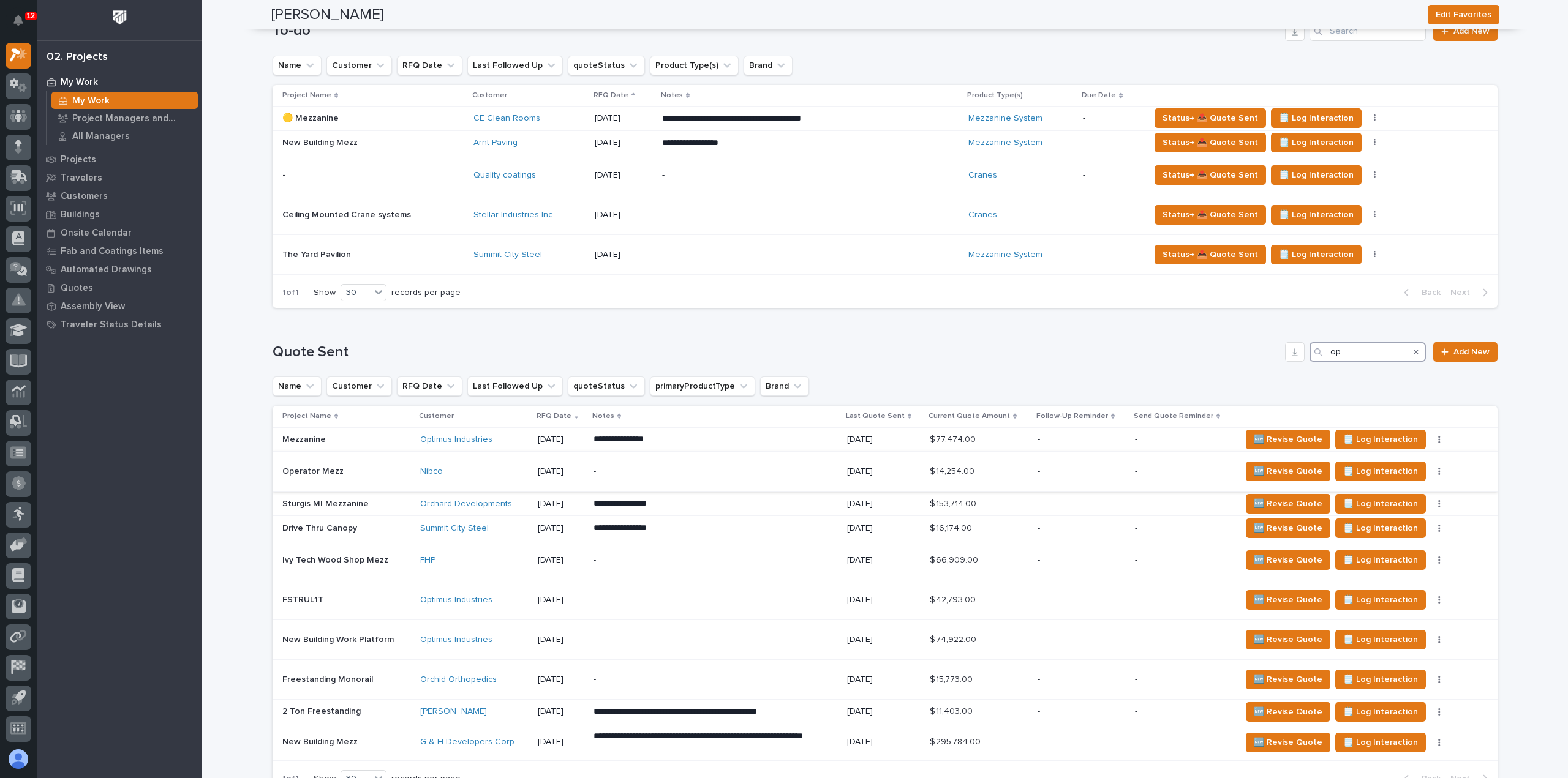
scroll to position [306, 0]
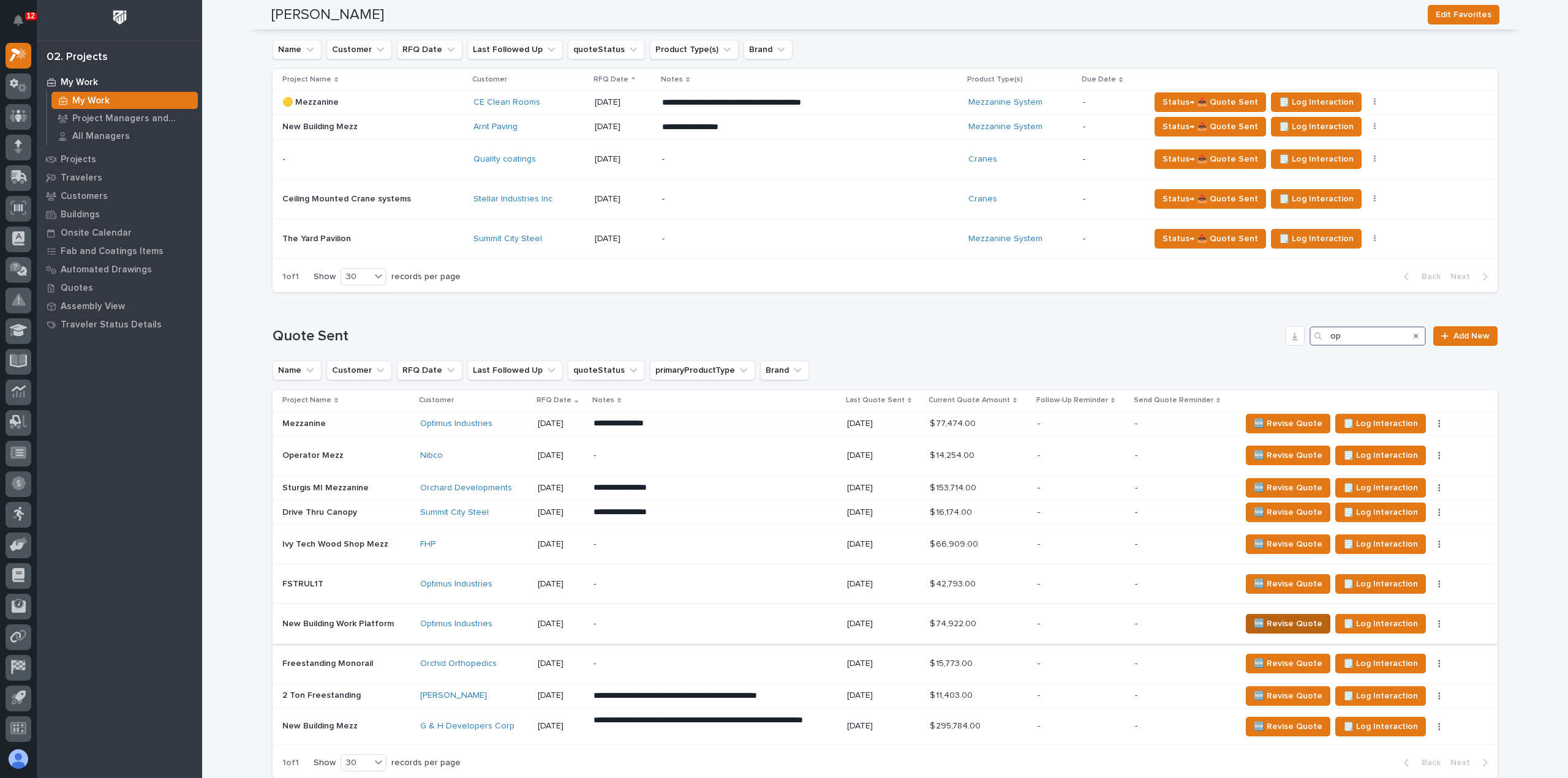
type input "op"
click at [1253, 621] on span "🆕 Revise Quote" at bounding box center [1287, 624] width 69 height 15
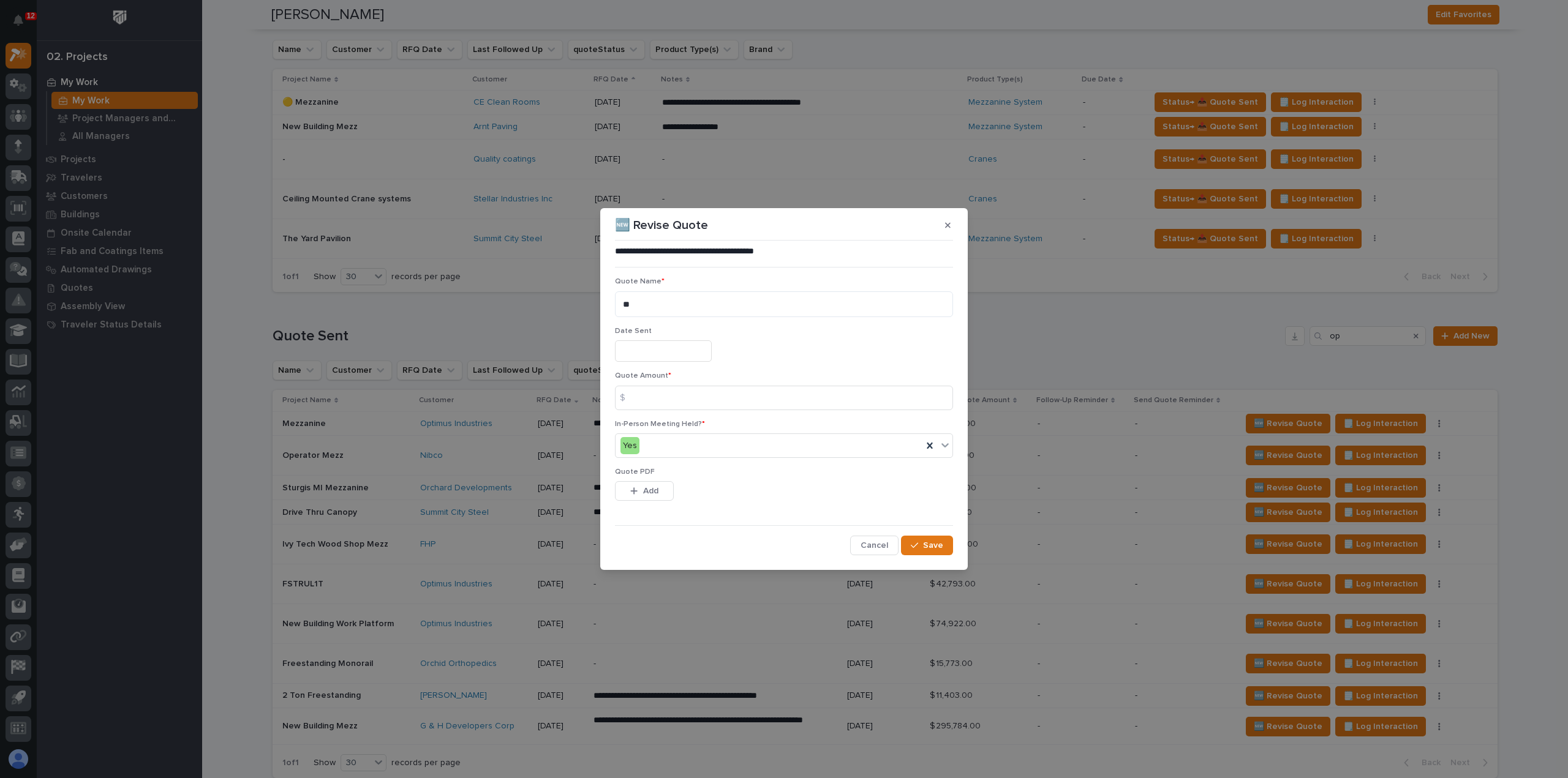
click at [661, 349] on input "text" at bounding box center [663, 351] width 97 height 21
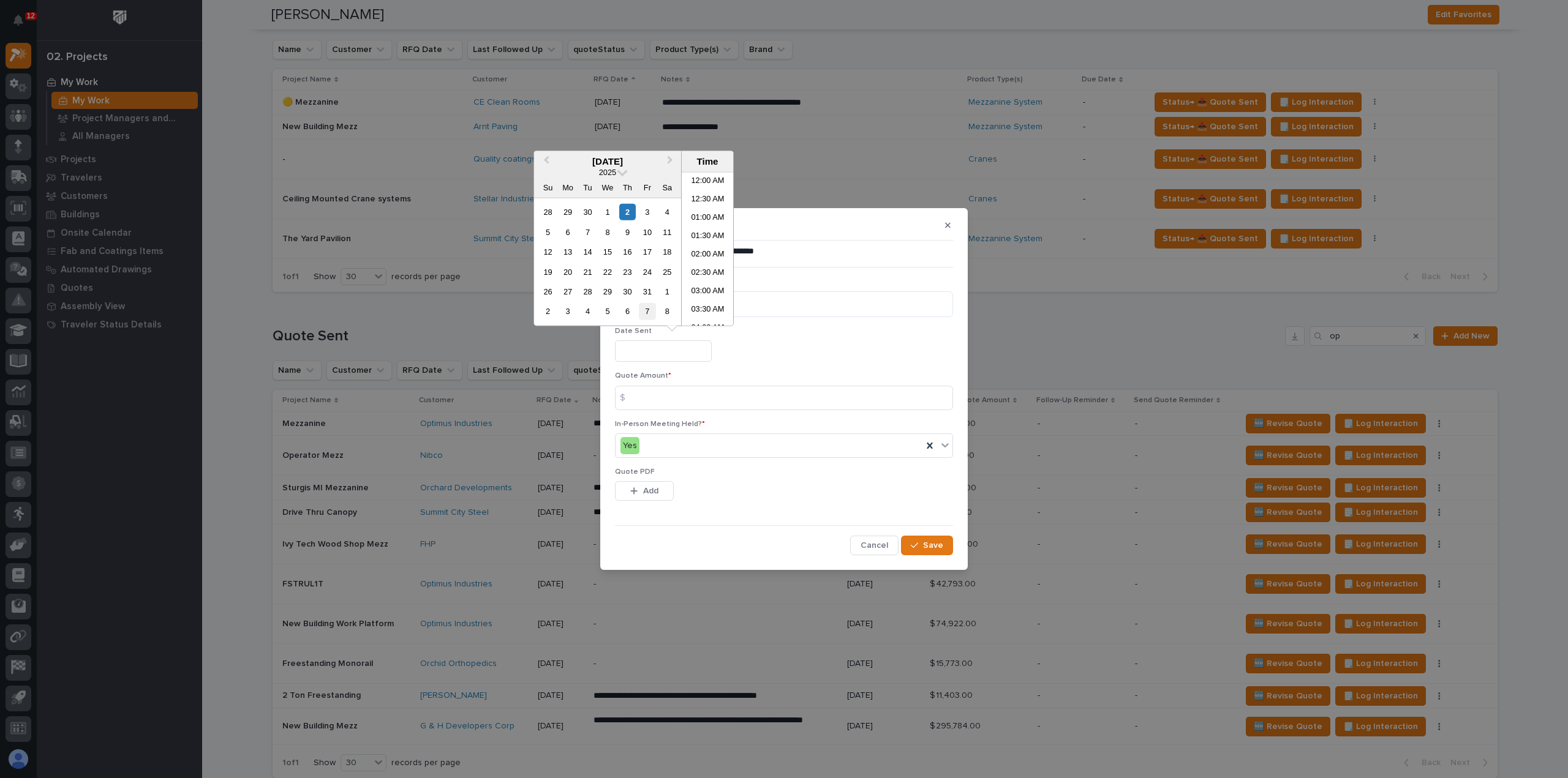
scroll to position [447, 0]
drag, startPoint x: 626, startPoint y: 218, endPoint x: 628, endPoint y: 223, distance: 5.4
click at [625, 218] on div "2" at bounding box center [627, 212] width 16 height 16
type input "**********"
click at [632, 487] on icon "button" at bounding box center [634, 491] width 7 height 9
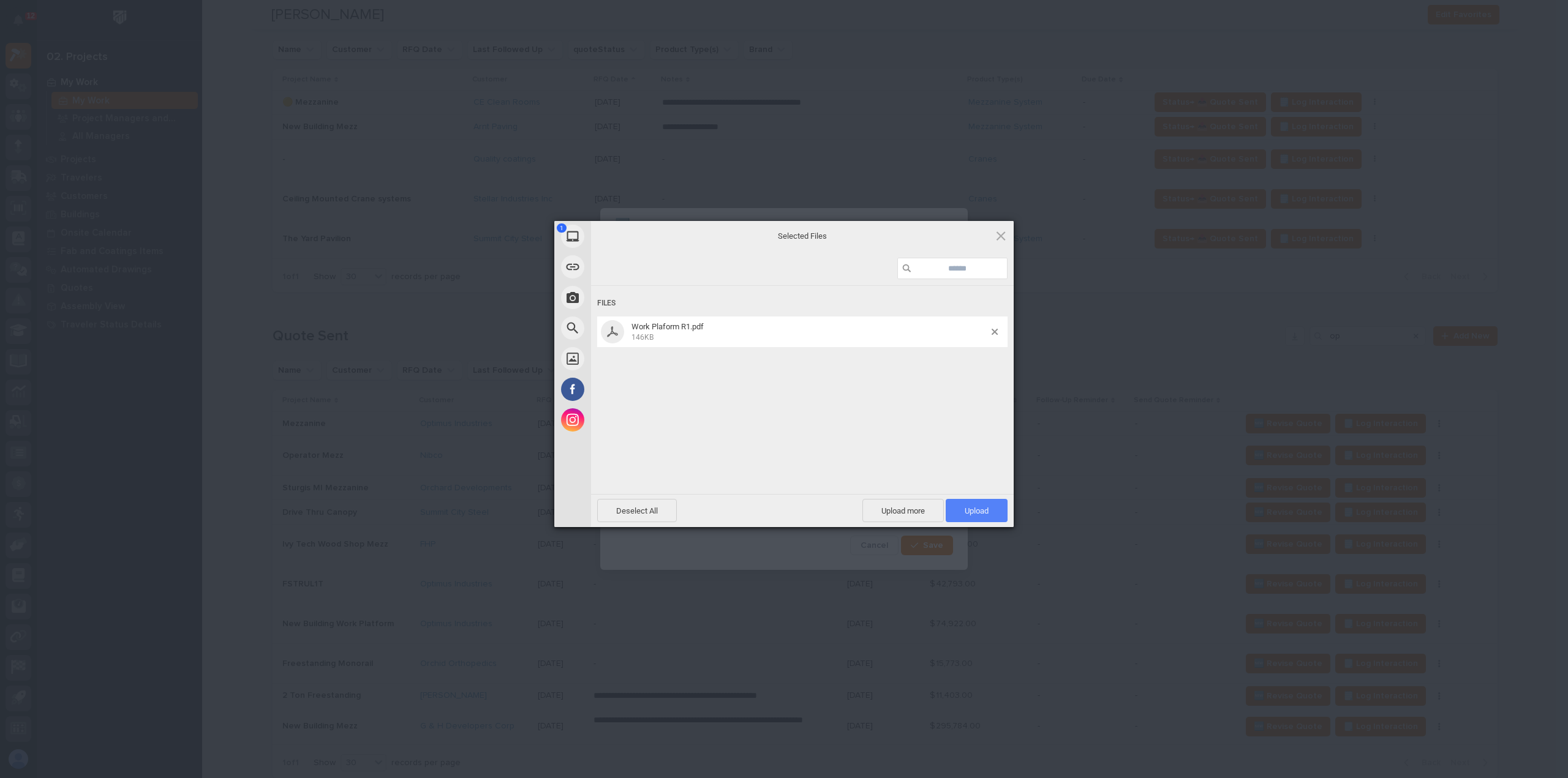
click at [973, 515] on span "Upload 1" at bounding box center [977, 510] width 24 height 9
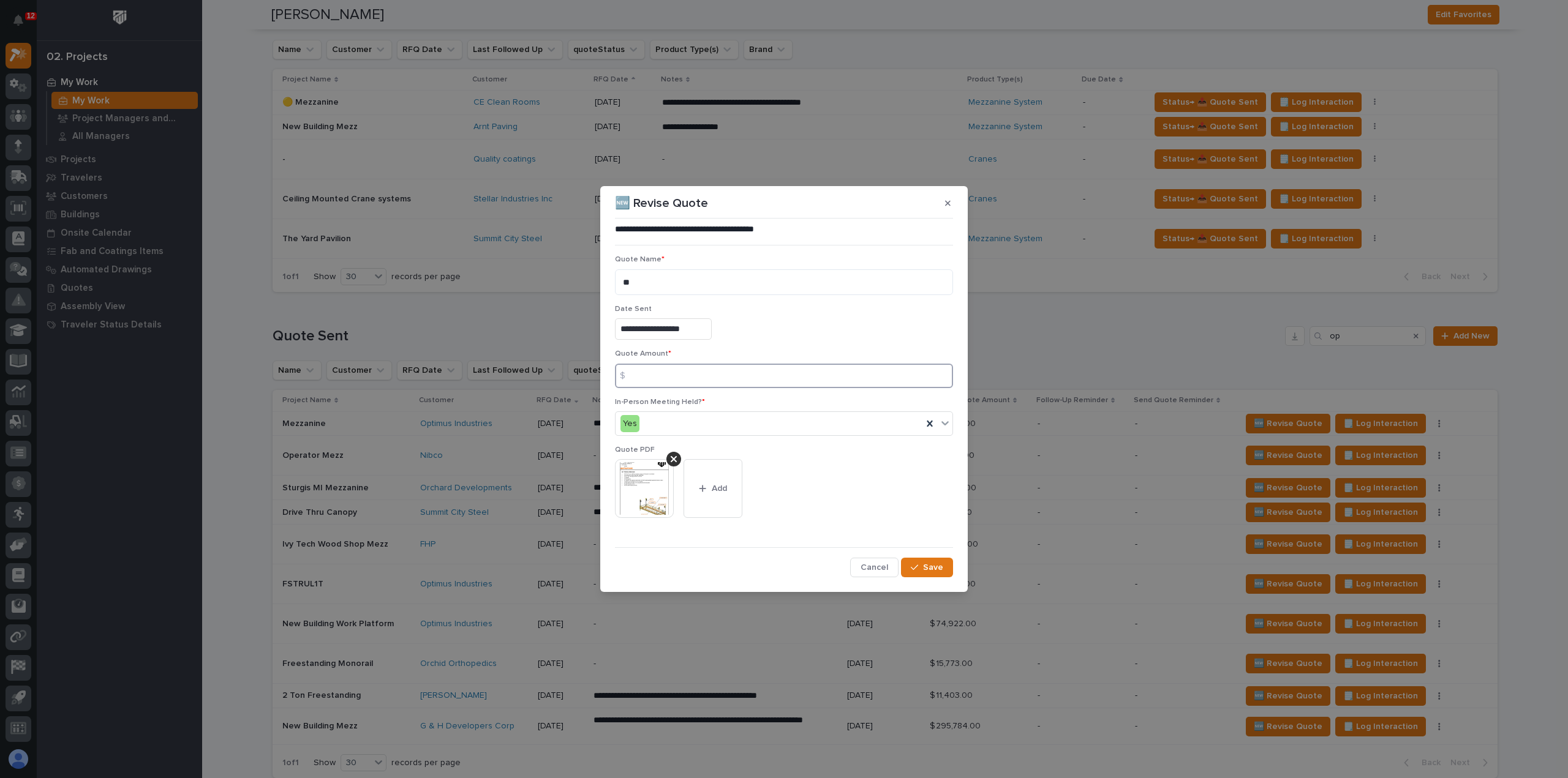
click at [667, 372] on input at bounding box center [783, 376] width 338 height 25
click at [655, 384] on input at bounding box center [783, 376] width 338 height 25
type input "118007"
click at [880, 567] on span "Cancel" at bounding box center [874, 568] width 28 height 11
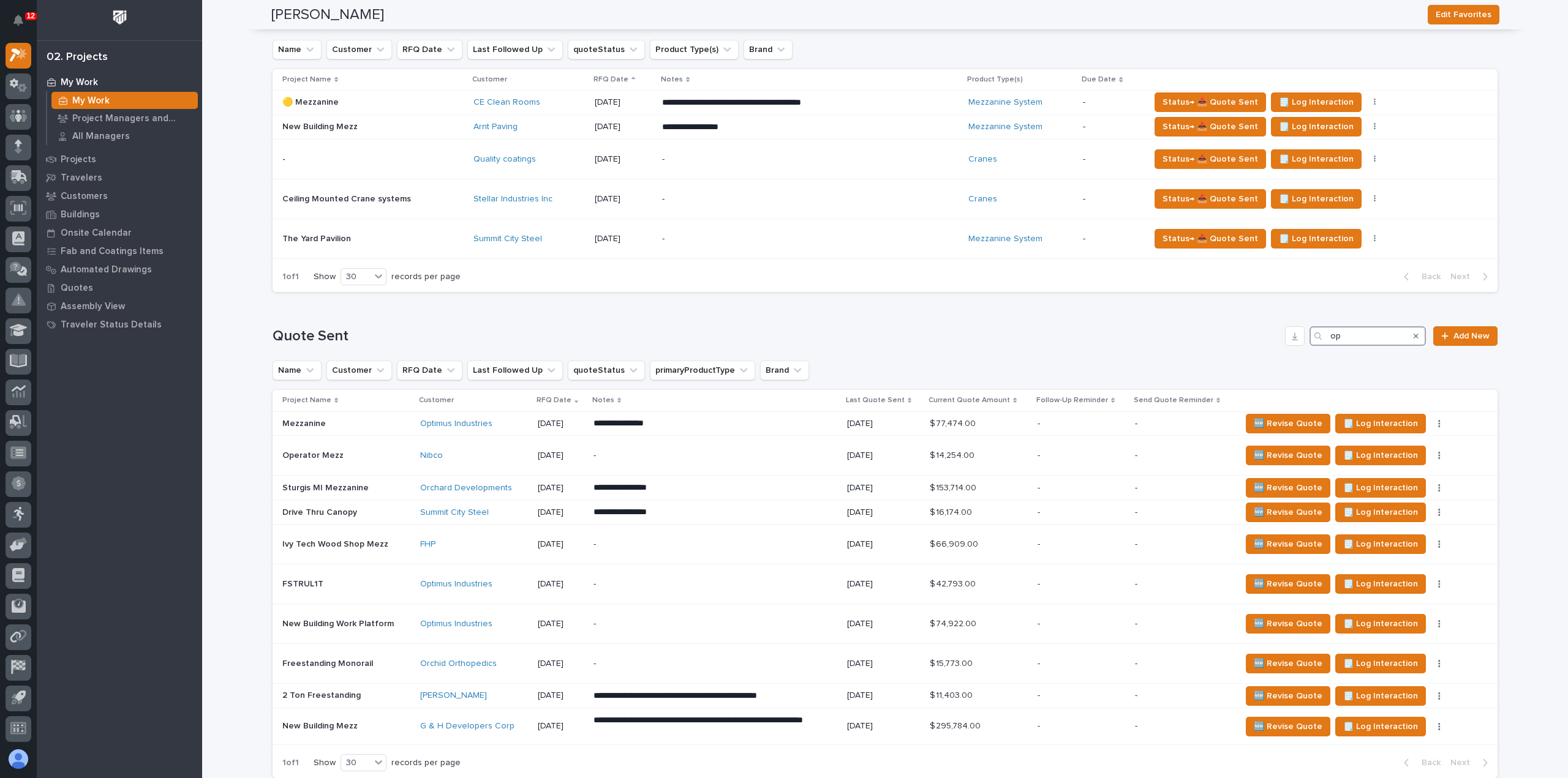
click at [1338, 336] on input "op" at bounding box center [1367, 336] width 116 height 20
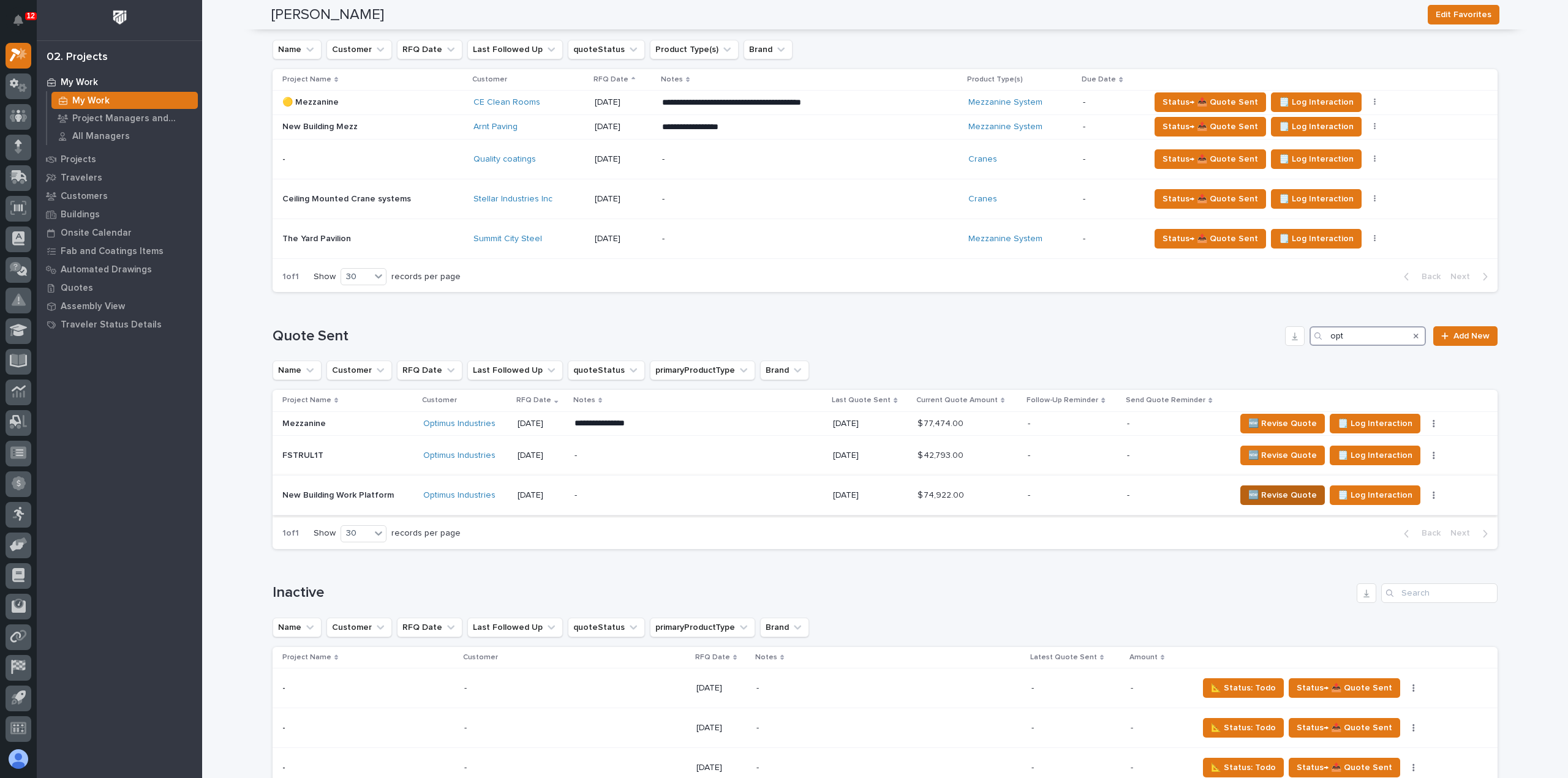
type input "opt"
click at [1248, 490] on span "🆕 Revise Quote" at bounding box center [1282, 495] width 69 height 15
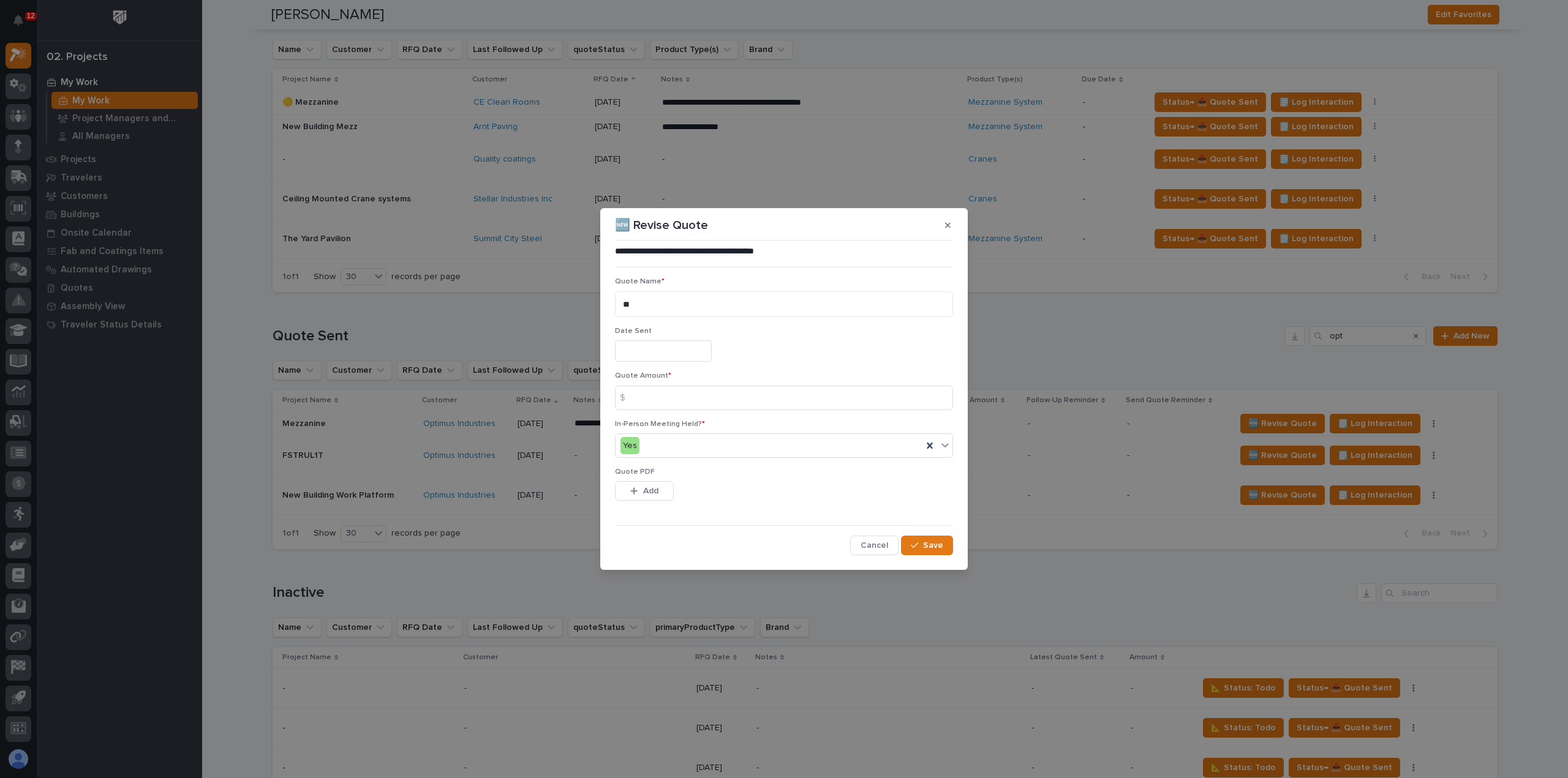
click at [632, 344] on input "text" at bounding box center [663, 351] width 97 height 21
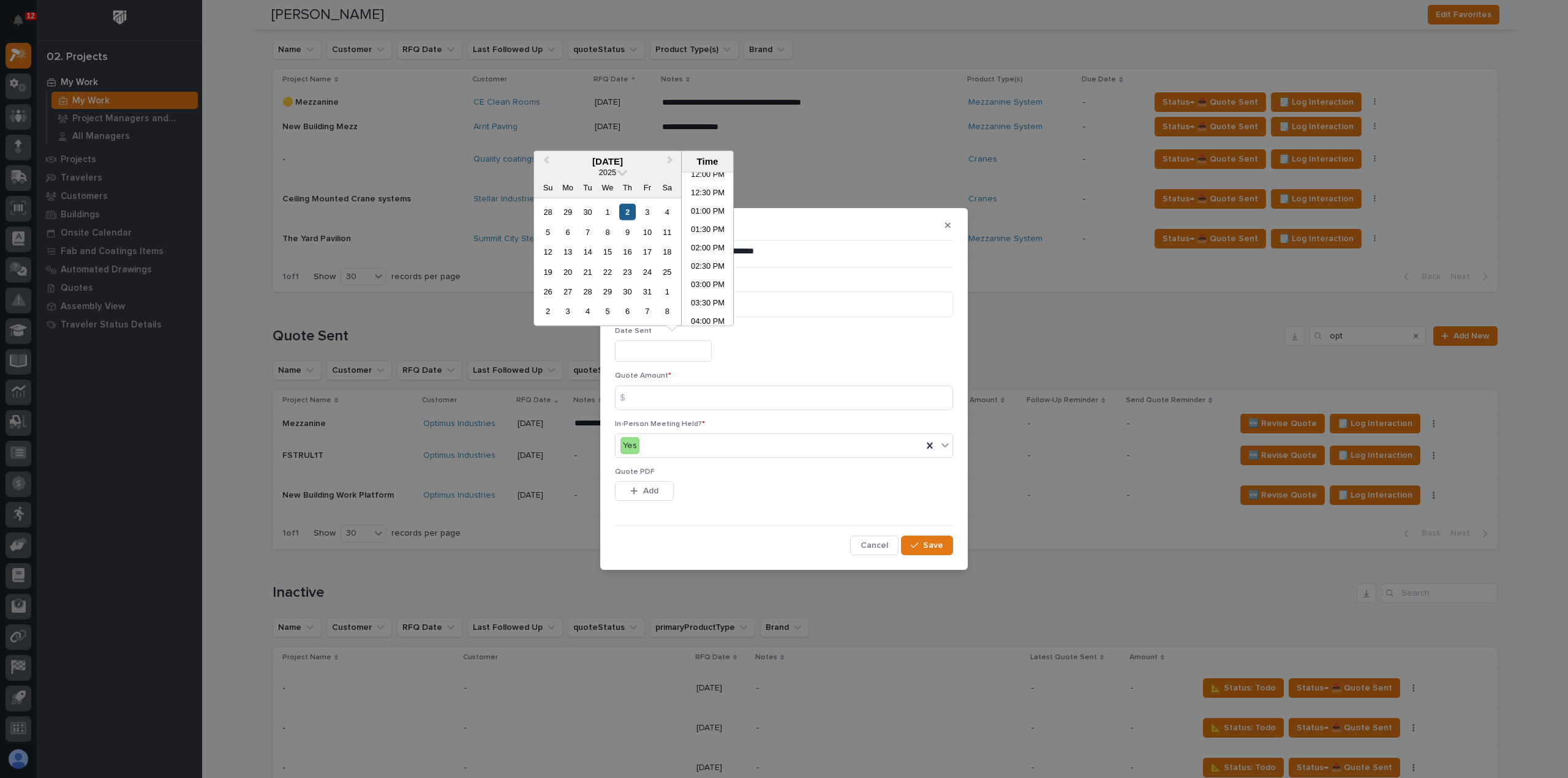
click at [626, 214] on div "2" at bounding box center [627, 212] width 16 height 16
type input "**********"
click at [664, 394] on input at bounding box center [783, 398] width 338 height 25
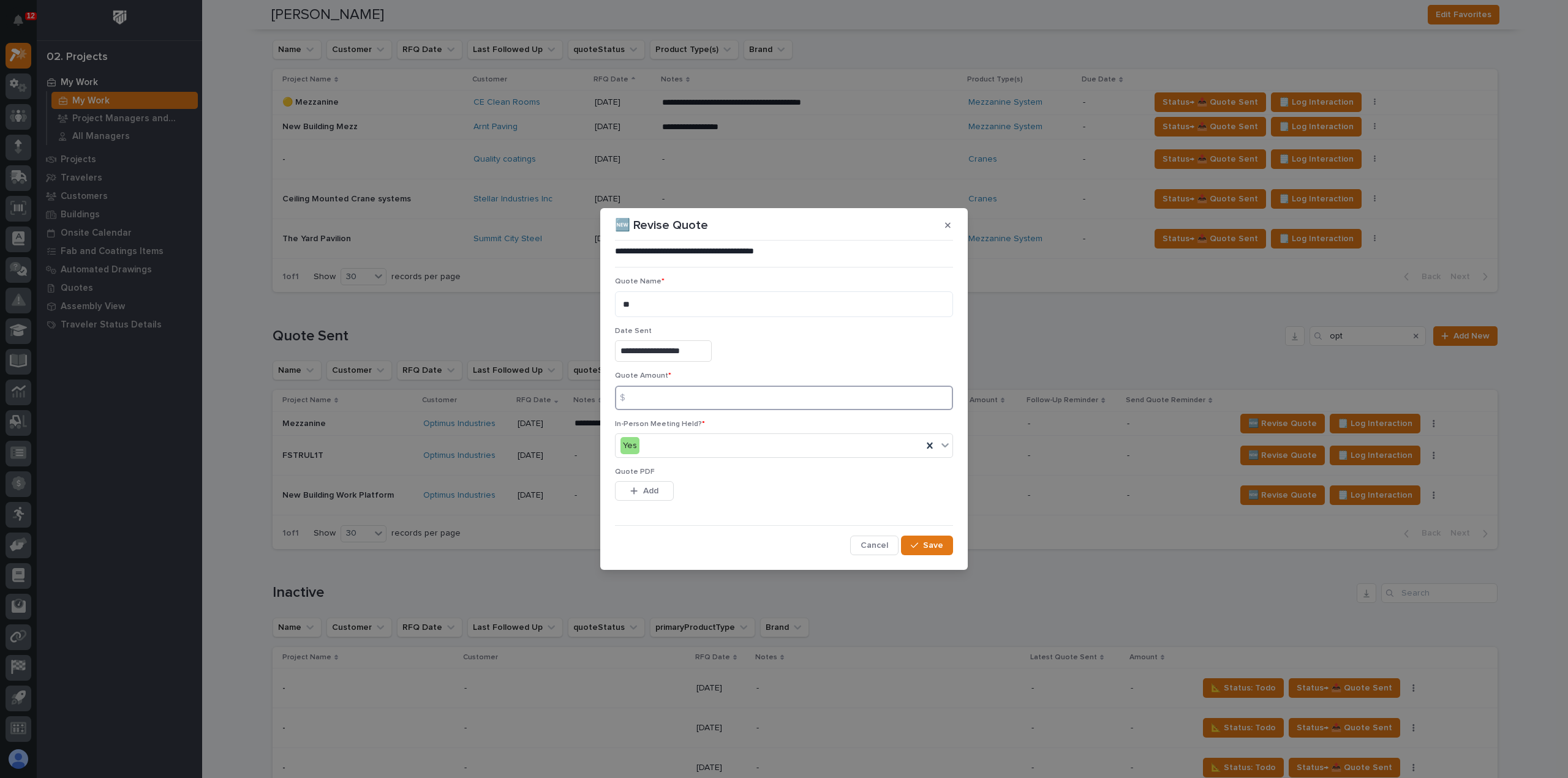
click at [683, 402] on input at bounding box center [783, 398] width 338 height 25
type input "113803"
click at [649, 483] on button "Add" at bounding box center [644, 491] width 59 height 20
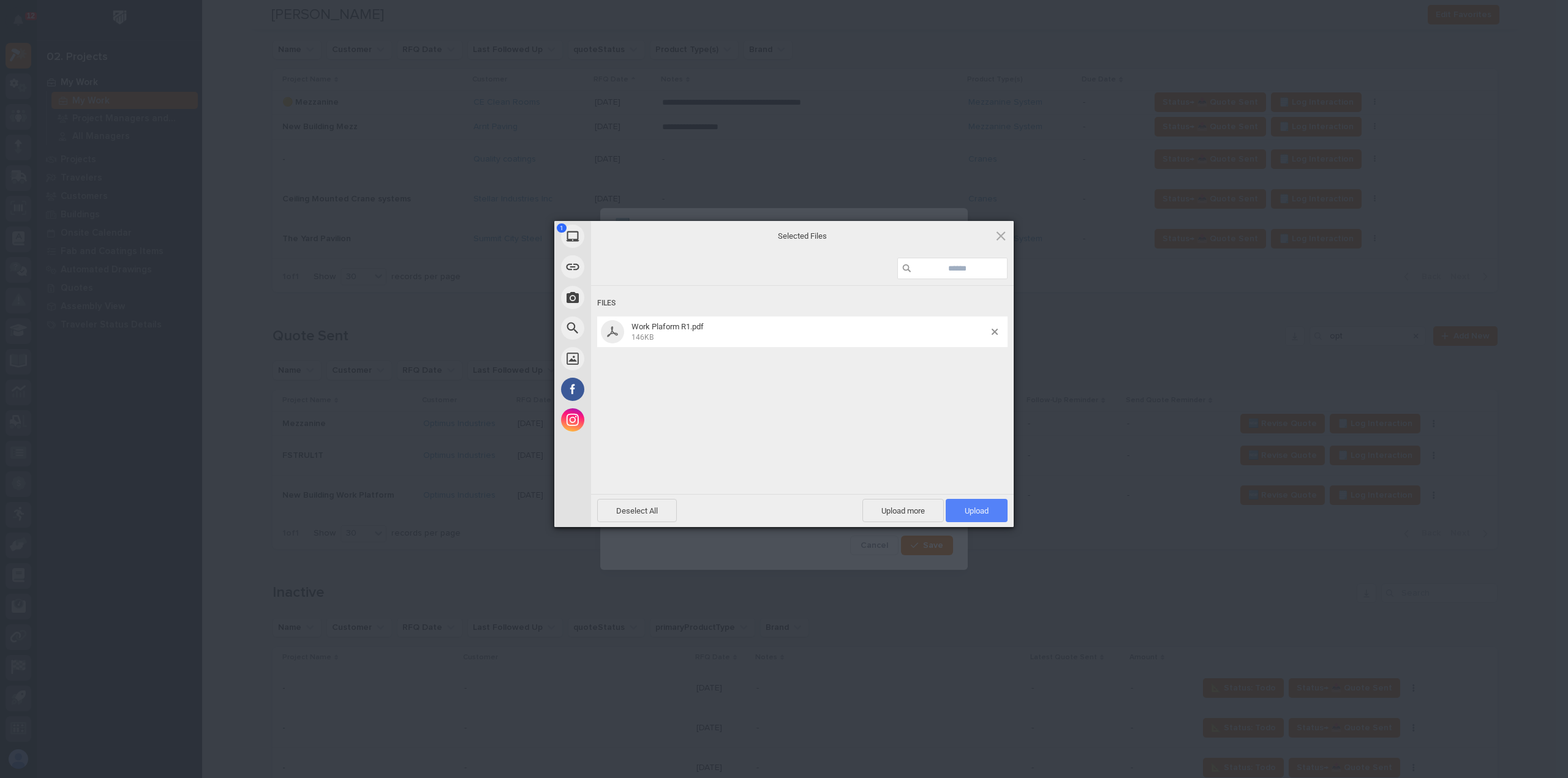
click at [991, 516] on span "Upload 1" at bounding box center [976, 510] width 62 height 23
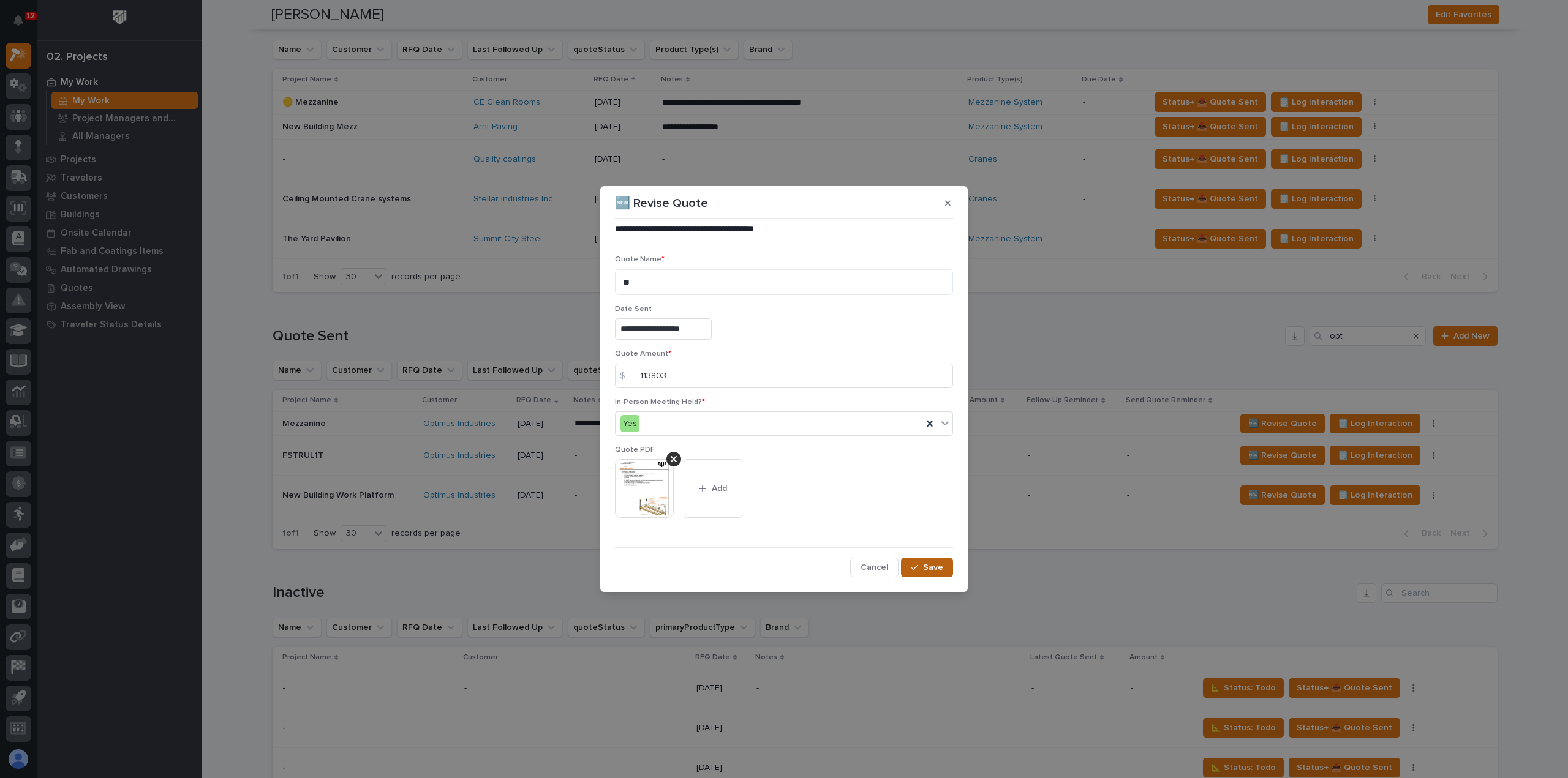
click at [927, 564] on span "Save" at bounding box center [933, 568] width 21 height 11
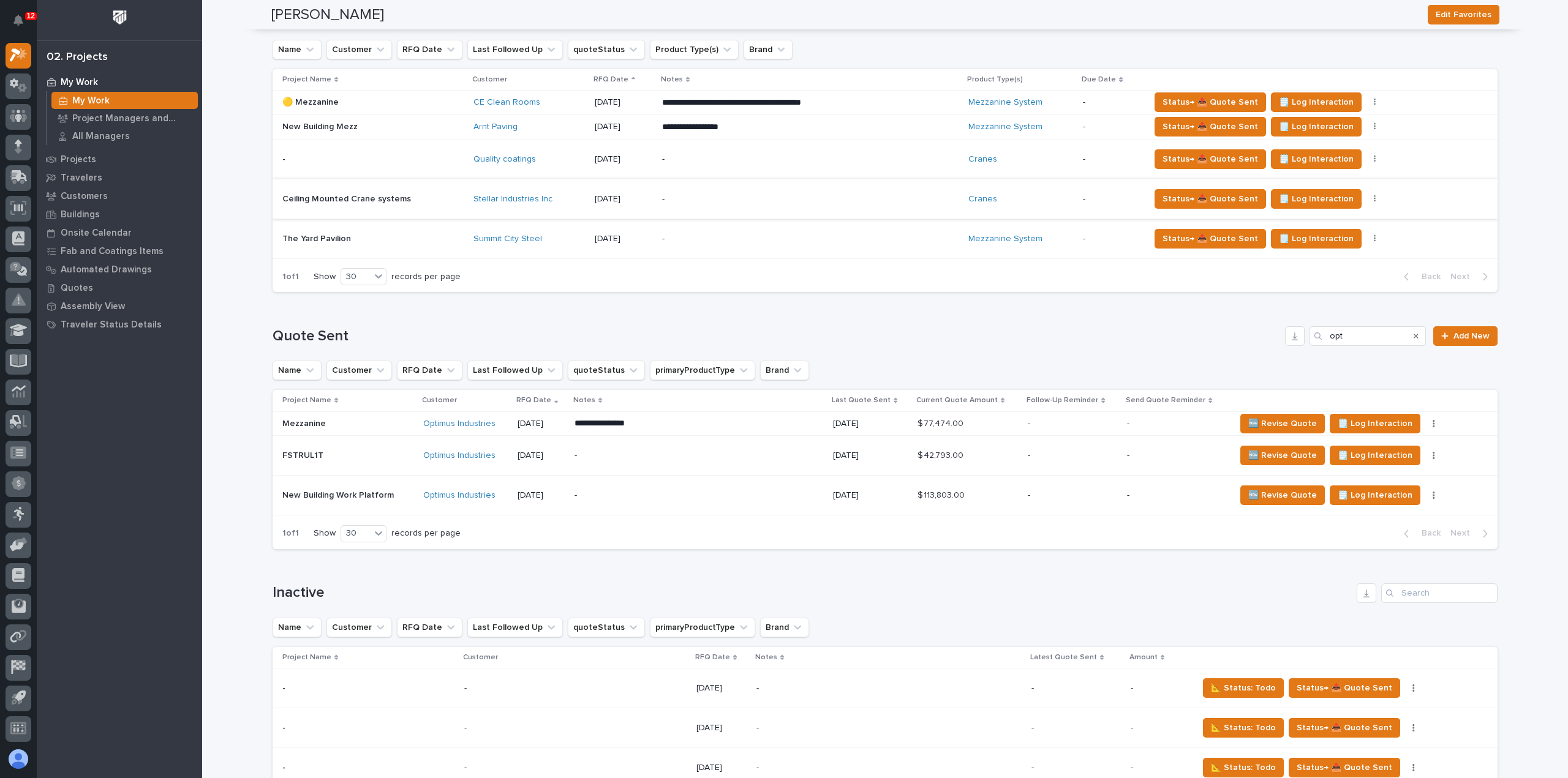
scroll to position [0, 0]
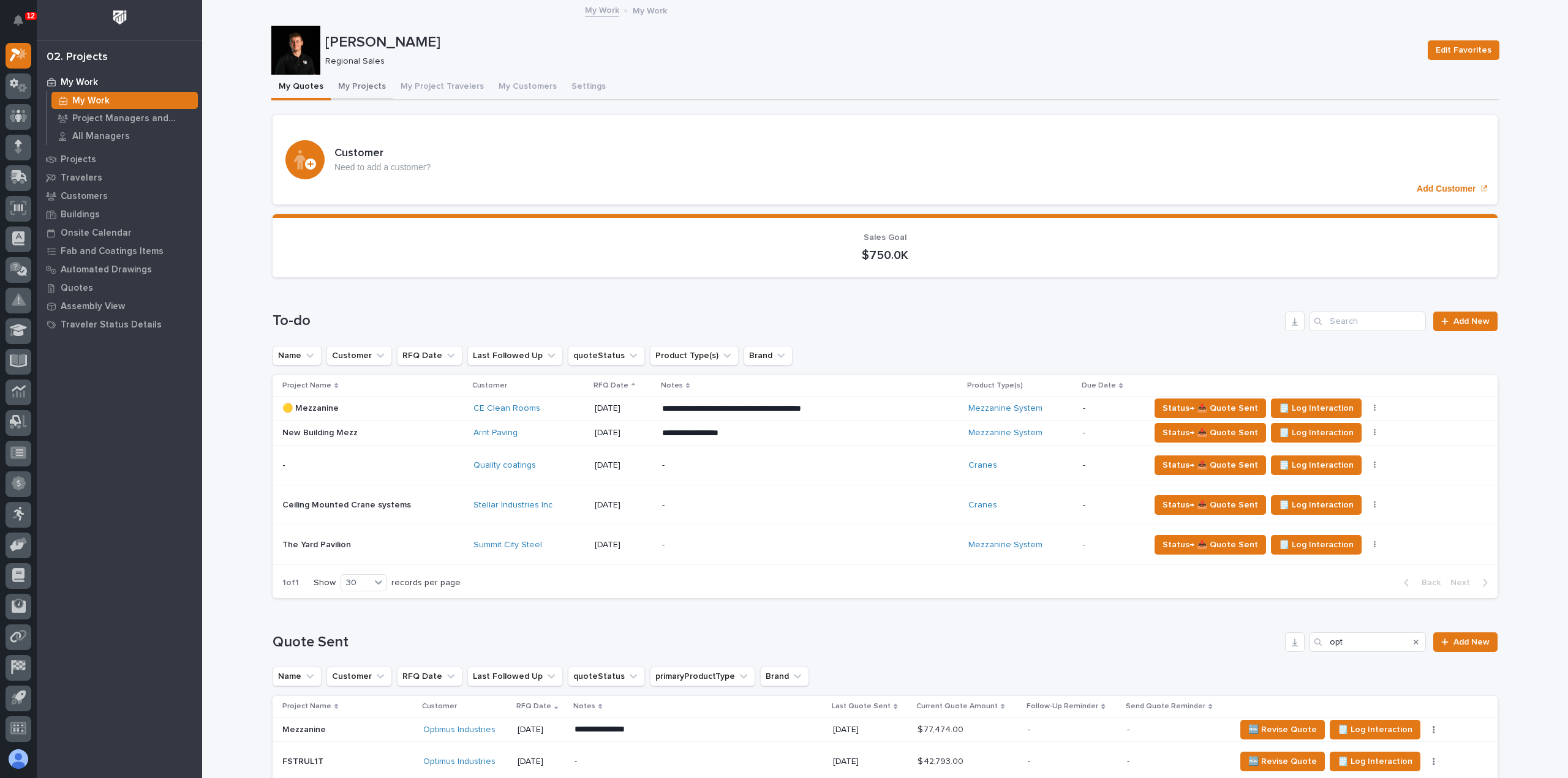
click at [364, 86] on button "My Projects" at bounding box center [362, 87] width 62 height 26
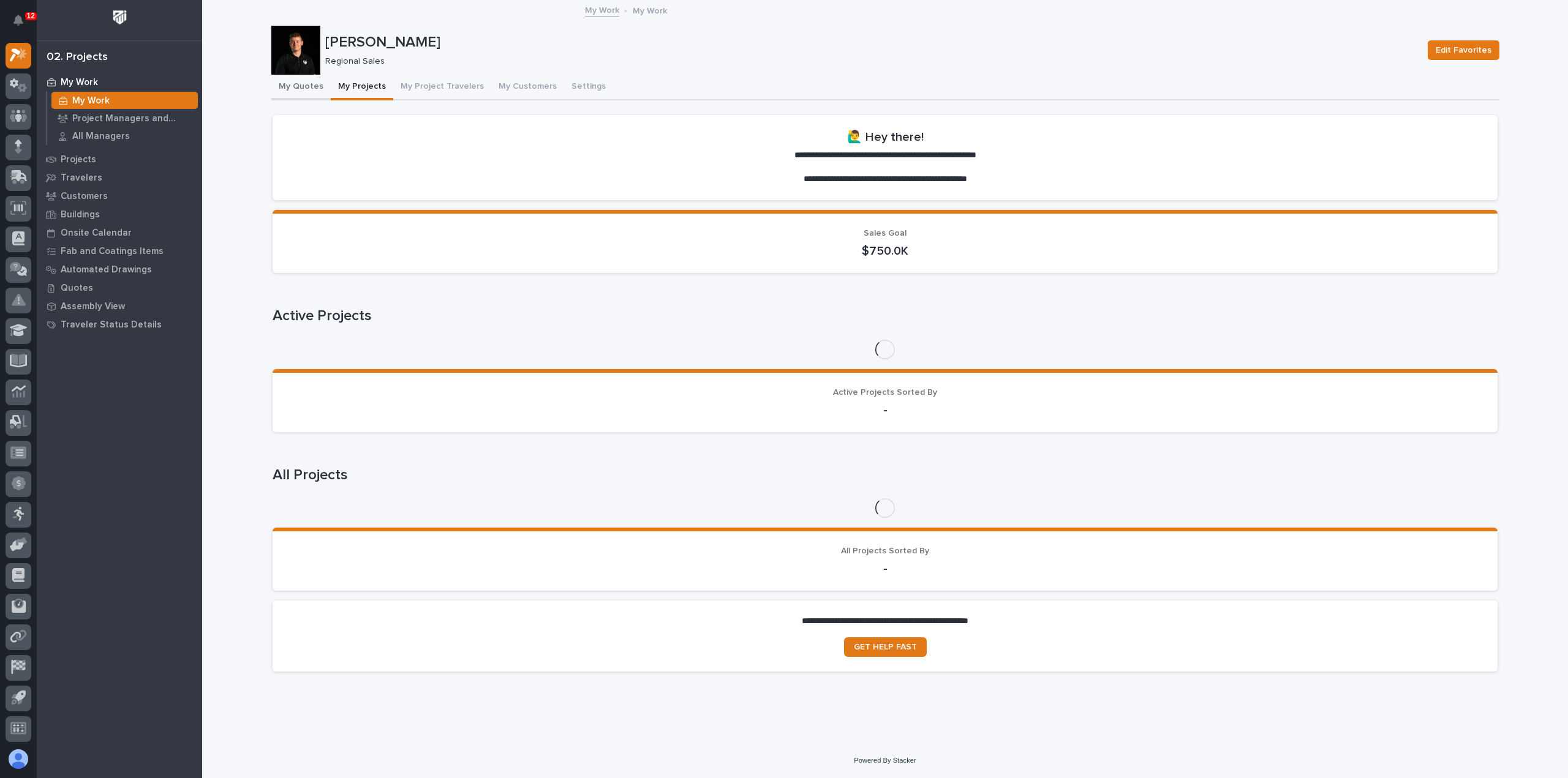
click at [310, 84] on button "My Quotes" at bounding box center [301, 87] width 60 height 26
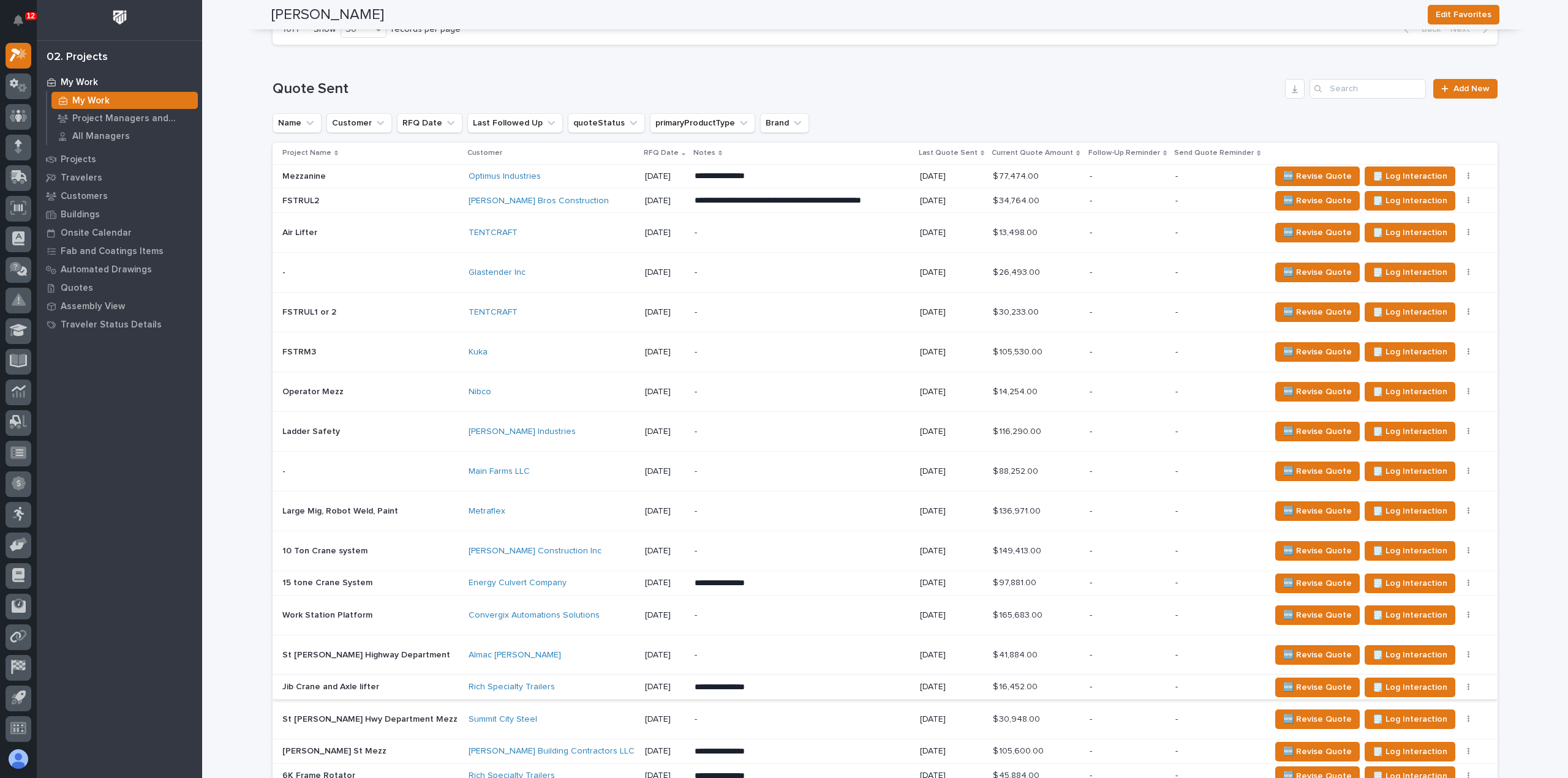
scroll to position [551, 0]
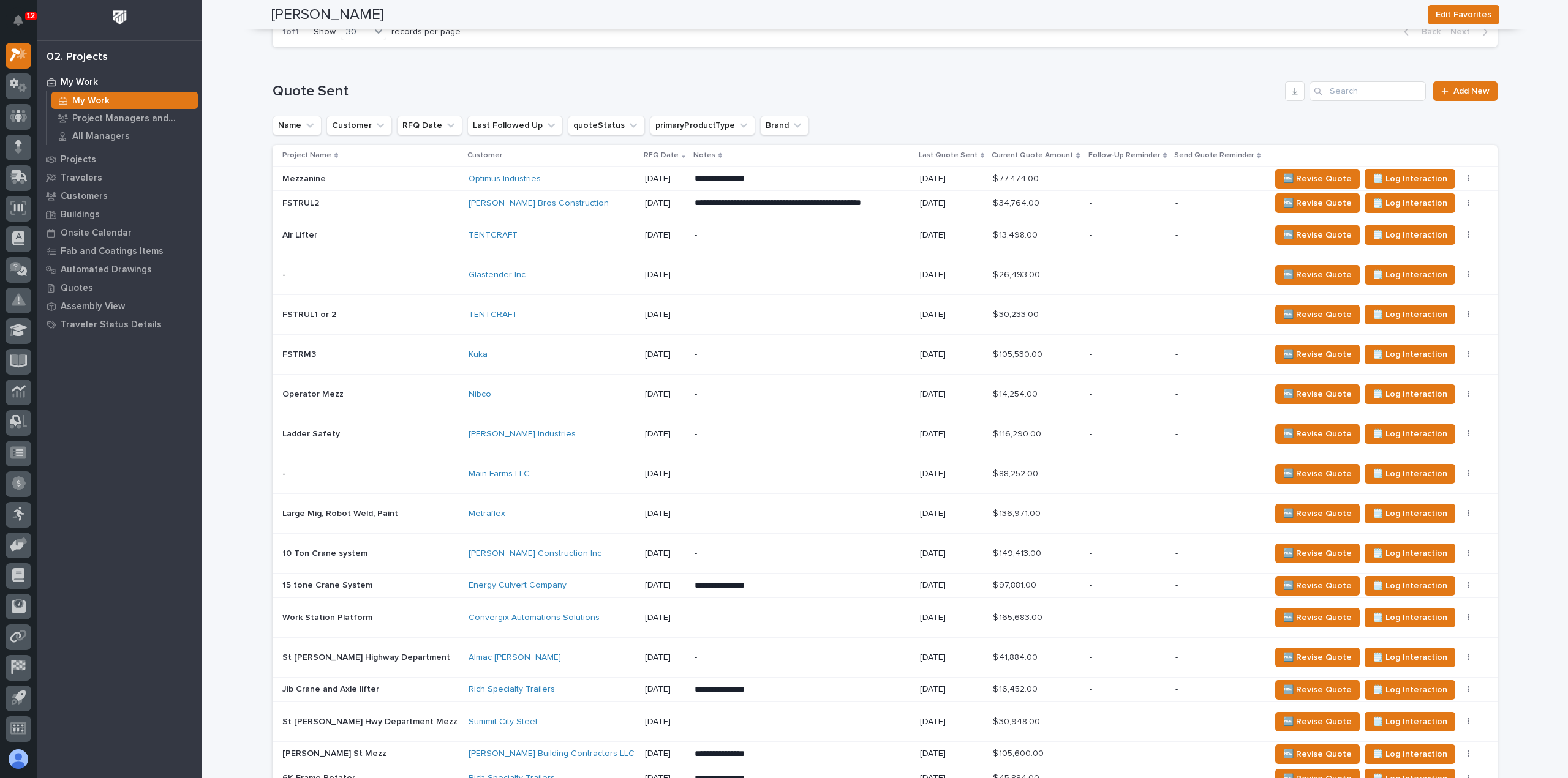
click at [540, 181] on div "Optimus Industries" at bounding box center [551, 179] width 167 height 11
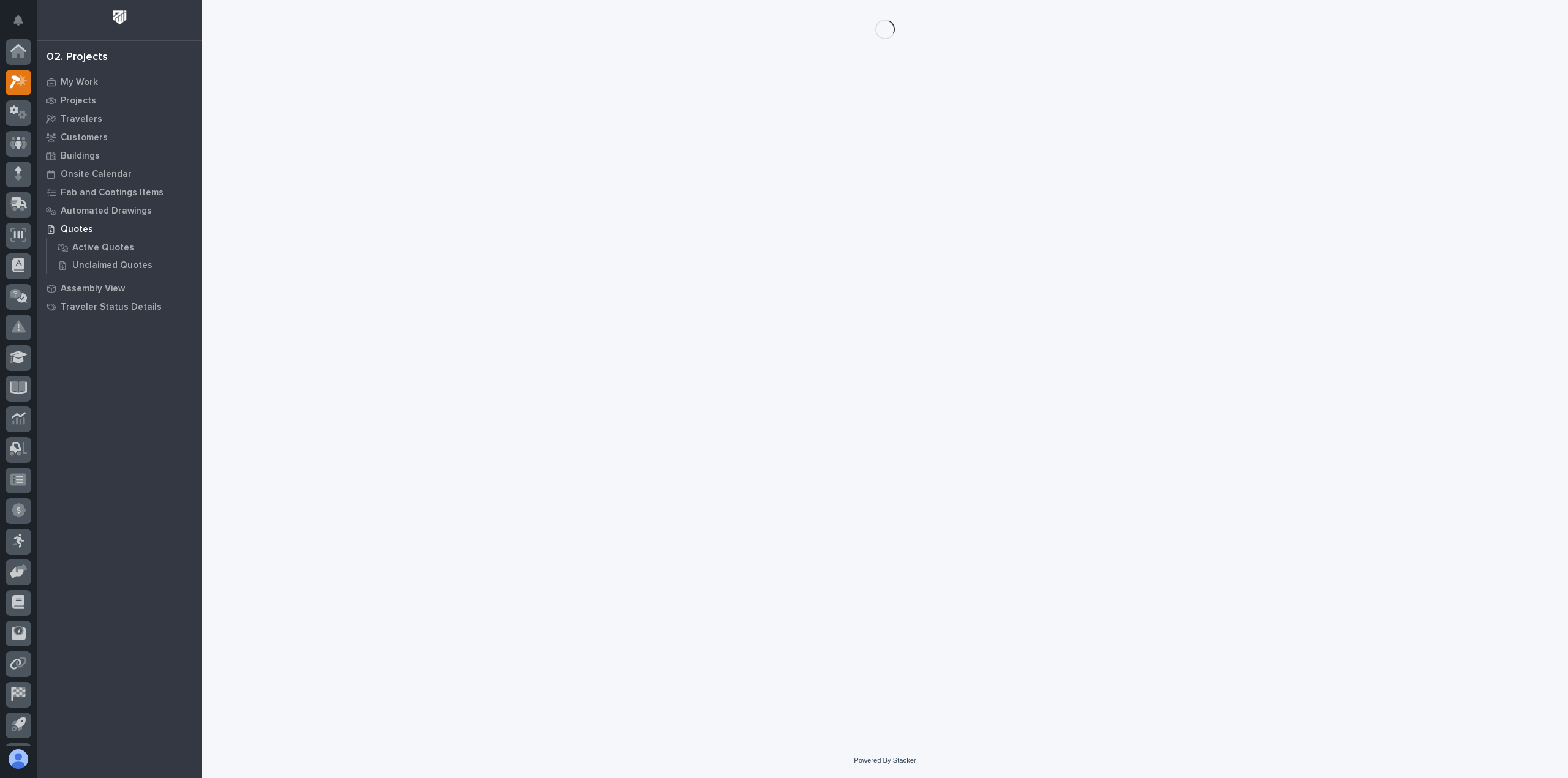
scroll to position [27, 0]
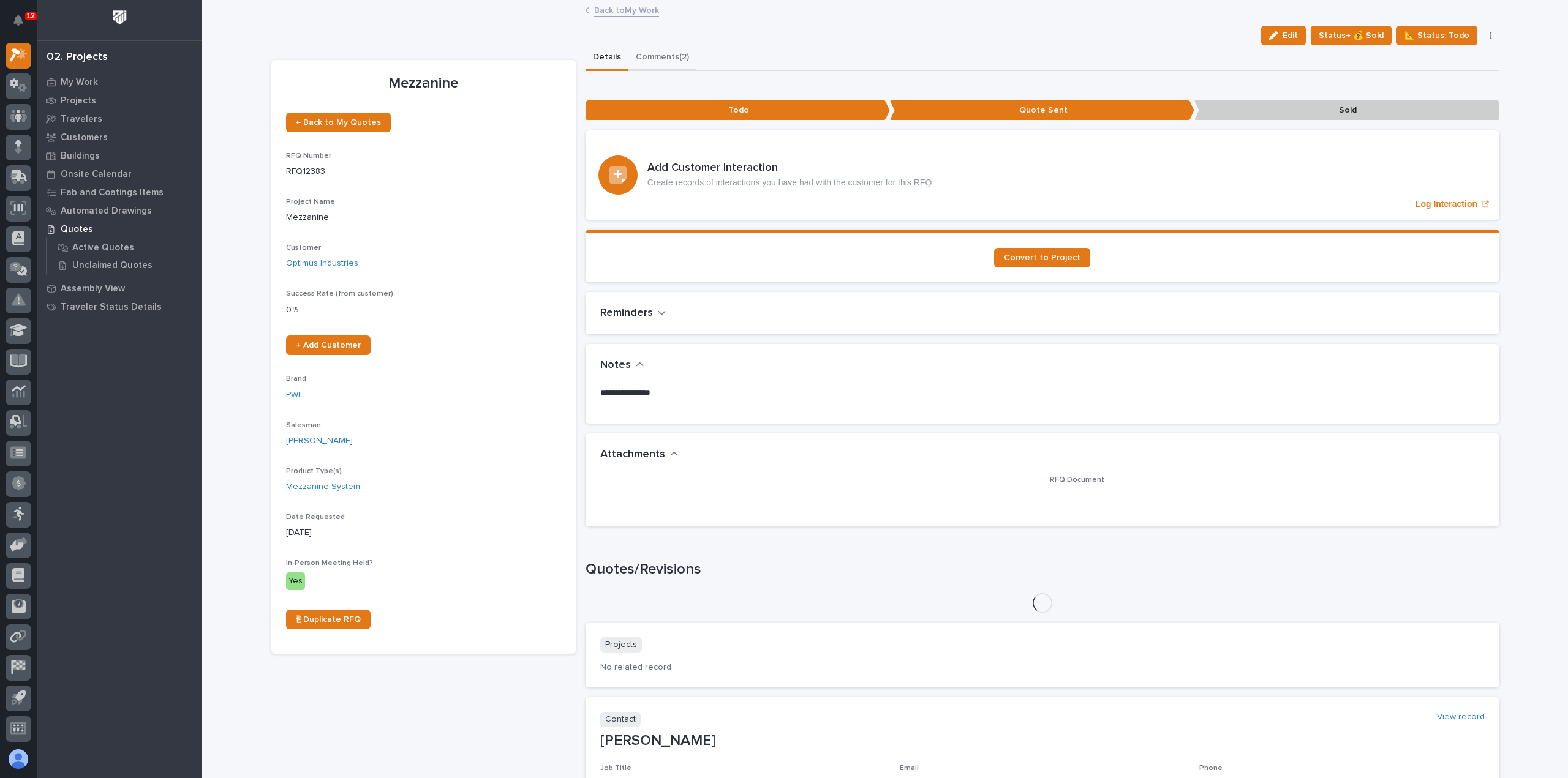
click at [653, 56] on button "Comments (2)" at bounding box center [662, 58] width 68 height 26
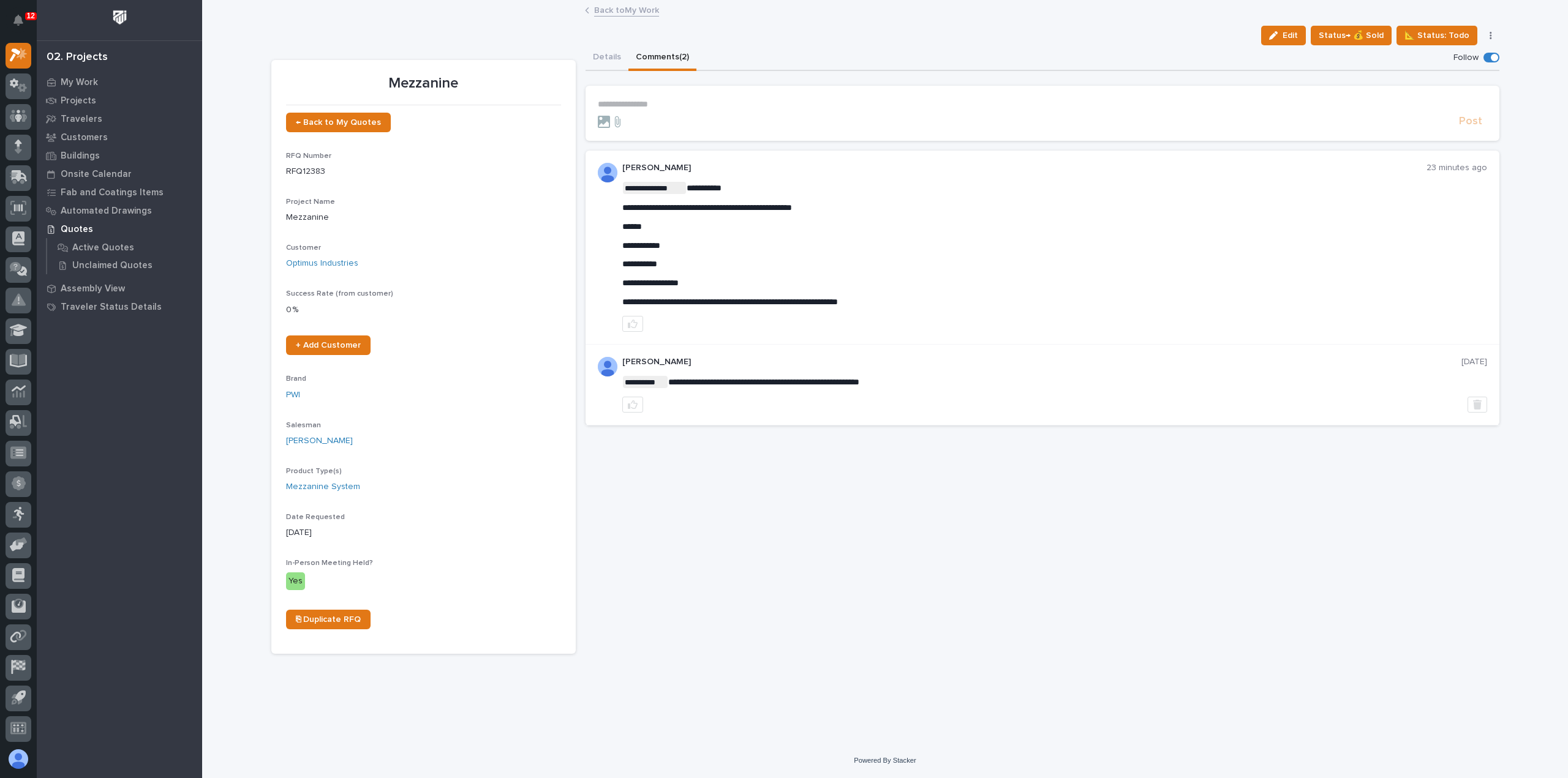
click at [615, 101] on p "**********" at bounding box center [1042, 104] width 889 height 11
click at [637, 322] on button "button" at bounding box center [632, 324] width 21 height 16
click at [627, 7] on link "Back to My Work" at bounding box center [627, 9] width 65 height 14
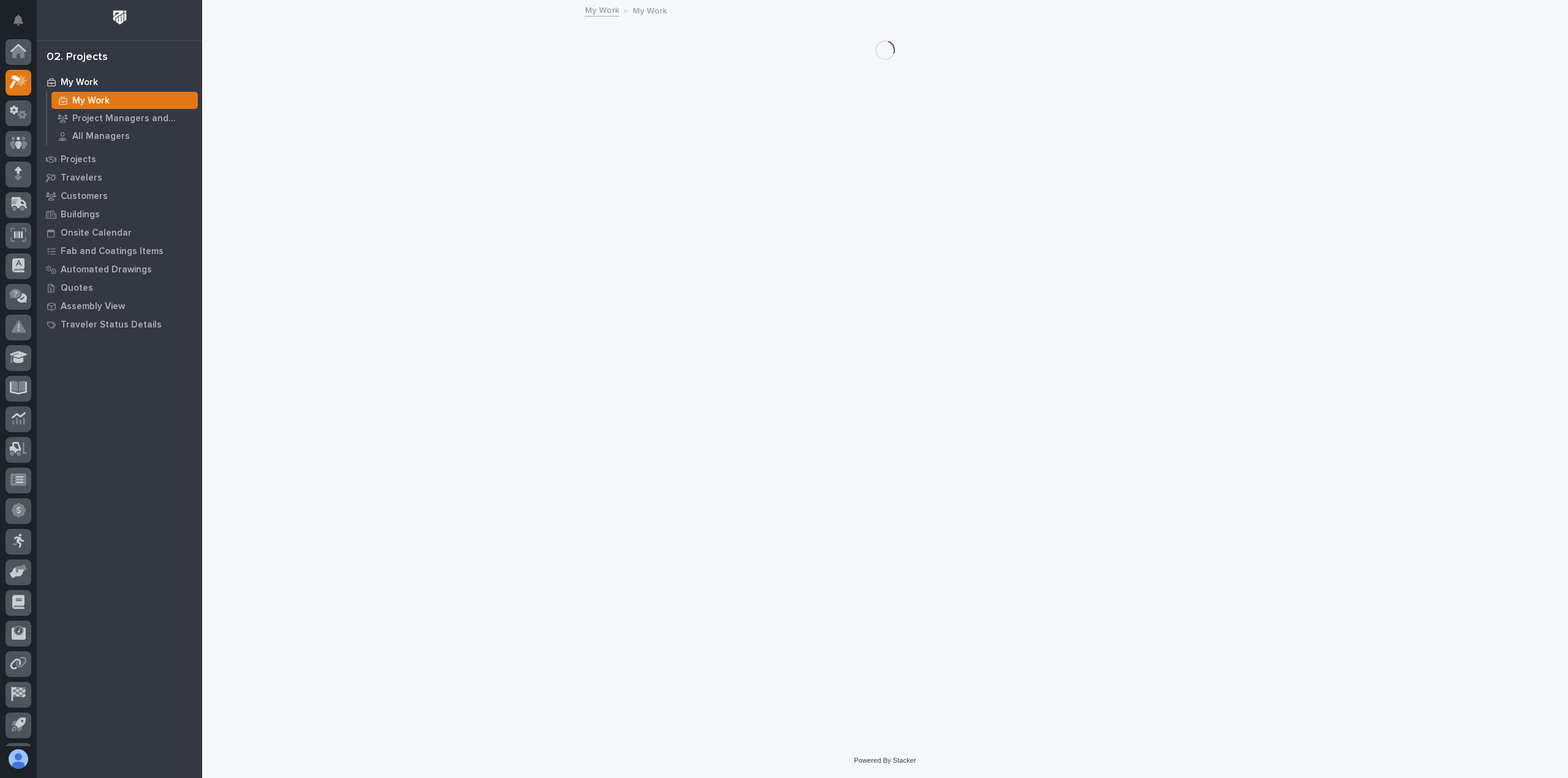
scroll to position [27, 0]
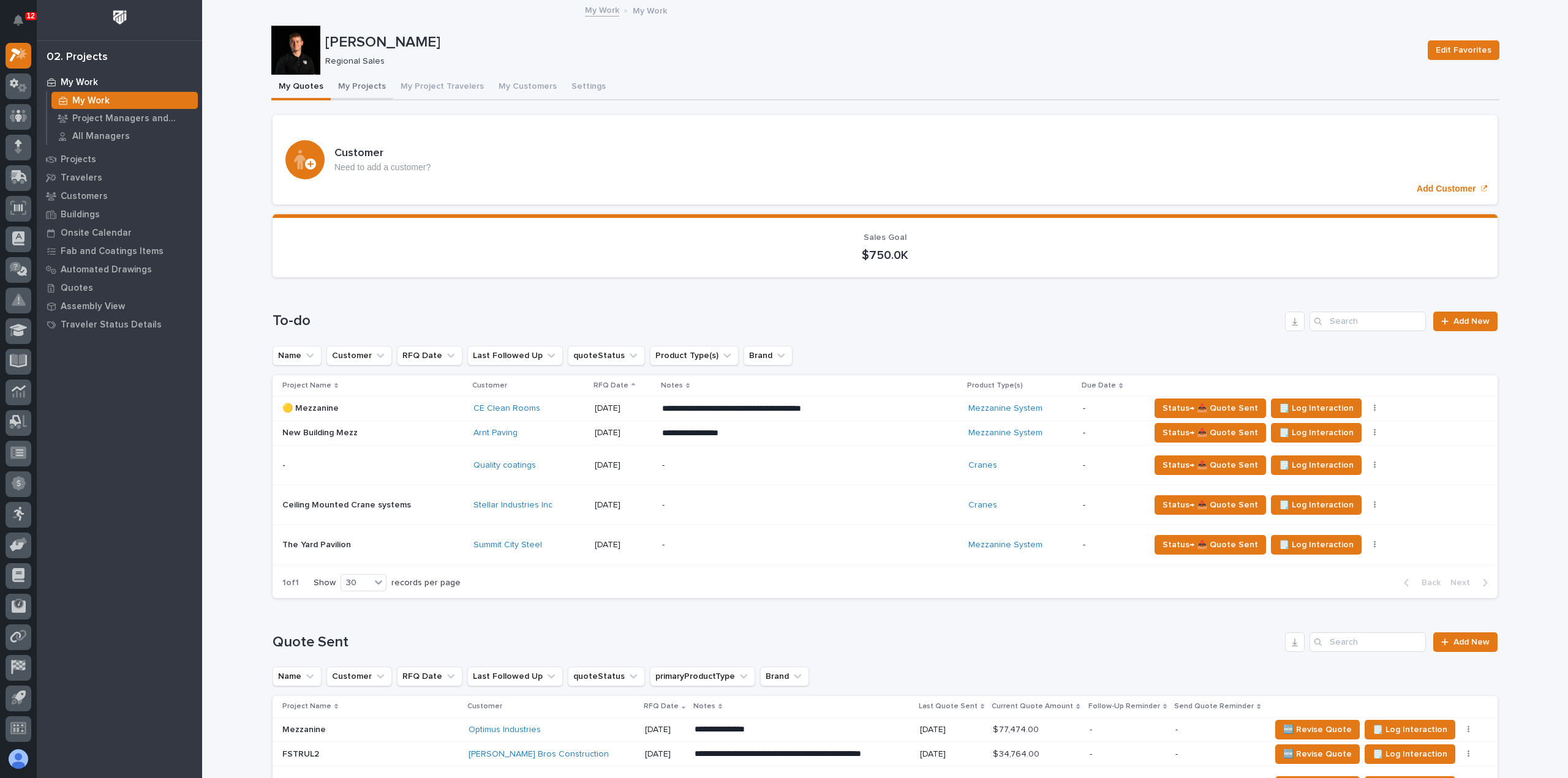
click at [364, 83] on button "My Projects" at bounding box center [362, 87] width 62 height 26
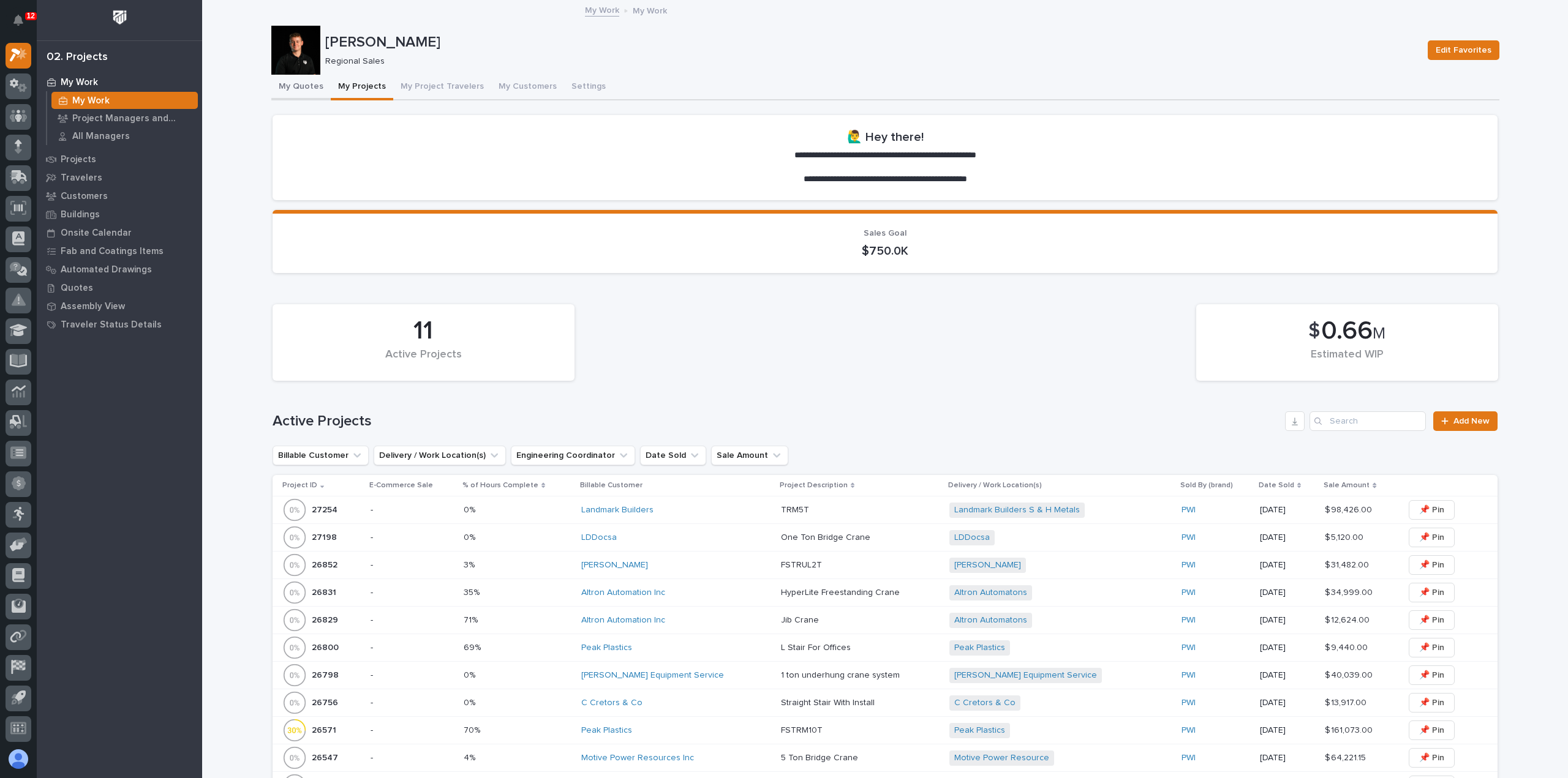
click at [307, 87] on button "My Quotes" at bounding box center [301, 87] width 60 height 26
